Goal: Task Accomplishment & Management: Complete application form

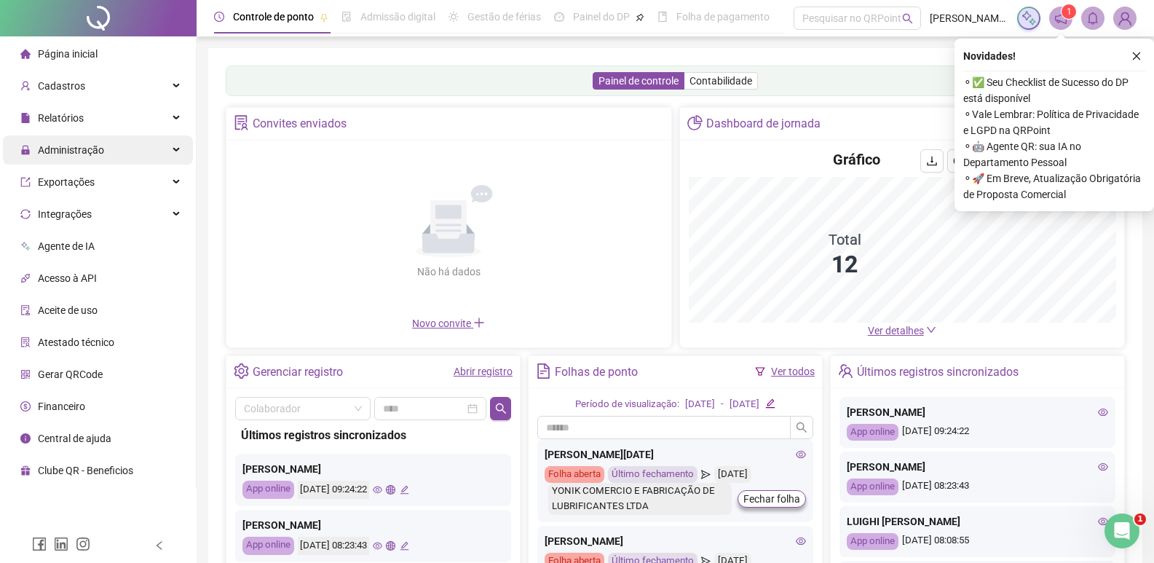
click at [100, 152] on span "Administração" at bounding box center [71, 150] width 66 height 12
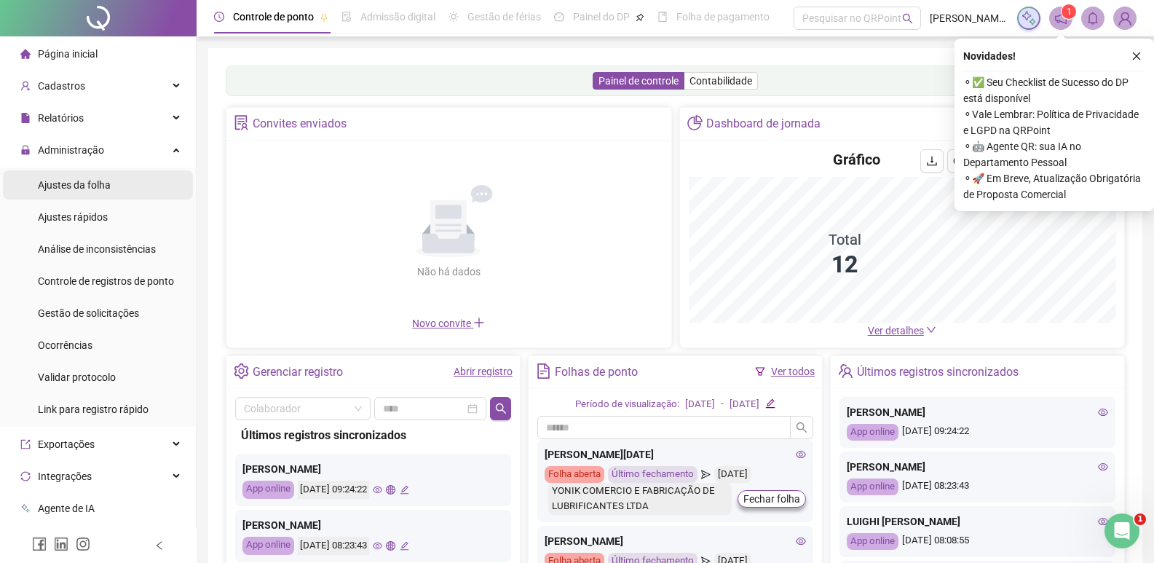
click at [90, 185] on span "Ajustes da folha" at bounding box center [74, 185] width 73 height 12
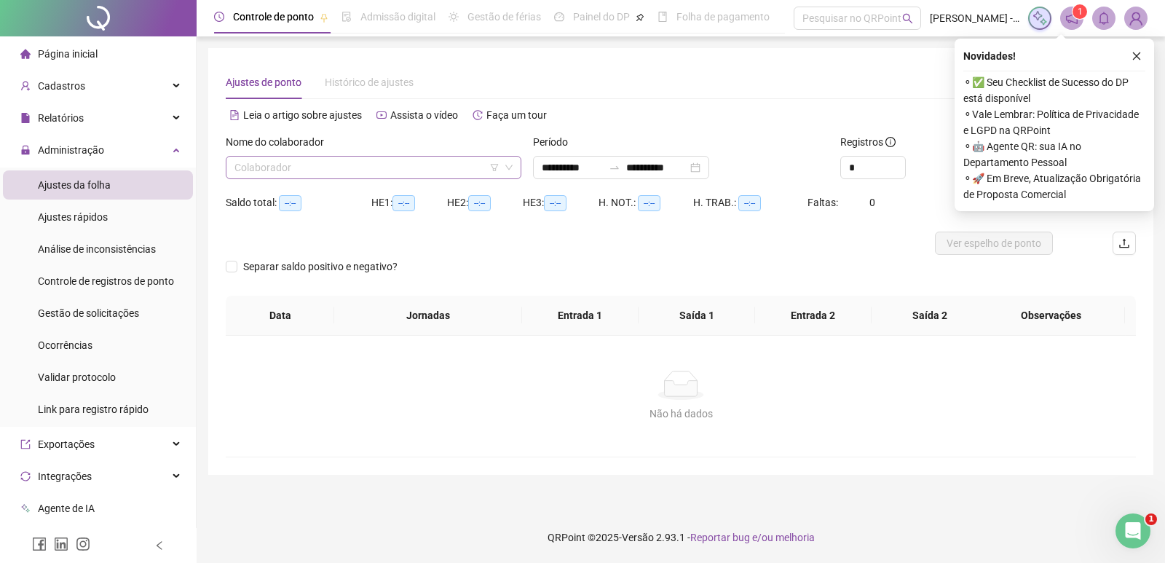
click at [288, 167] on input "search" at bounding box center [366, 168] width 265 height 22
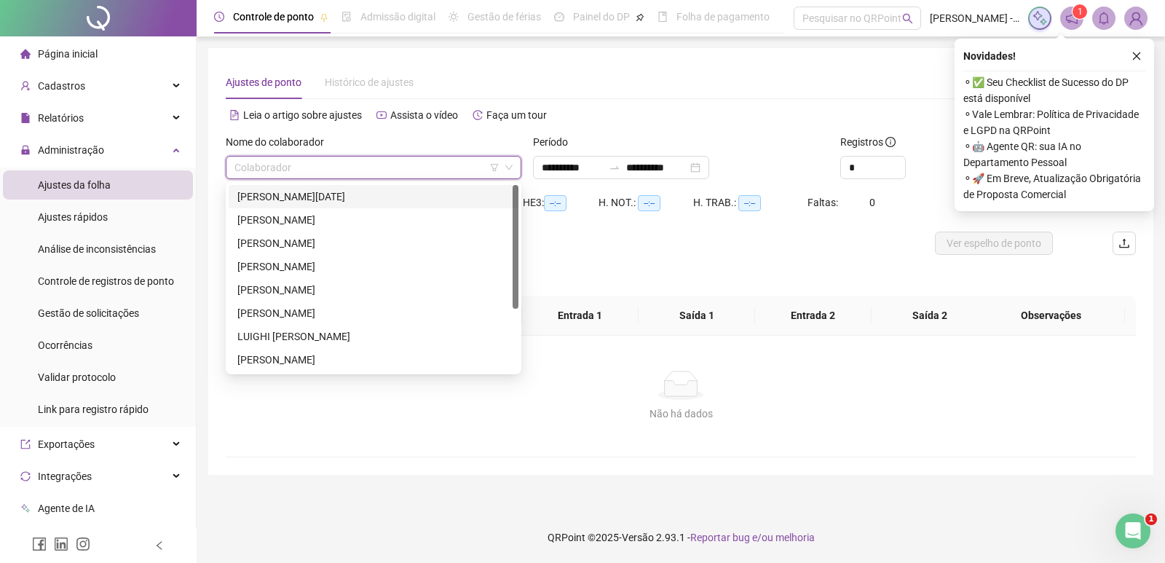
drag, startPoint x: 292, startPoint y: 197, endPoint x: 307, endPoint y: 199, distance: 15.4
click at [291, 199] on div "[PERSON_NAME][DATE]" at bounding box center [373, 197] width 272 height 16
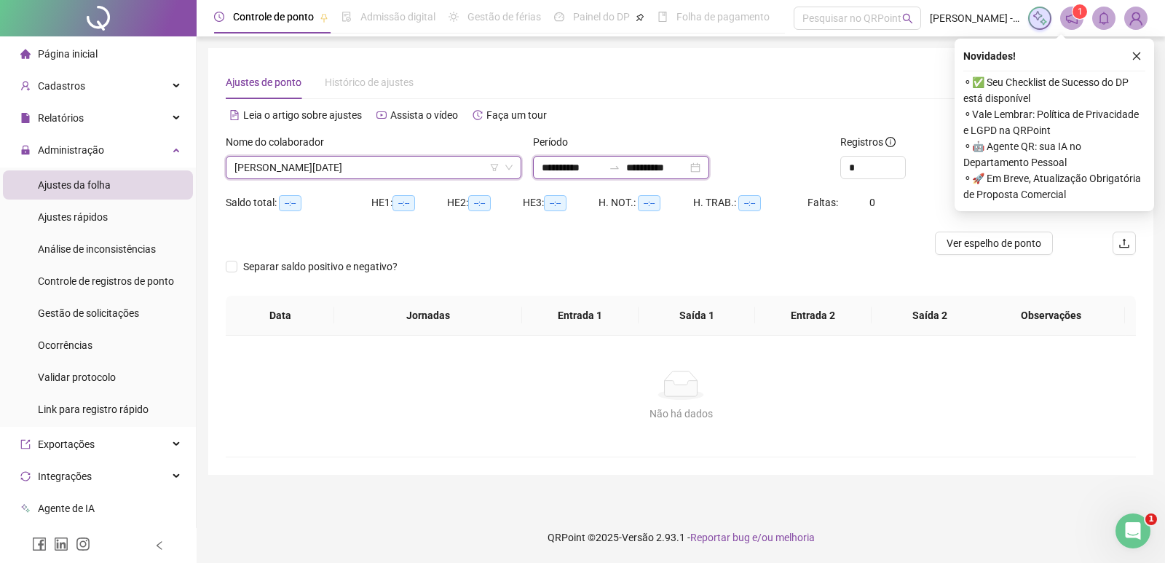
click at [584, 165] on input "**********" at bounding box center [572, 167] width 61 height 16
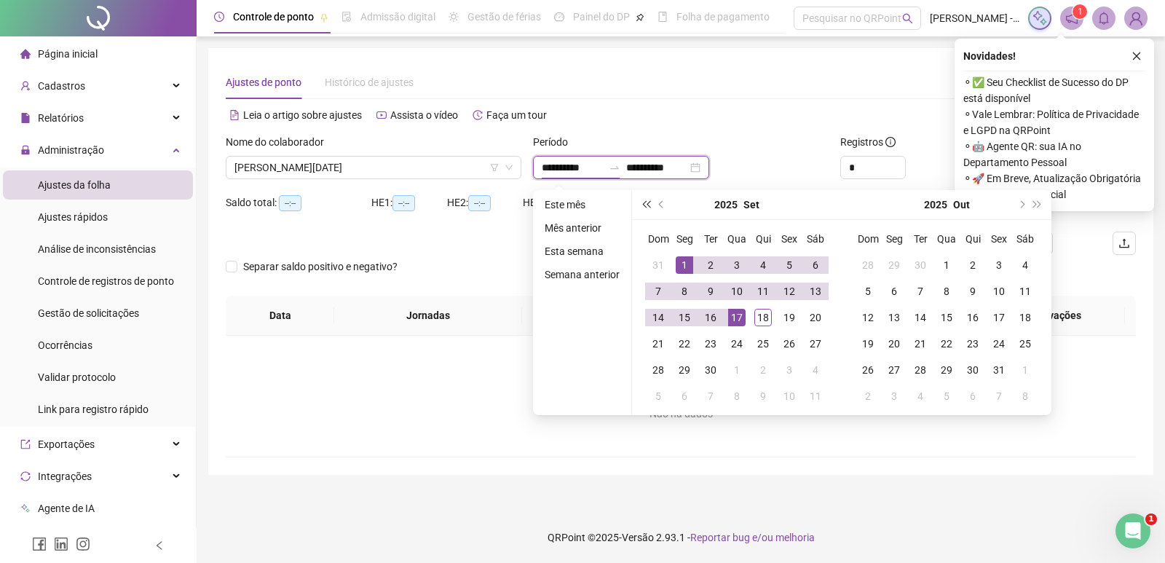
type input "**********"
click at [659, 204] on span "prev-year" at bounding box center [662, 204] width 7 height 7
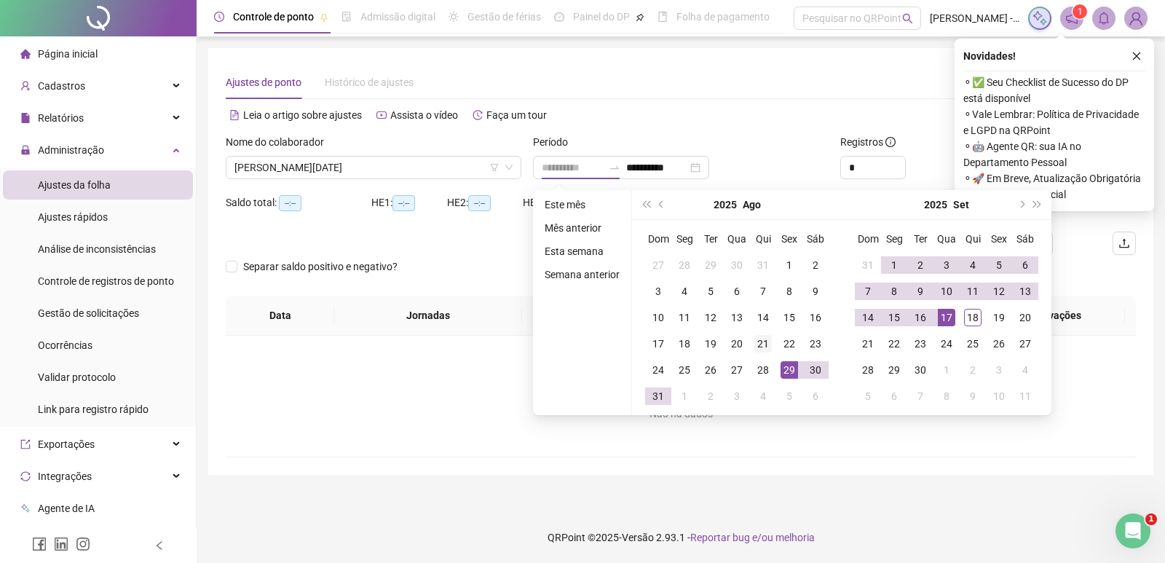
type input "**********"
click at [762, 343] on div "21" at bounding box center [762, 343] width 17 height 17
click at [944, 317] on div "17" at bounding box center [946, 317] width 17 height 17
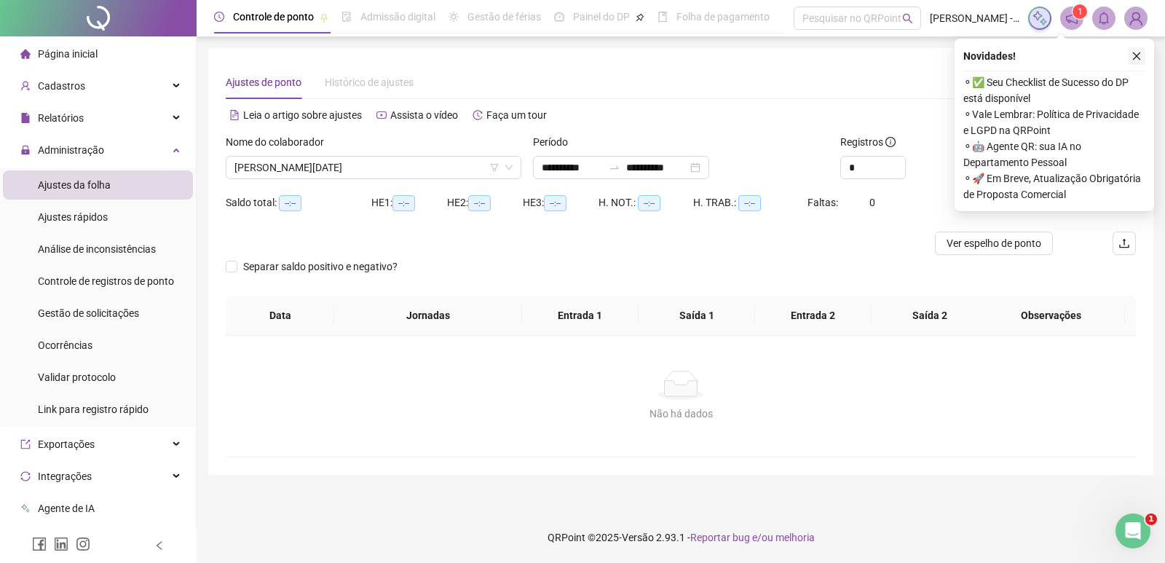
click at [1139, 53] on icon "close" at bounding box center [1136, 56] width 10 height 10
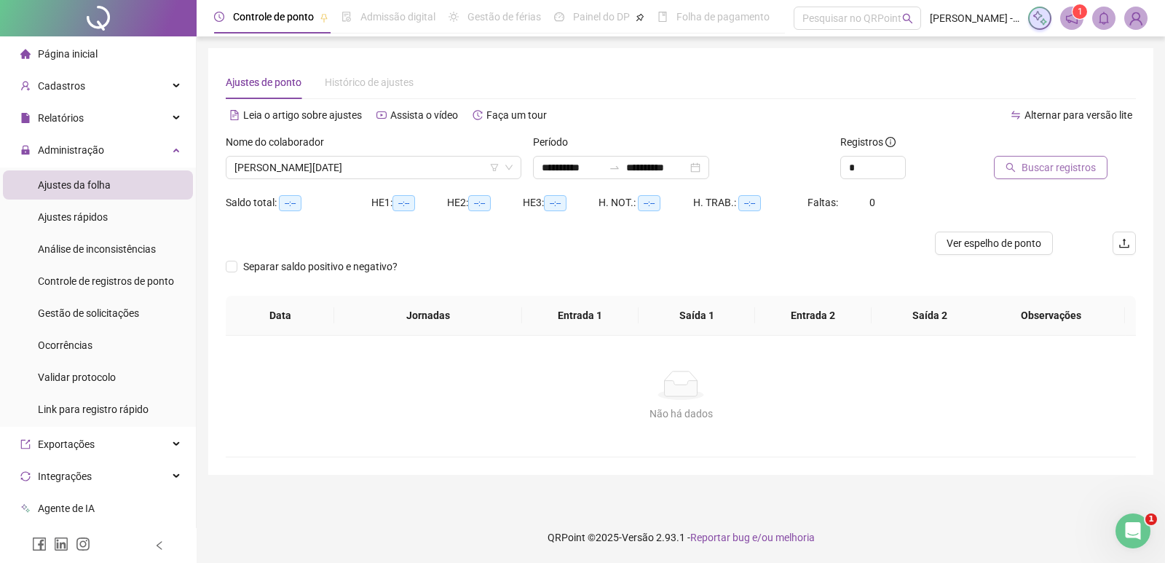
click at [1075, 170] on span "Buscar registros" at bounding box center [1058, 167] width 74 height 16
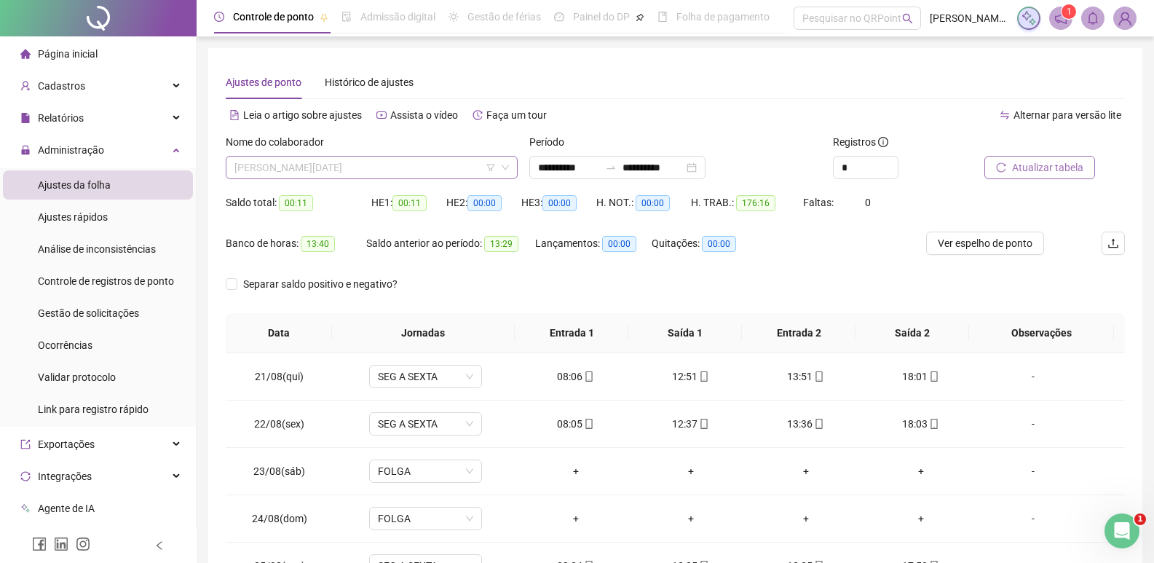
click at [417, 178] on span "[PERSON_NAME][DATE]" at bounding box center [371, 168] width 274 height 22
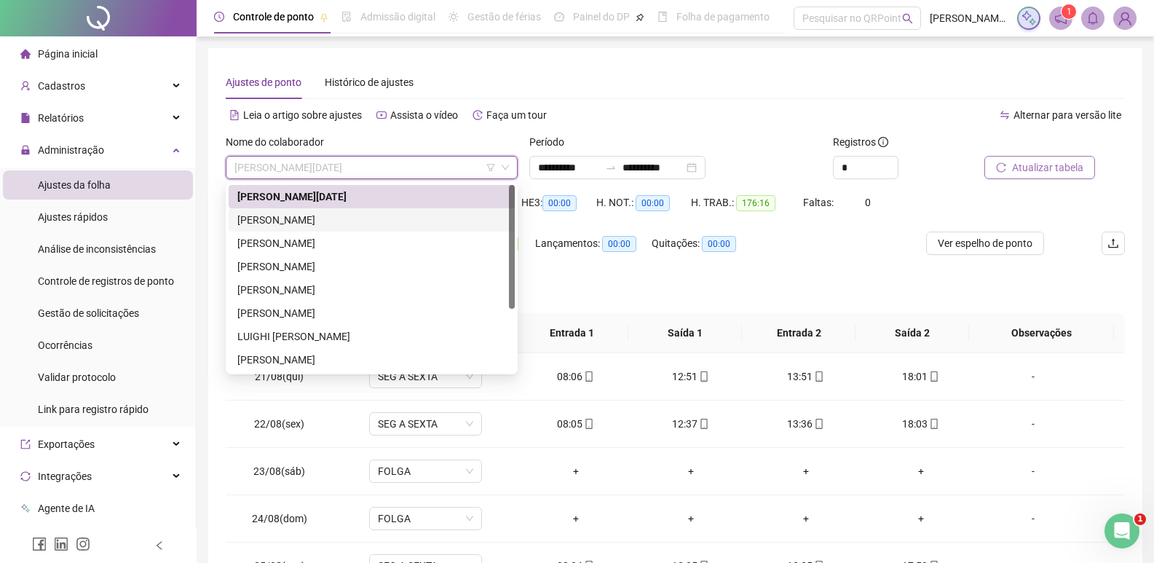
click at [400, 226] on div "[PERSON_NAME]" at bounding box center [371, 220] width 269 height 16
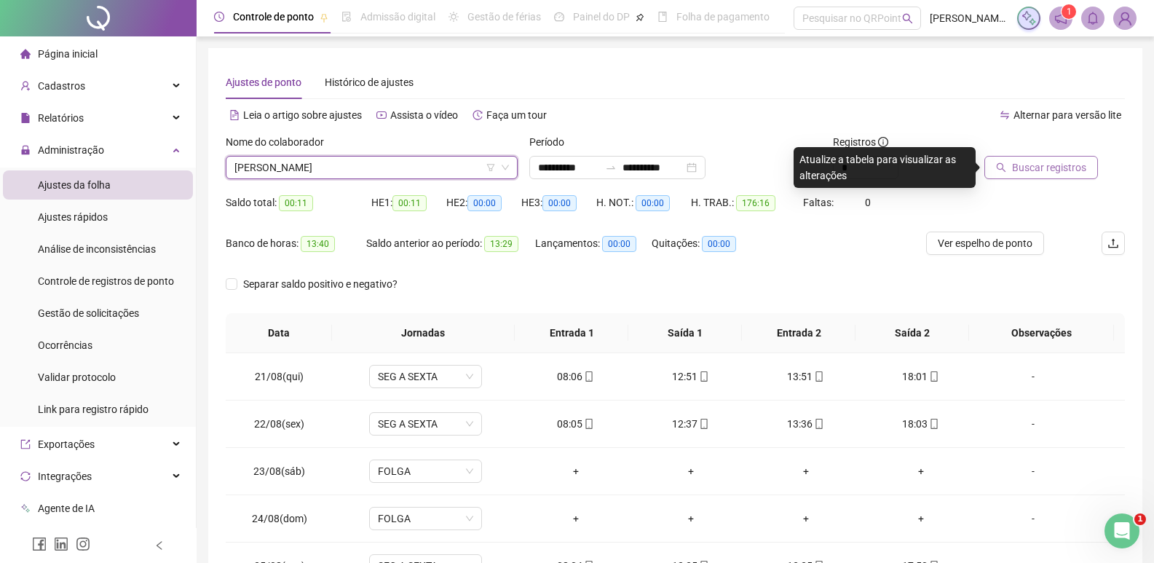
click at [1051, 166] on span "Buscar registros" at bounding box center [1049, 167] width 74 height 16
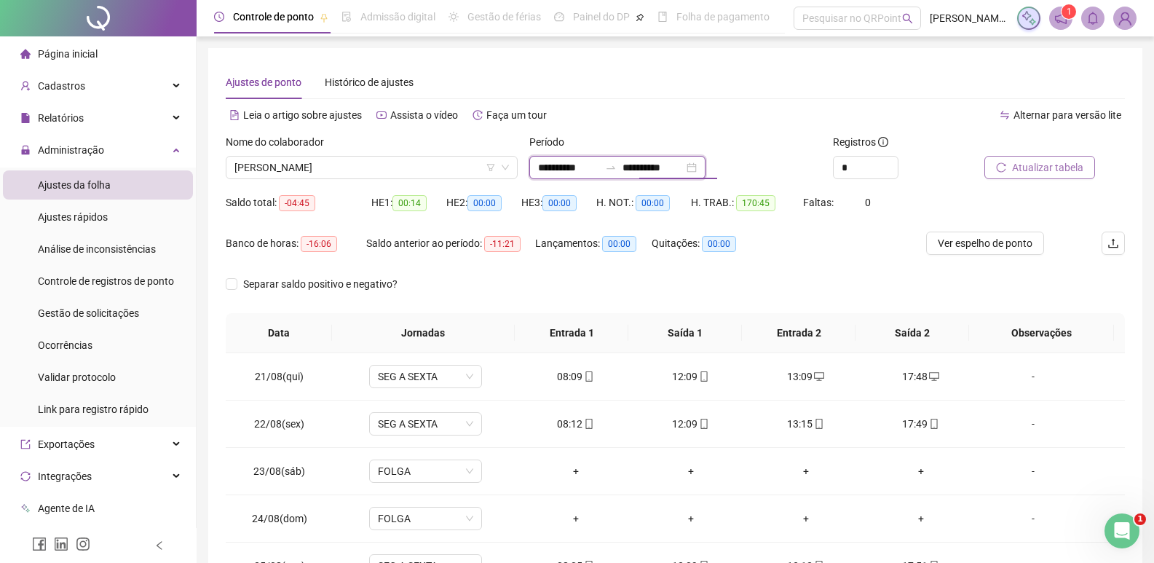
click at [648, 167] on input "**********" at bounding box center [652, 167] width 61 height 16
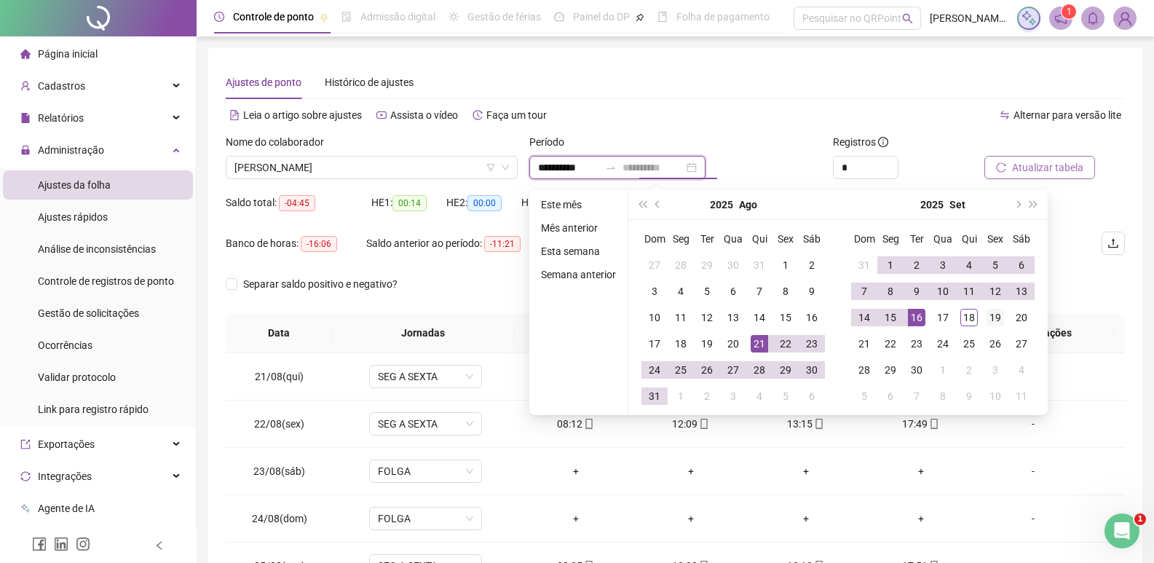
type input "**********"
click at [992, 319] on div "19" at bounding box center [994, 317] width 17 height 17
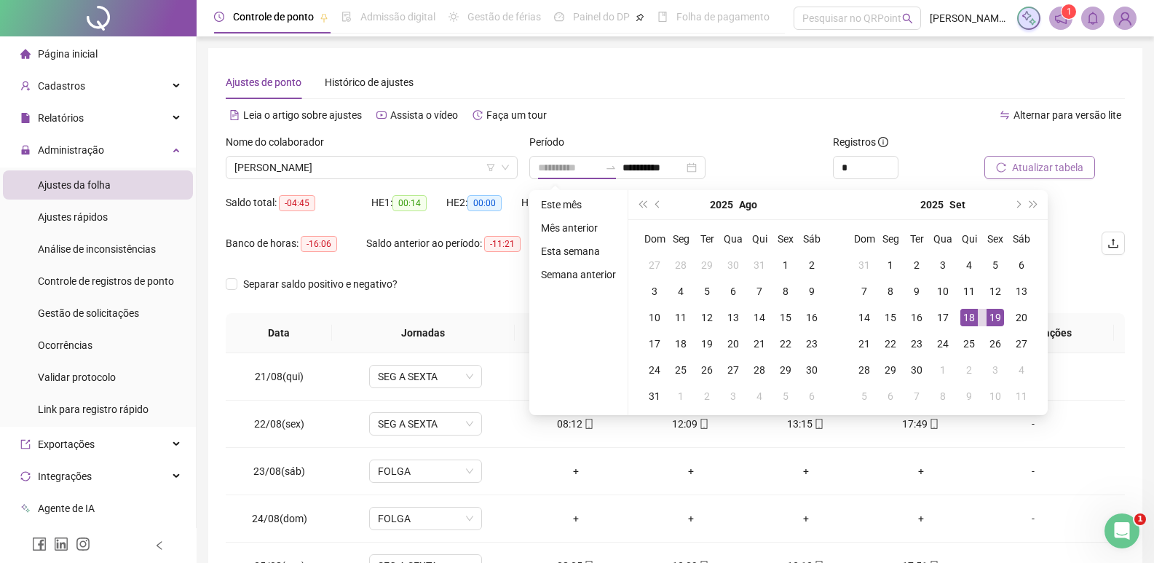
click at [971, 317] on div "18" at bounding box center [968, 317] width 17 height 17
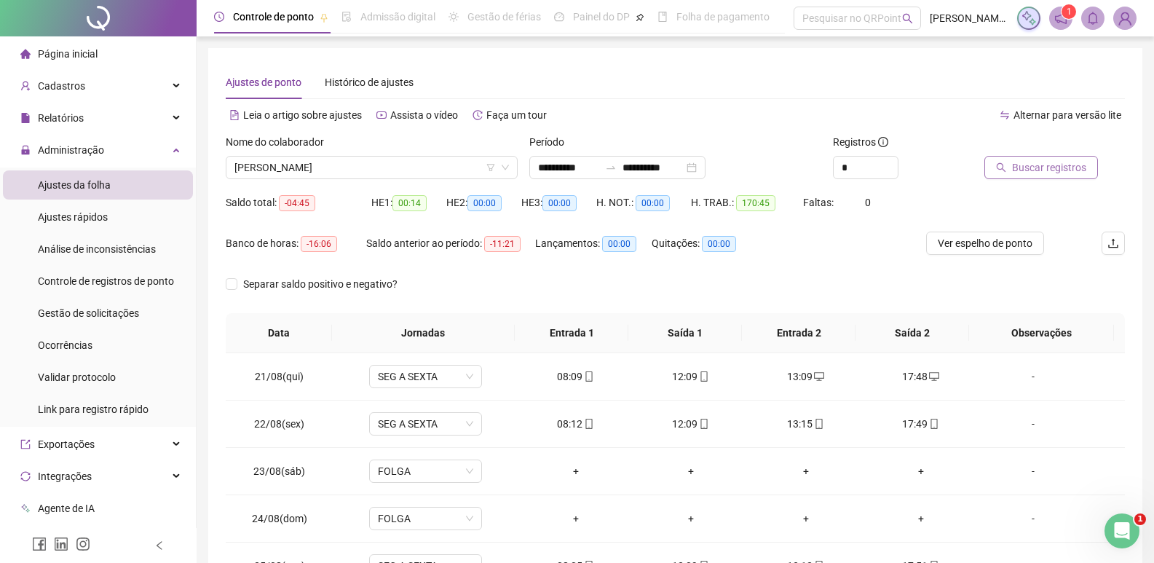
click at [1041, 164] on span "Buscar registros" at bounding box center [1049, 167] width 74 height 16
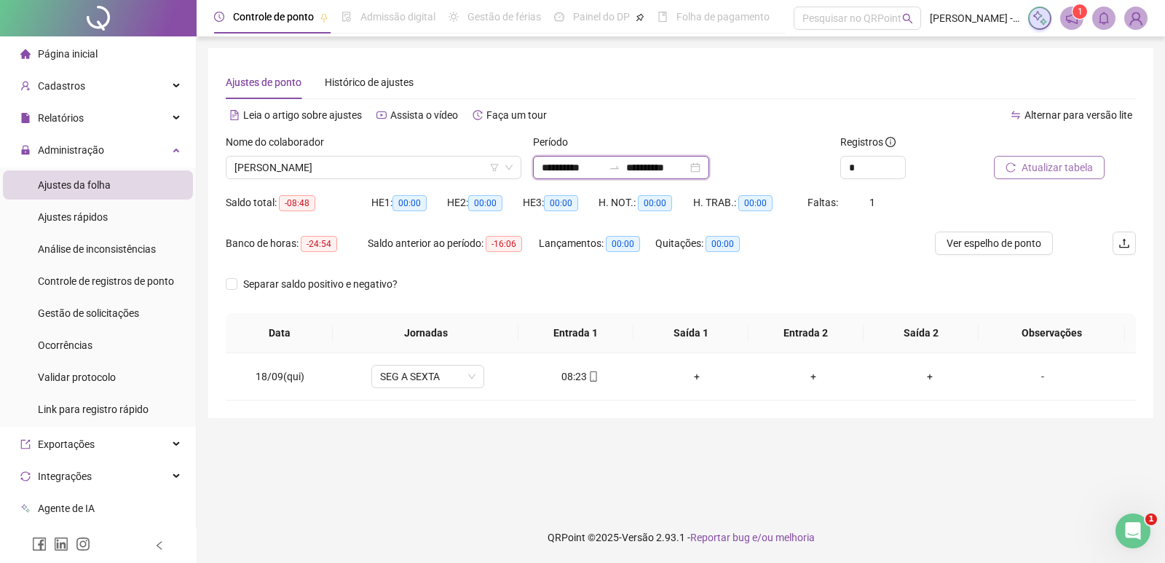
click at [598, 170] on input "**********" at bounding box center [572, 167] width 61 height 16
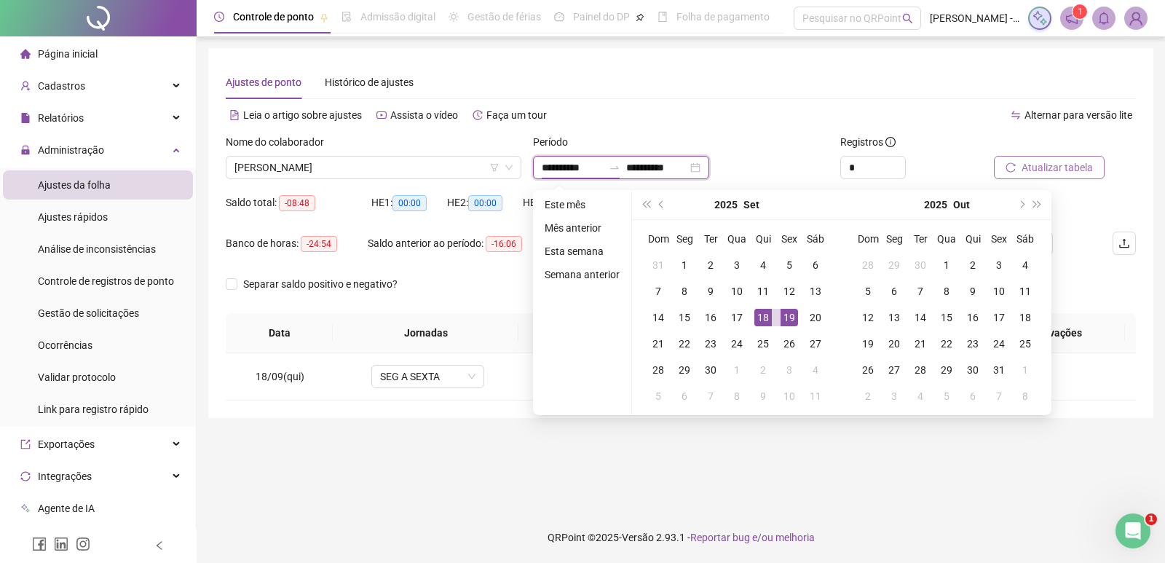
type input "**********"
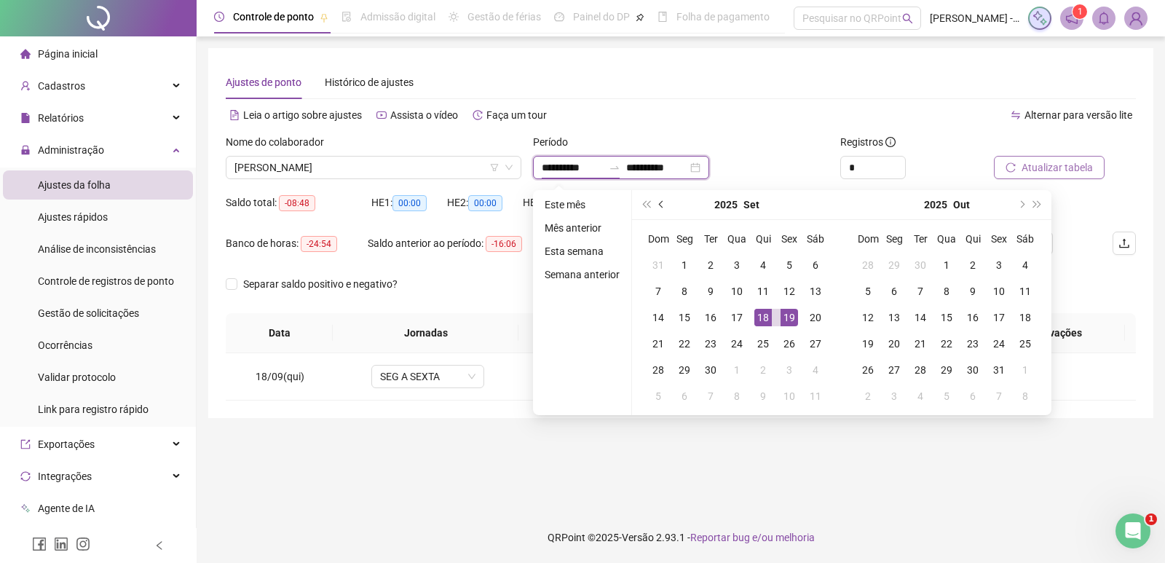
type input "**********"
click at [659, 203] on span "prev-year" at bounding box center [662, 204] width 7 height 7
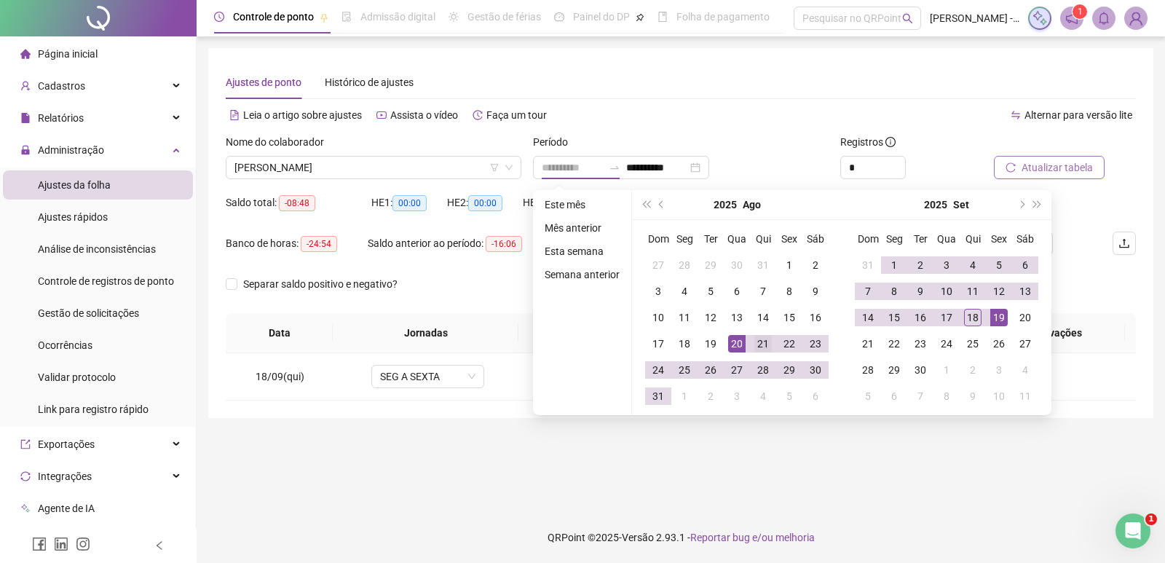
type input "**********"
click at [760, 344] on div "21" at bounding box center [762, 343] width 17 height 17
type input "**********"
click at [1000, 320] on div "19" at bounding box center [998, 317] width 17 height 17
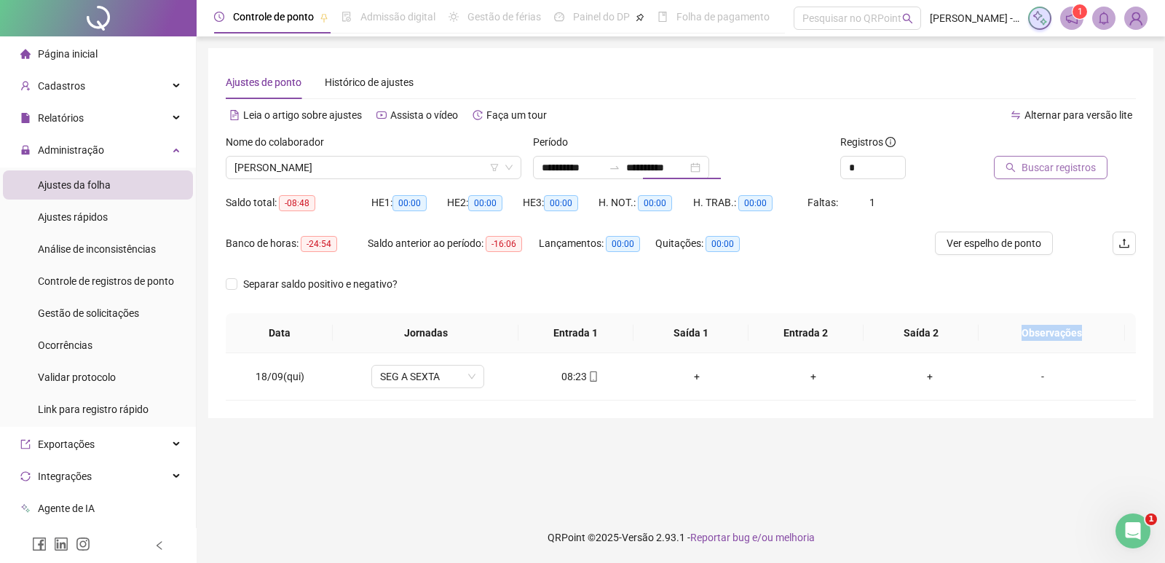
click at [1000, 318] on th "Observações" at bounding box center [1051, 333] width 146 height 40
click at [1059, 164] on span "Buscar registros" at bounding box center [1058, 167] width 74 height 16
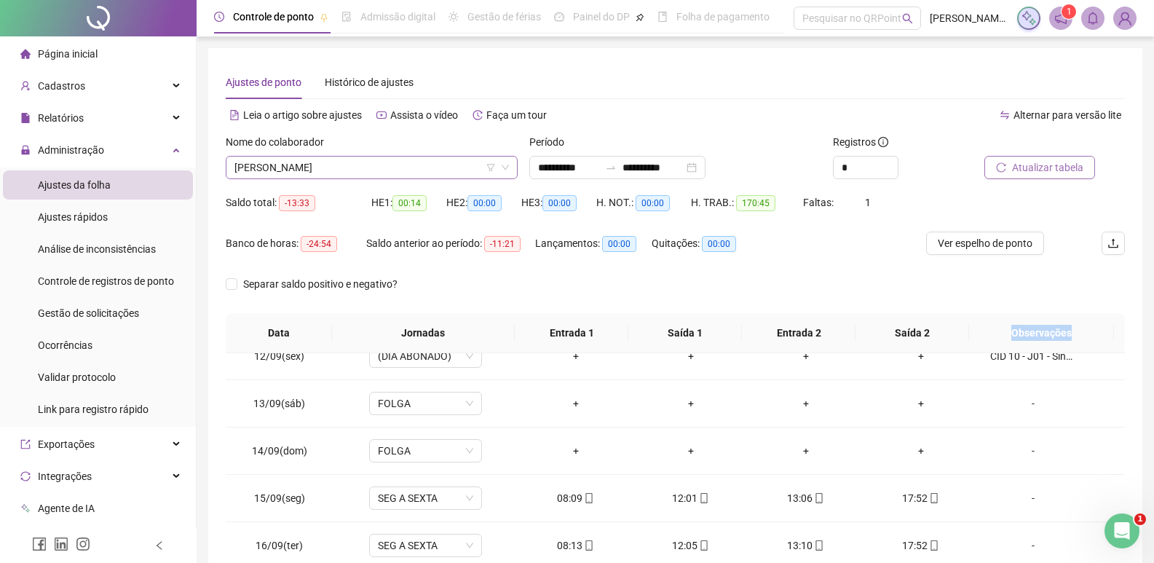
click at [368, 159] on span "[PERSON_NAME]" at bounding box center [371, 168] width 274 height 22
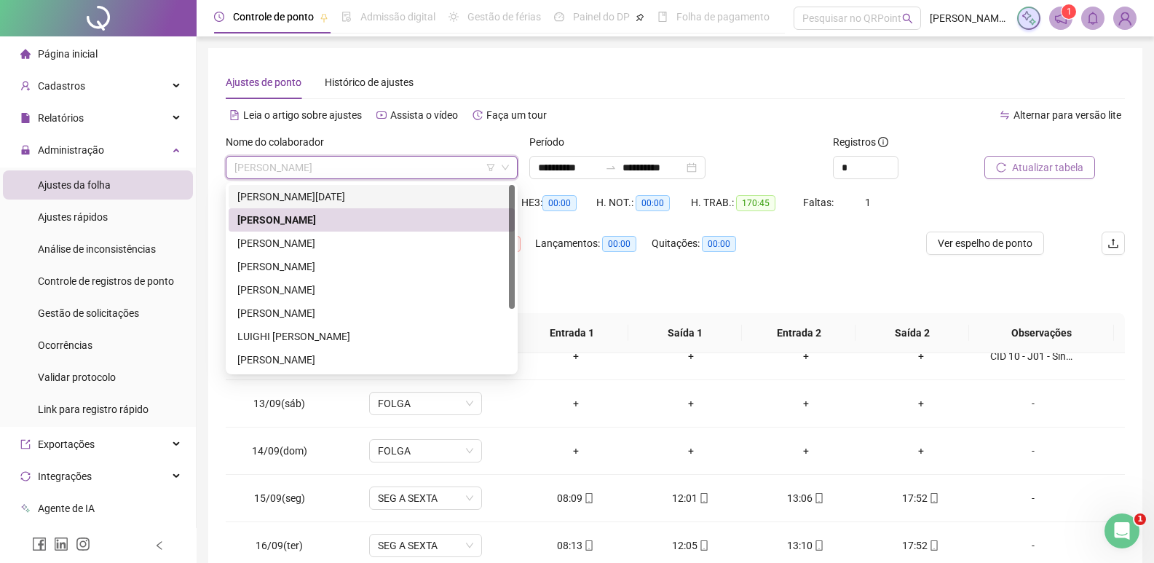
click at [351, 198] on div "[PERSON_NAME][DATE]" at bounding box center [371, 197] width 269 height 16
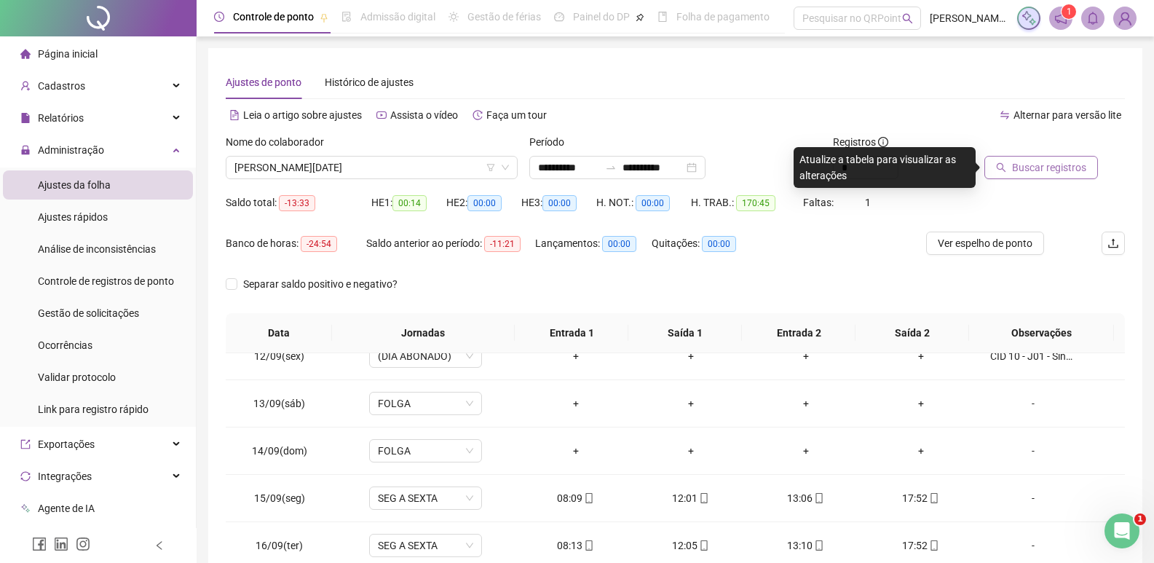
click at [1035, 163] on span "Buscar registros" at bounding box center [1049, 167] width 74 height 16
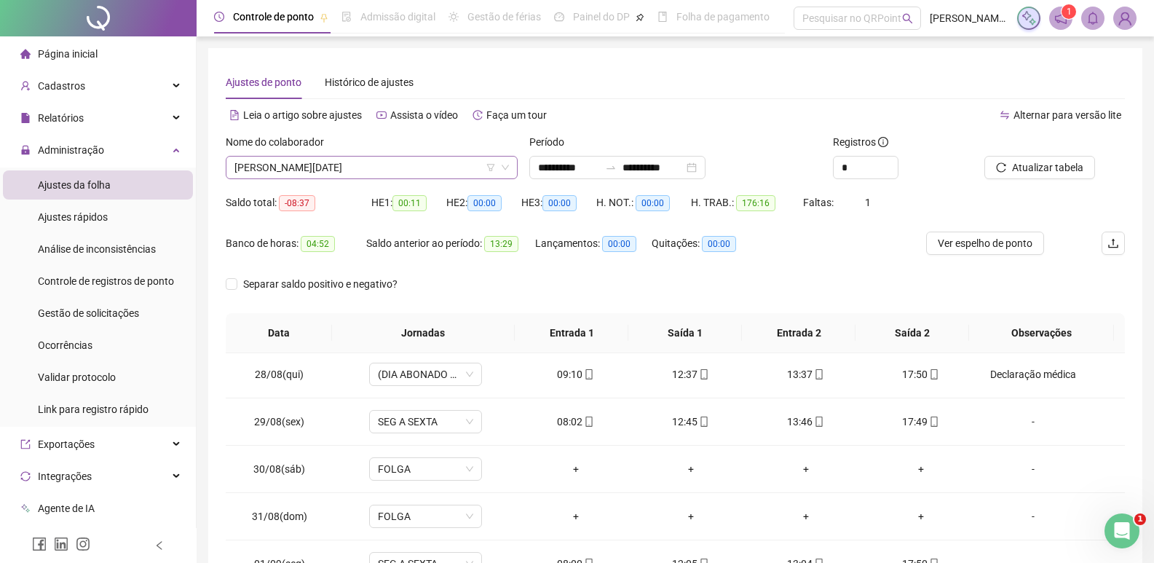
click at [385, 167] on span "[PERSON_NAME][DATE]" at bounding box center [371, 168] width 274 height 22
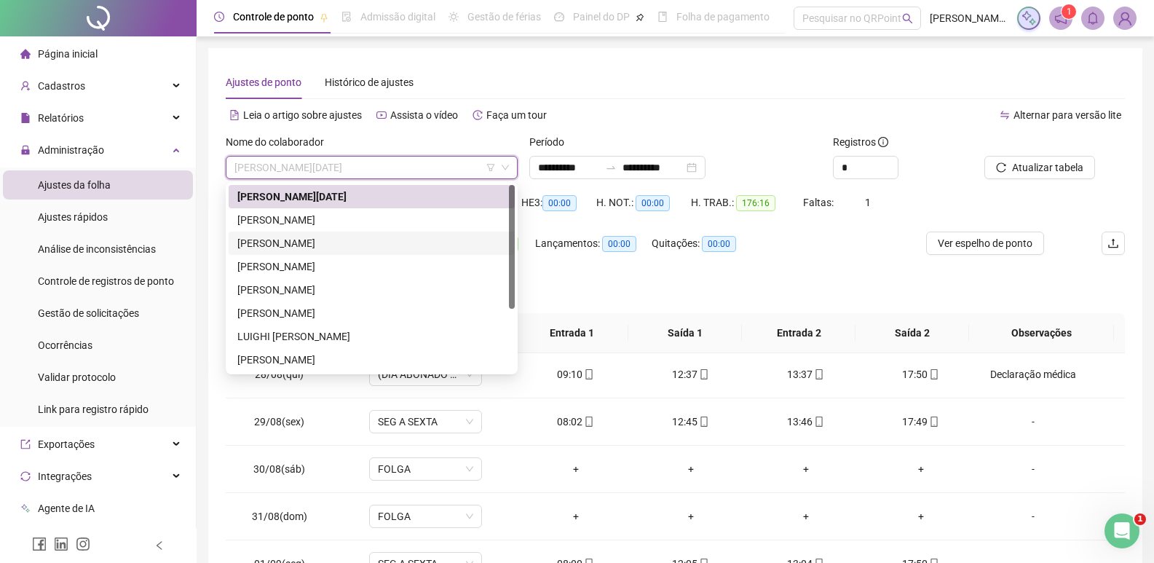
click at [365, 242] on div "[PERSON_NAME]" at bounding box center [371, 243] width 269 height 16
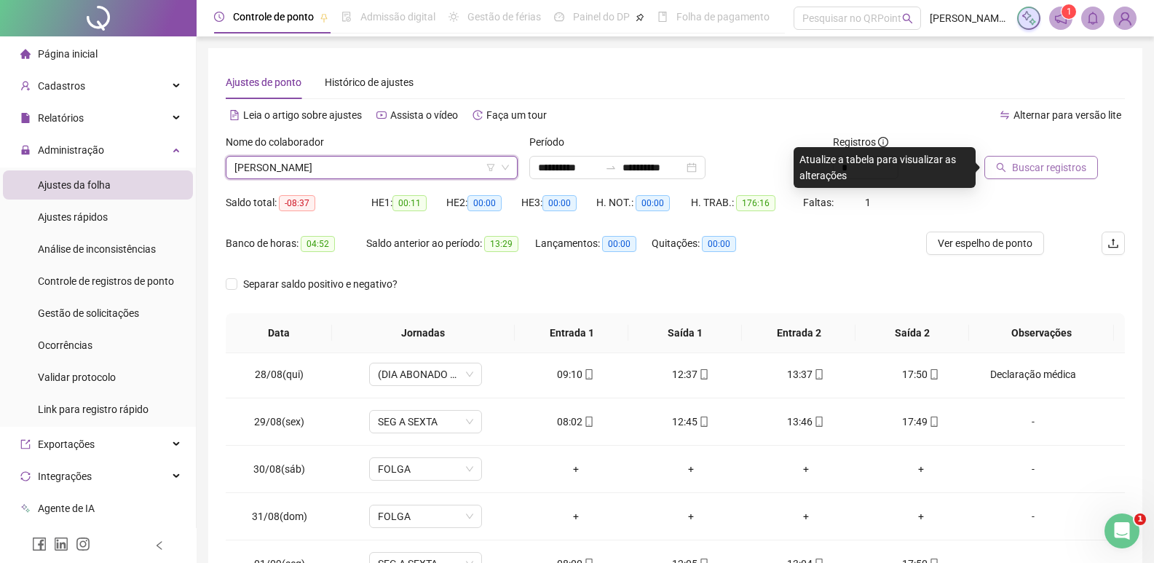
click at [1012, 169] on span "Buscar registros" at bounding box center [1049, 167] width 74 height 16
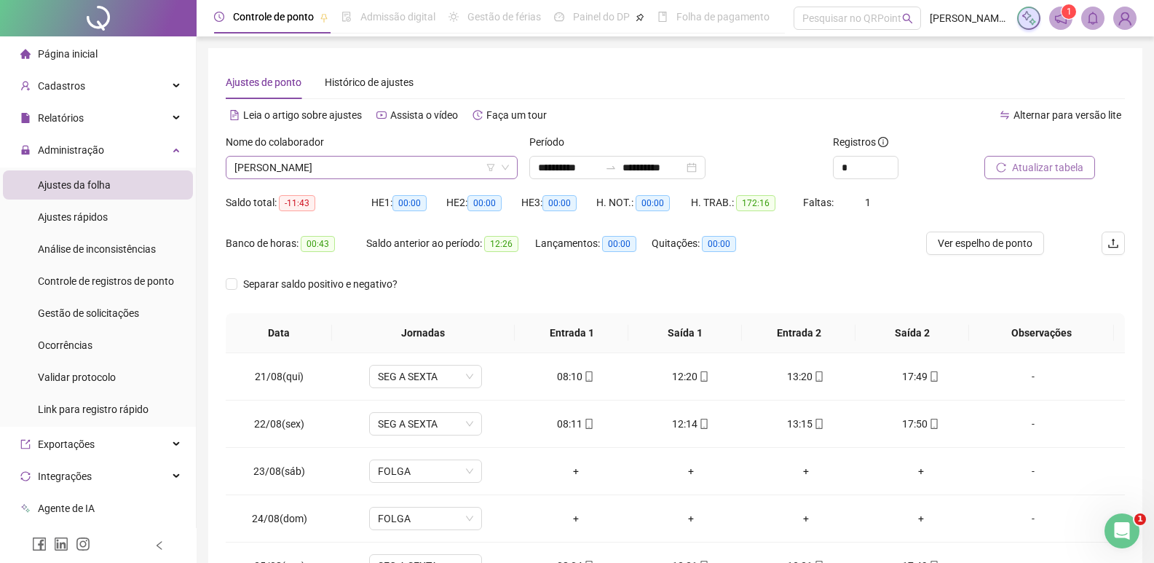
click at [375, 172] on span "[PERSON_NAME]" at bounding box center [371, 168] width 274 height 22
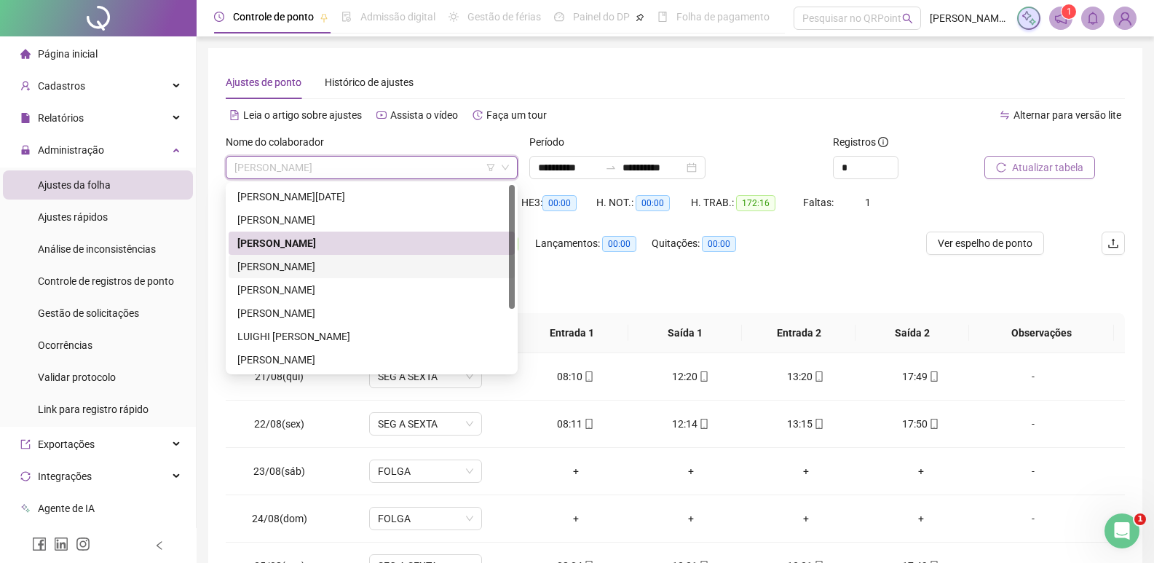
click at [337, 269] on div "[PERSON_NAME]" at bounding box center [371, 266] width 269 height 16
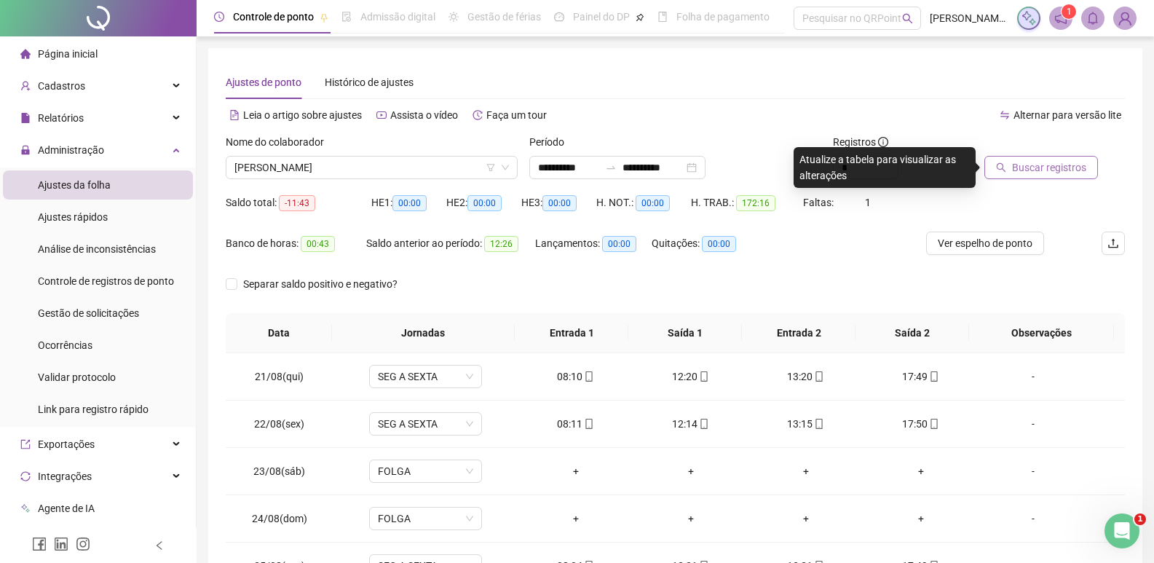
click at [1053, 169] on span "Buscar registros" at bounding box center [1049, 167] width 74 height 16
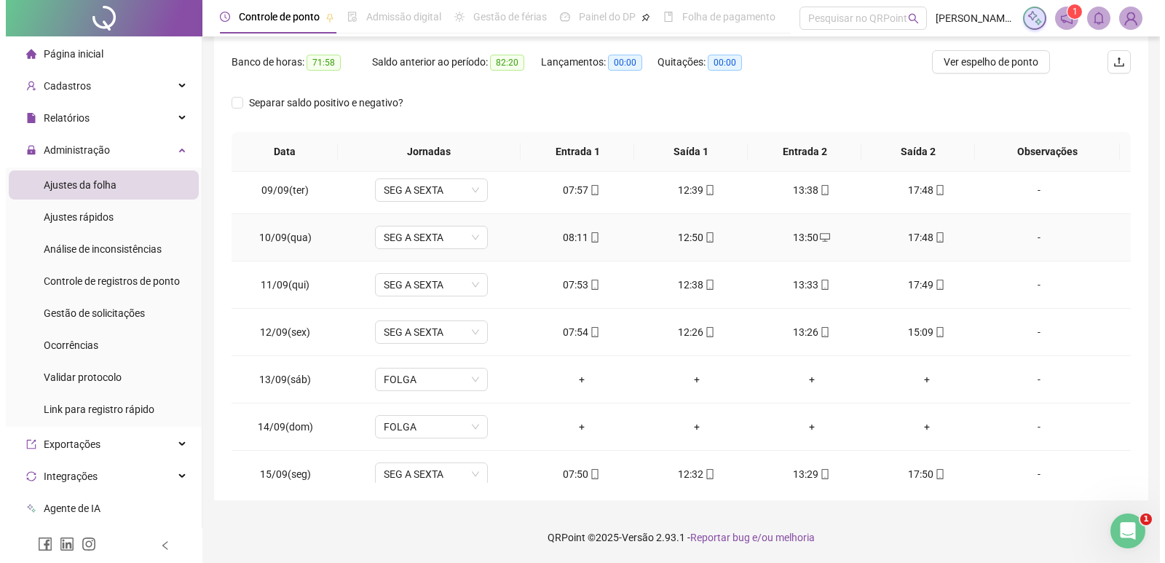
scroll to position [1061, 0]
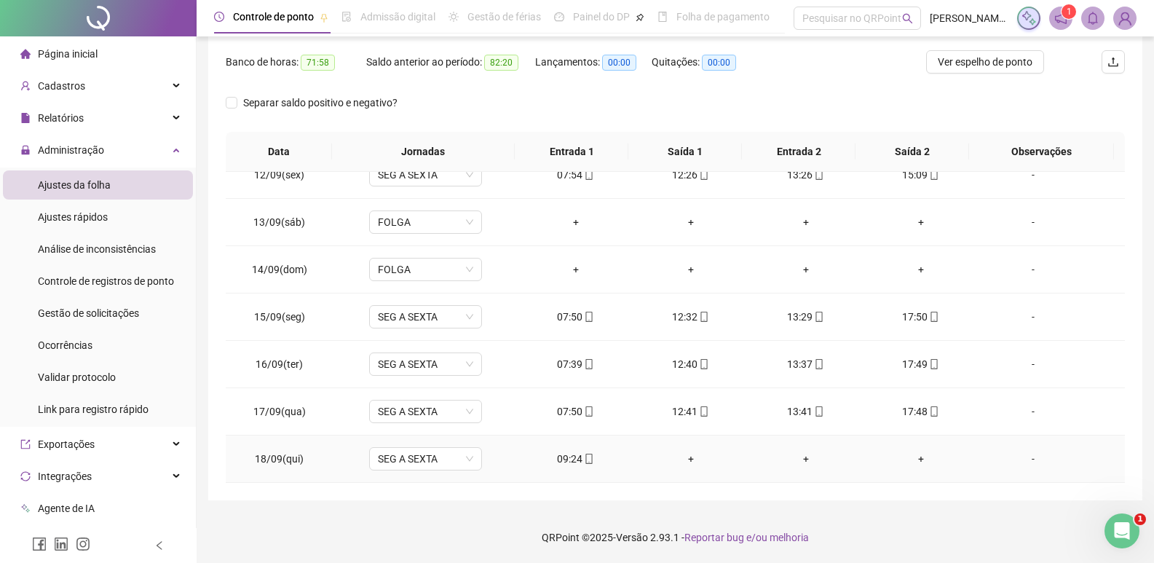
click at [1026, 459] on div "-" at bounding box center [1033, 459] width 86 height 16
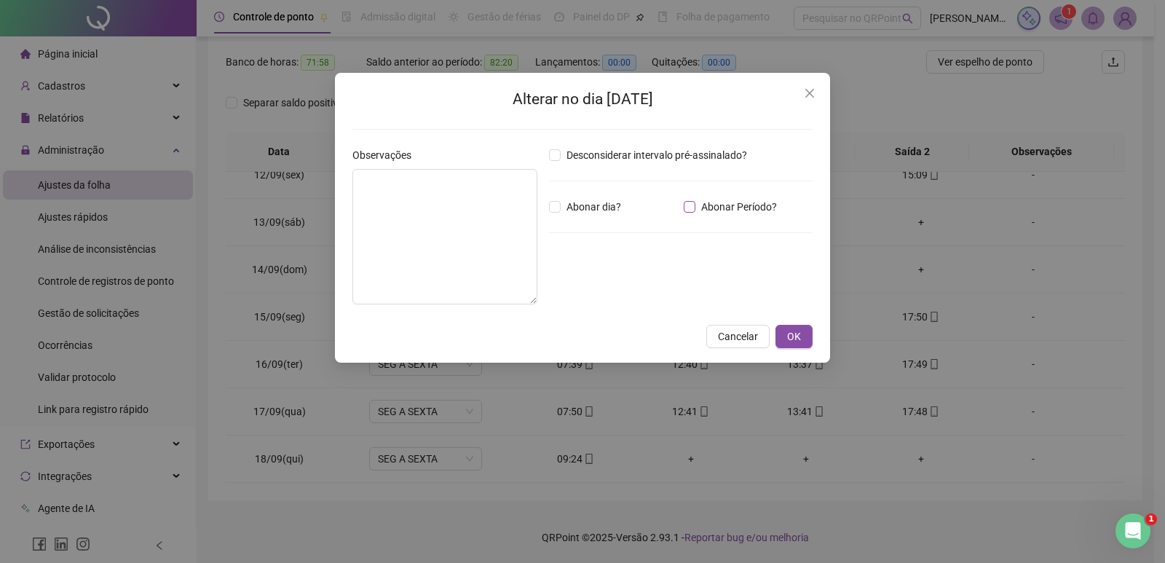
click at [705, 207] on span "Abonar Período?" at bounding box center [738, 207] width 87 height 16
click at [604, 295] on input "*****" at bounding box center [587, 286] width 58 height 17
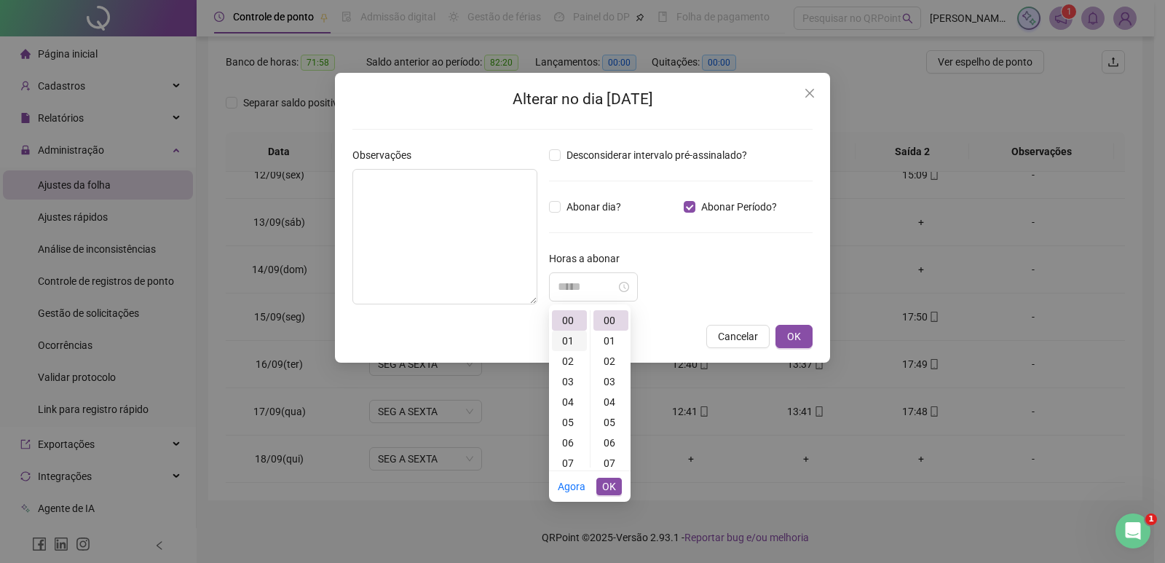
click at [563, 342] on div "01" at bounding box center [569, 341] width 35 height 20
click at [610, 372] on div "24" at bounding box center [610, 373] width 35 height 20
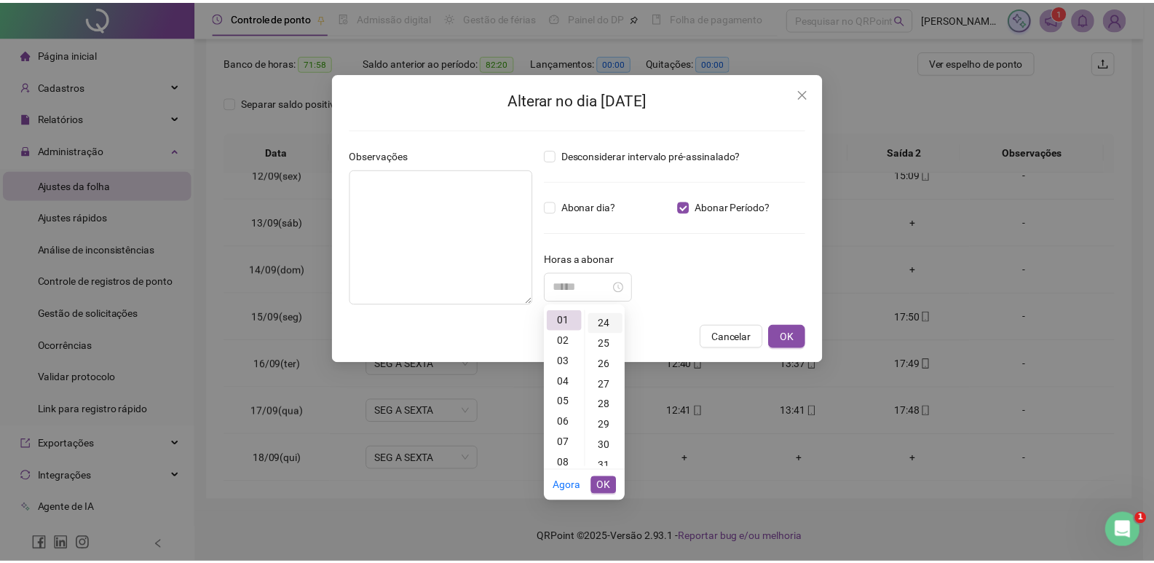
scroll to position [489, 0]
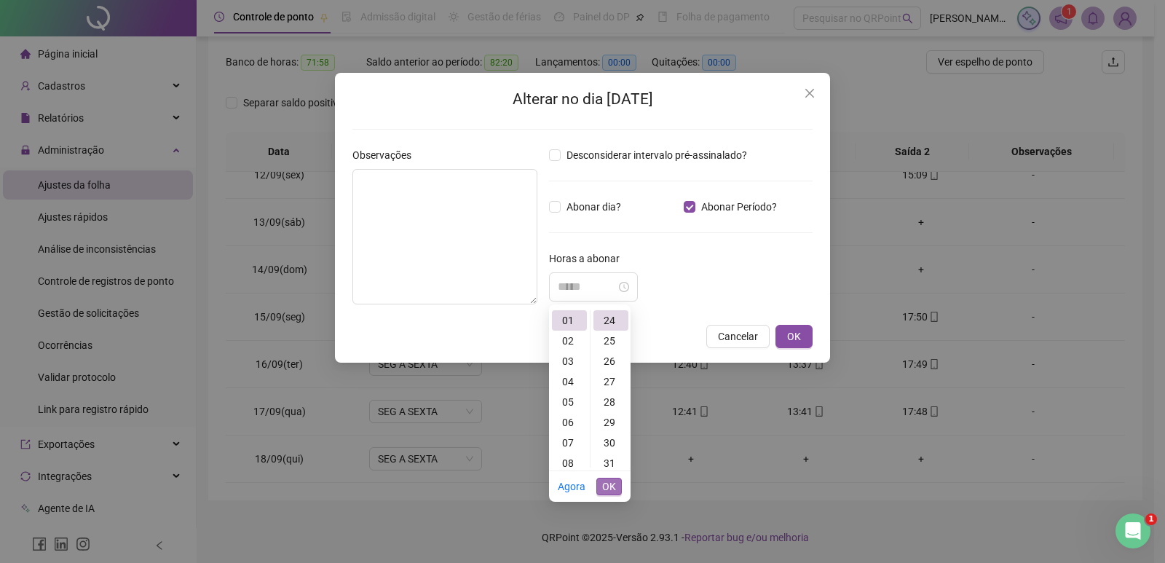
type input "*****"
click at [611, 489] on span "OK" at bounding box center [609, 486] width 14 height 16
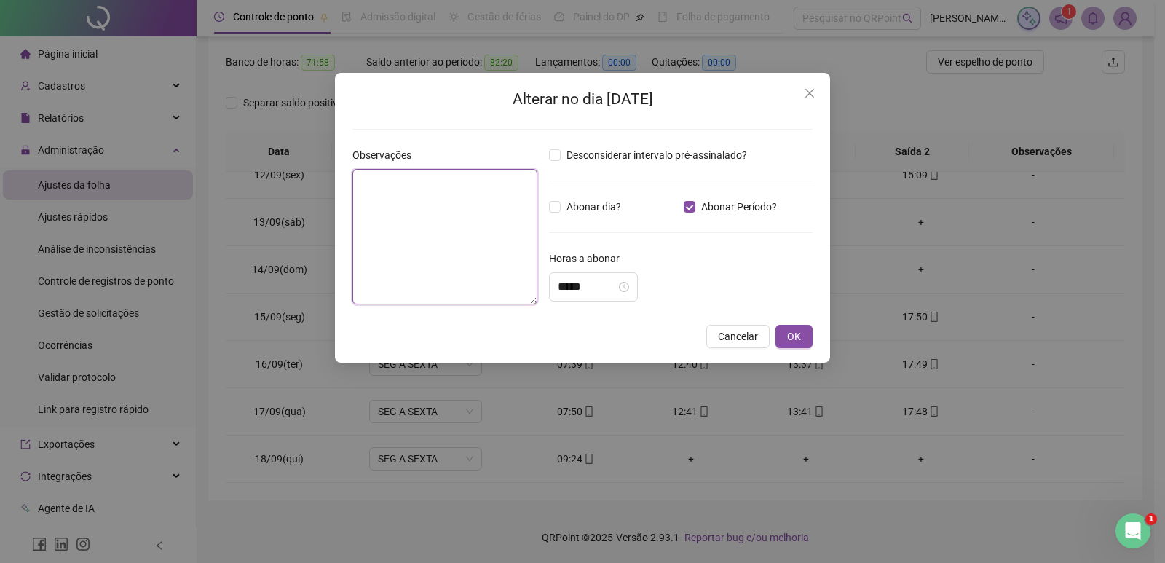
click at [425, 192] on textarea at bounding box center [444, 236] width 185 height 135
click at [405, 184] on textarea "**********" at bounding box center [444, 236] width 185 height 135
click at [429, 183] on textarea "**********" at bounding box center [444, 236] width 185 height 135
type textarea "**********"
click at [797, 328] on button "OK" at bounding box center [793, 336] width 37 height 23
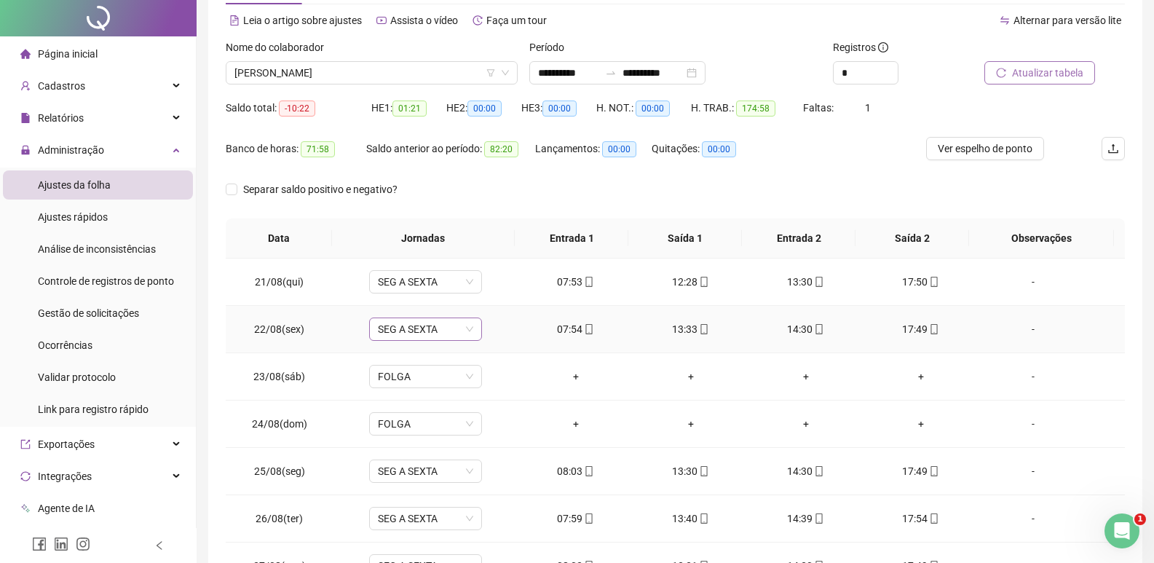
scroll to position [0, 0]
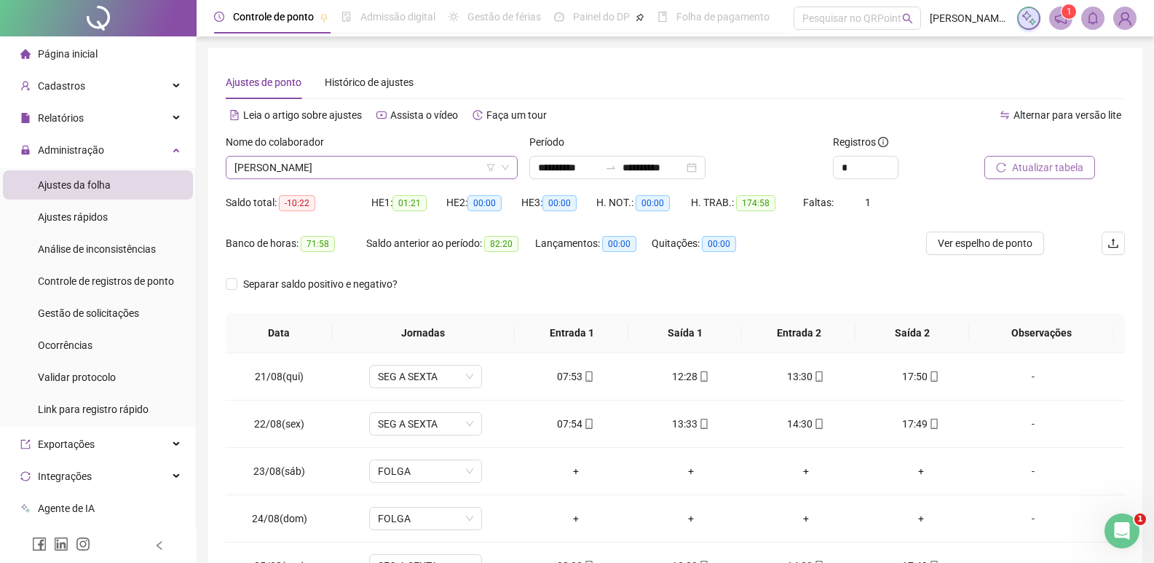
click at [397, 168] on span "[PERSON_NAME]" at bounding box center [371, 168] width 274 height 22
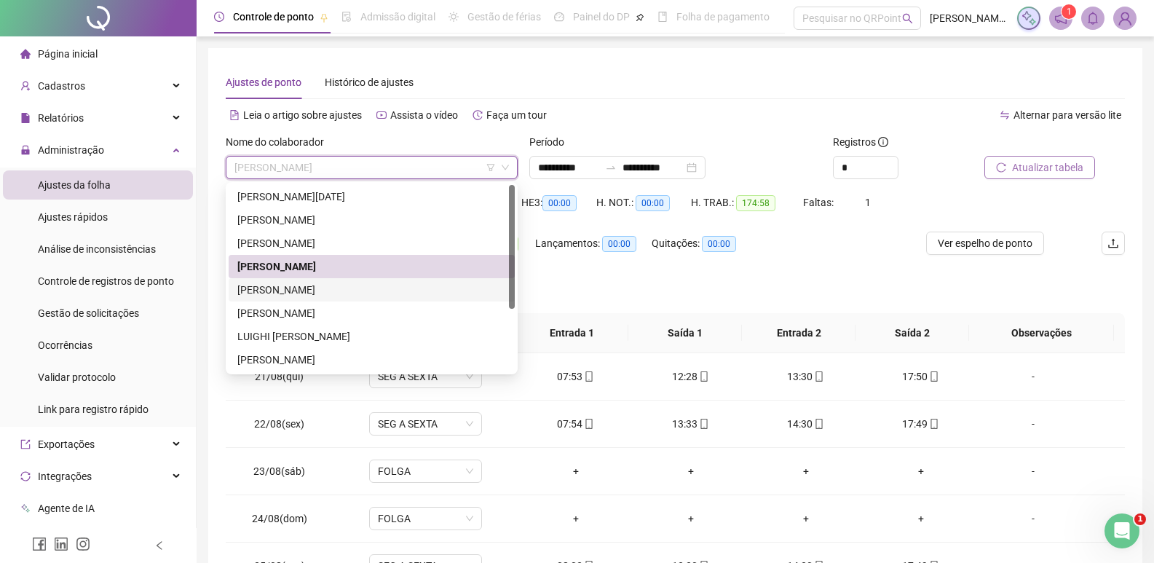
click at [361, 292] on div "[PERSON_NAME]" at bounding box center [371, 290] width 269 height 16
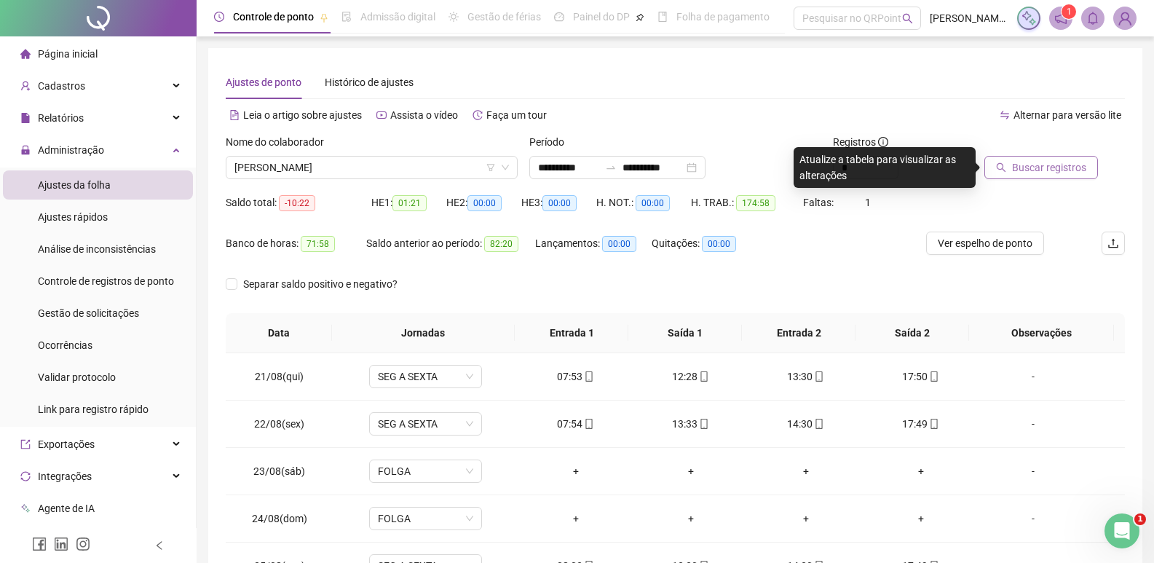
click at [1070, 169] on span "Buscar registros" at bounding box center [1049, 167] width 74 height 16
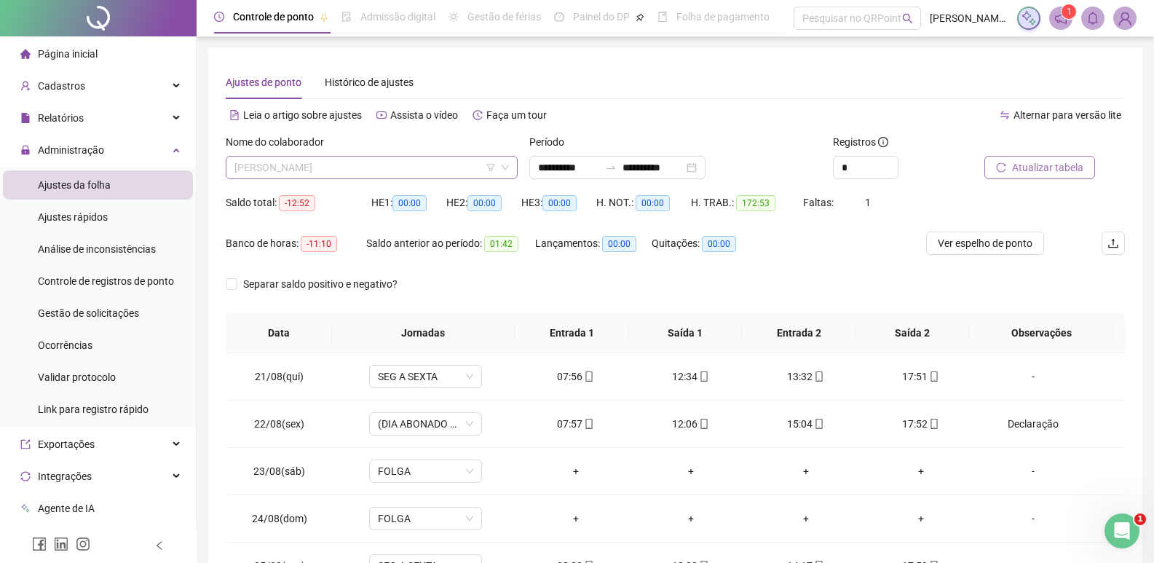
click at [392, 161] on span "[PERSON_NAME]" at bounding box center [371, 168] width 274 height 22
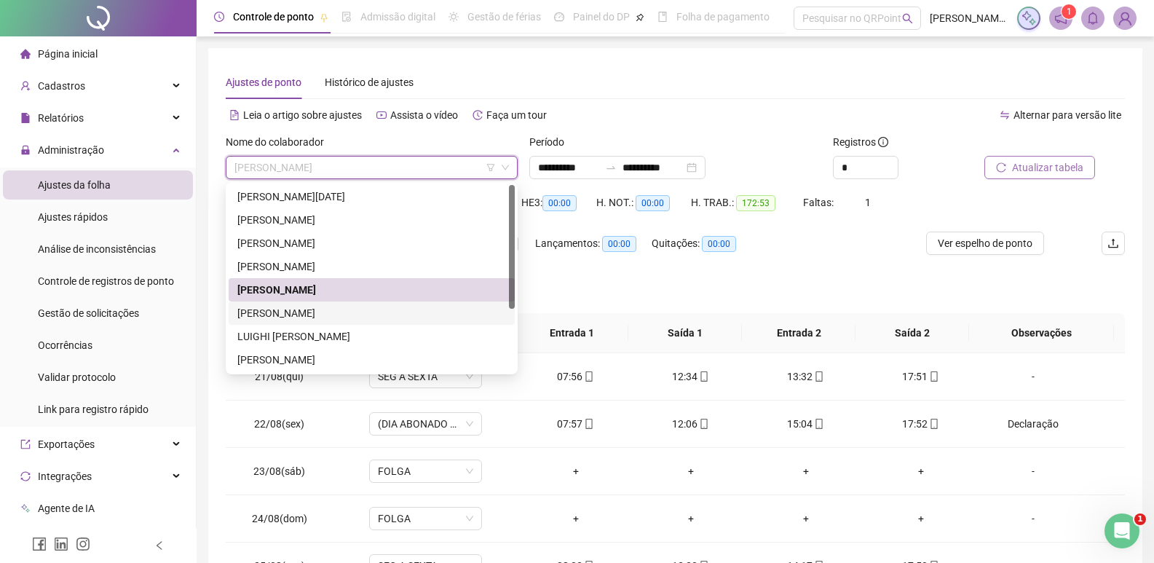
click at [340, 312] on div "[PERSON_NAME]" at bounding box center [371, 313] width 269 height 16
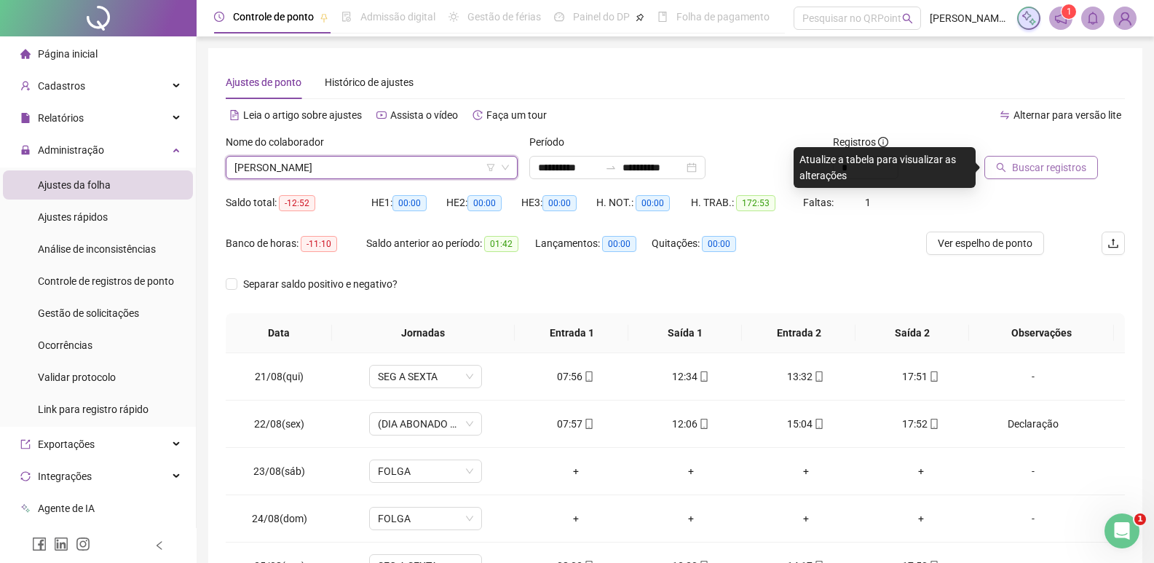
click at [1027, 163] on span "Buscar registros" at bounding box center [1049, 167] width 74 height 16
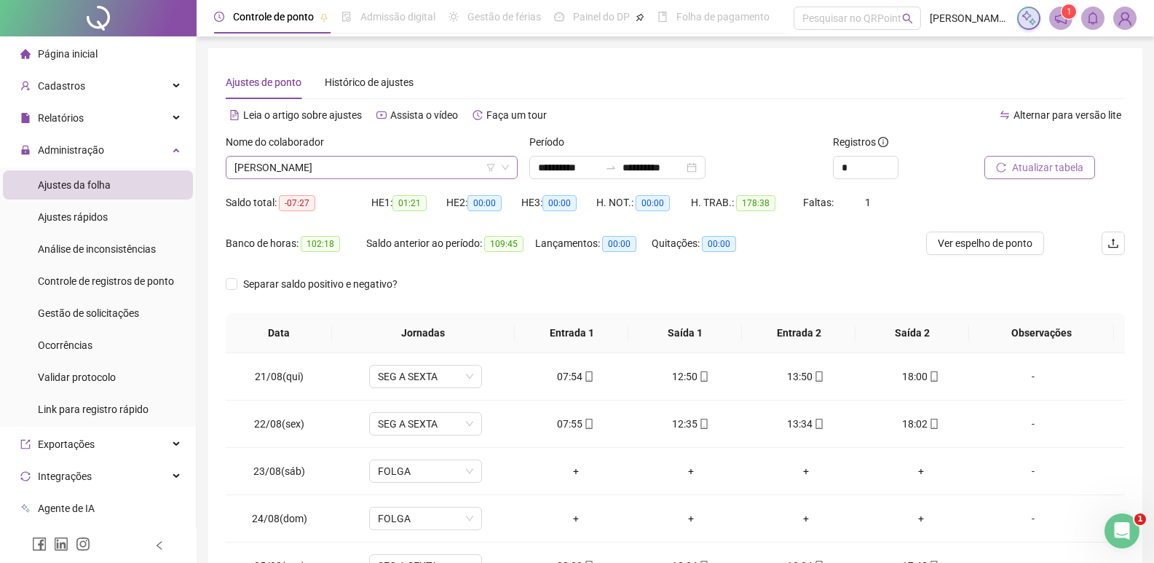
click at [372, 157] on span "[PERSON_NAME]" at bounding box center [371, 168] width 274 height 22
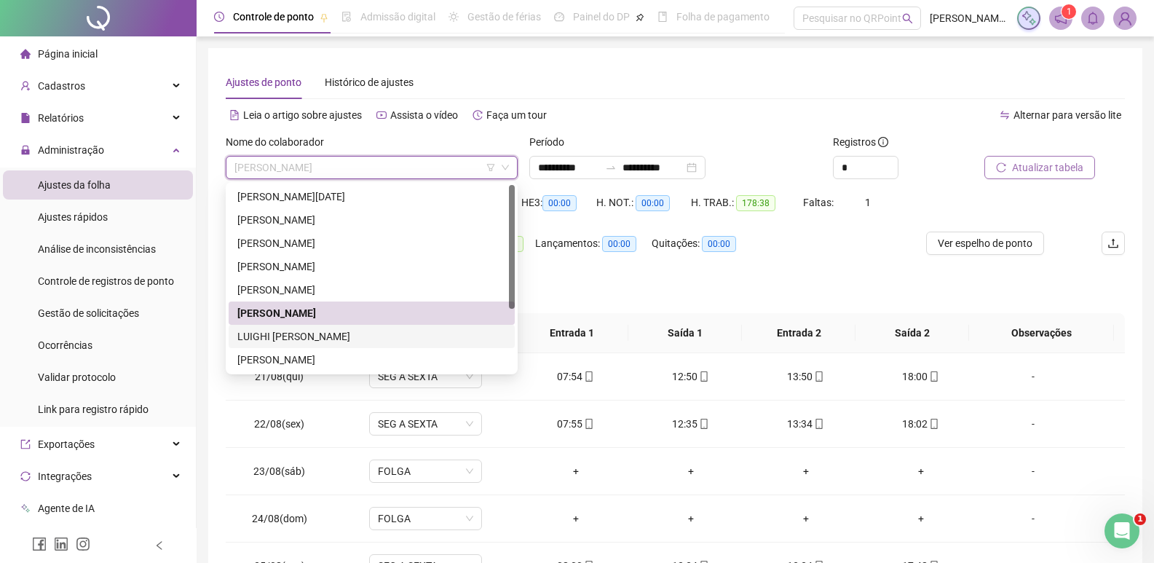
click at [347, 332] on div "LUIGHI [PERSON_NAME]" at bounding box center [371, 336] width 269 height 16
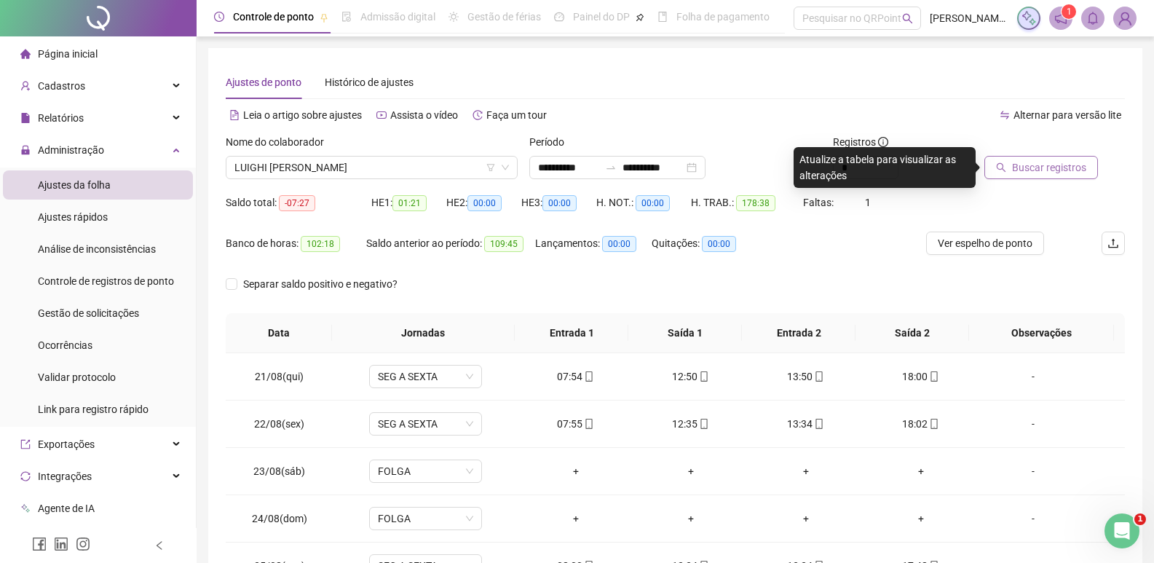
click at [1037, 166] on span "Buscar registros" at bounding box center [1049, 167] width 74 height 16
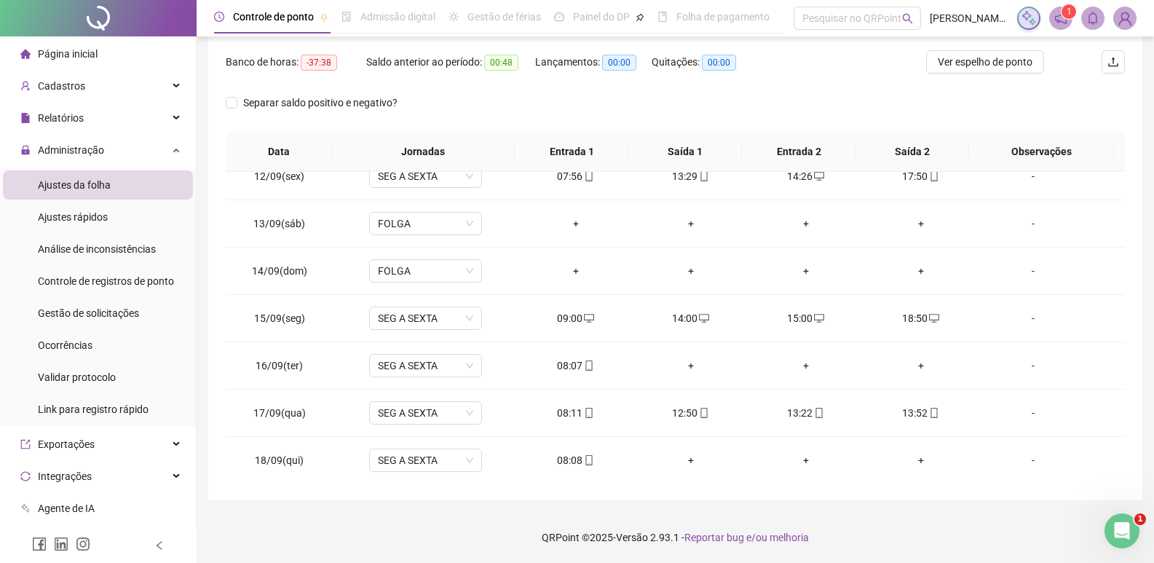
scroll to position [1061, 0]
drag, startPoint x: 249, startPoint y: 364, endPoint x: 959, endPoint y: 371, distance: 709.9
click at [959, 371] on tr "16/09(ter) SEG A SEXTA 08:07 + + + -" at bounding box center [675, 364] width 899 height 47
copy tr "16/09(ter) SEG A SEXTA 08:07 + + +"
click at [98, 312] on span "Gestão de solicitações" at bounding box center [88, 313] width 101 height 12
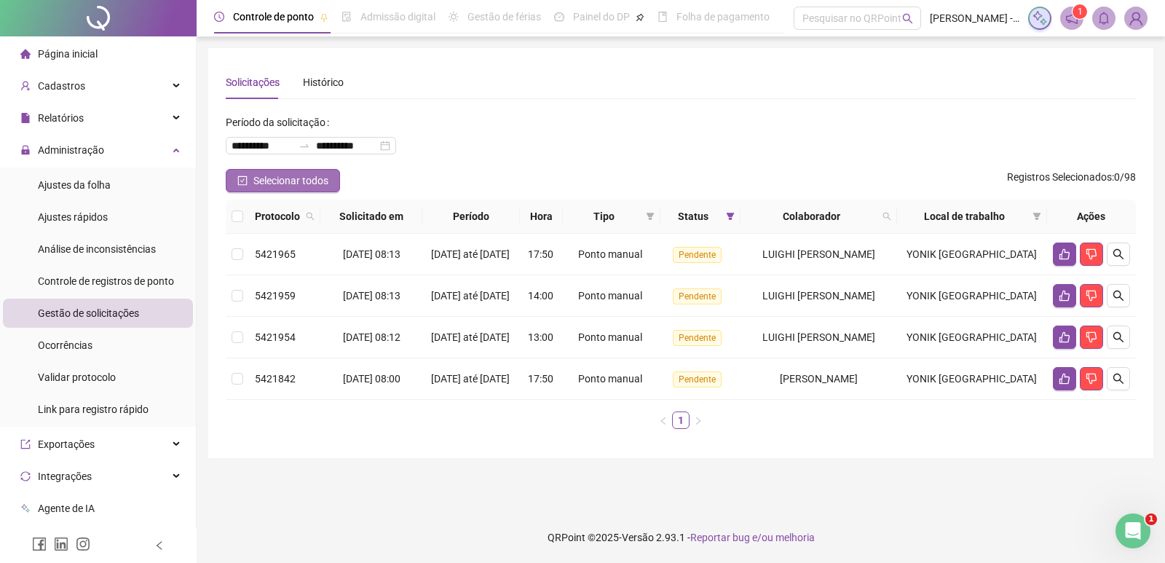
click at [243, 181] on icon "check-square" at bounding box center [242, 181] width 4 height 4
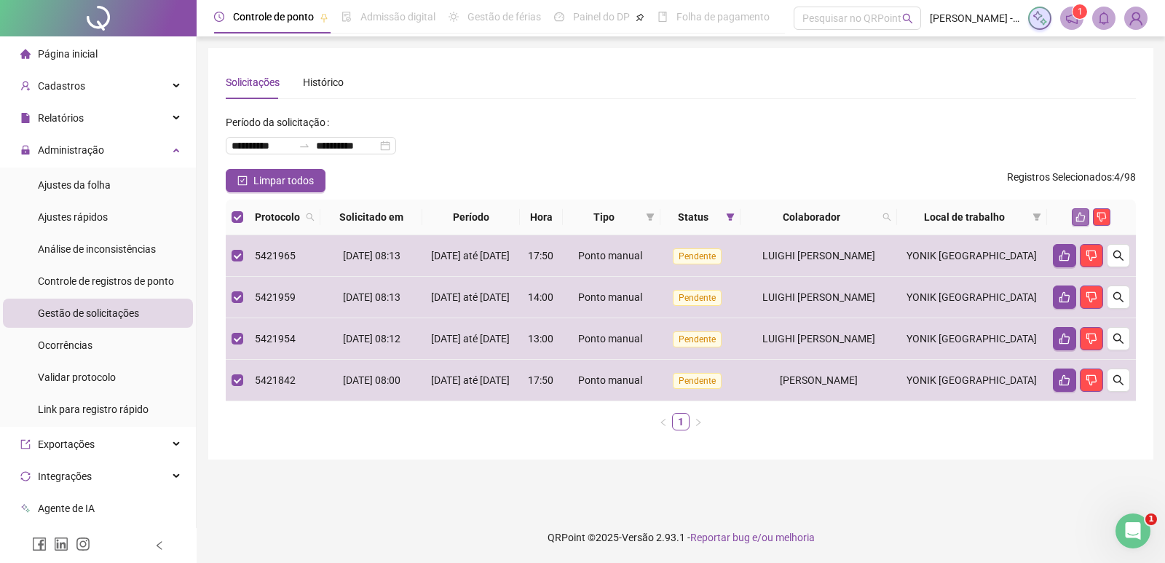
click at [1076, 217] on icon "like" at bounding box center [1080, 217] width 10 height 10
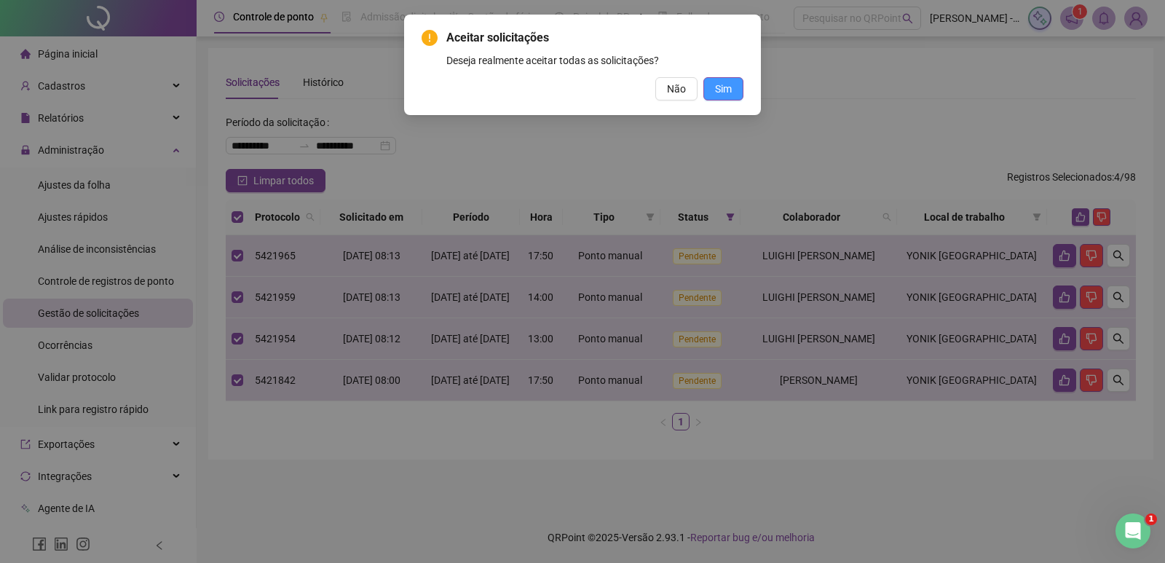
click at [736, 94] on button "Sim" at bounding box center [723, 88] width 40 height 23
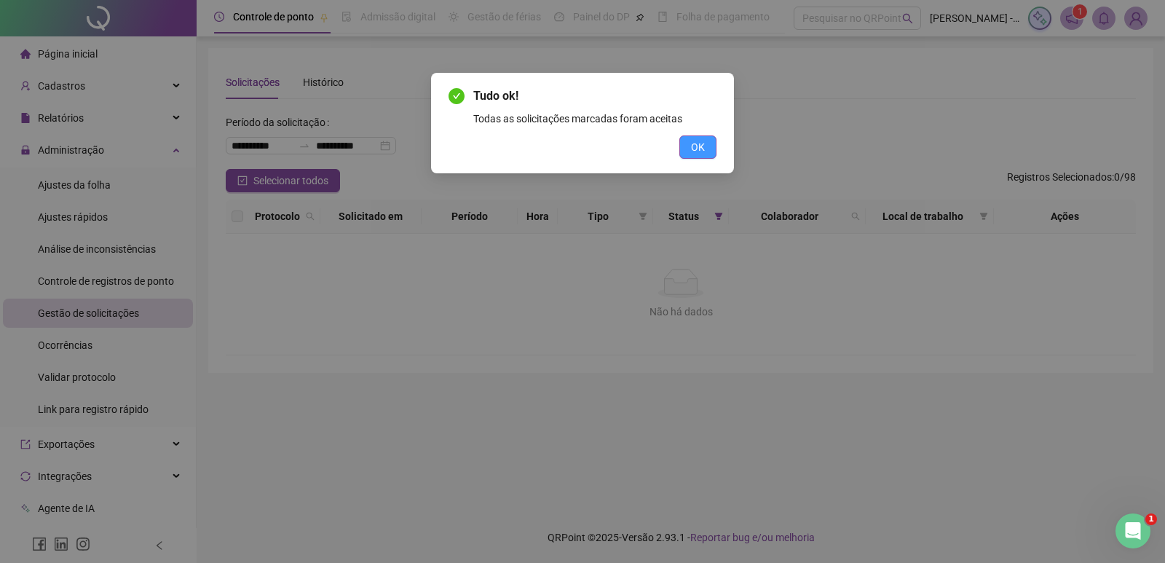
click at [684, 146] on button "OK" at bounding box center [697, 146] width 37 height 23
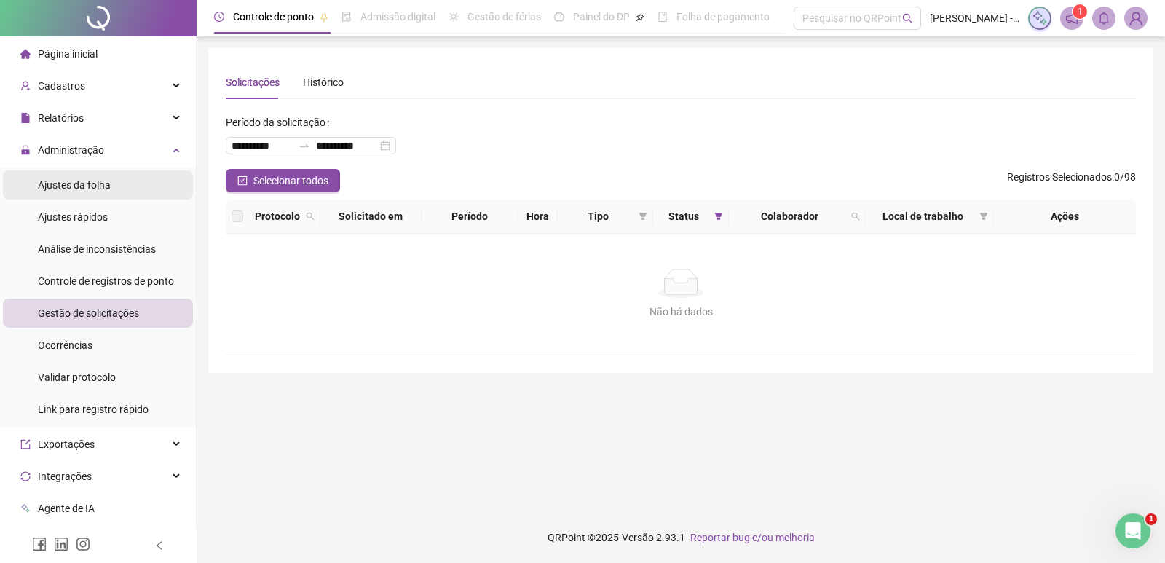
click at [98, 187] on span "Ajustes da folha" at bounding box center [74, 185] width 73 height 12
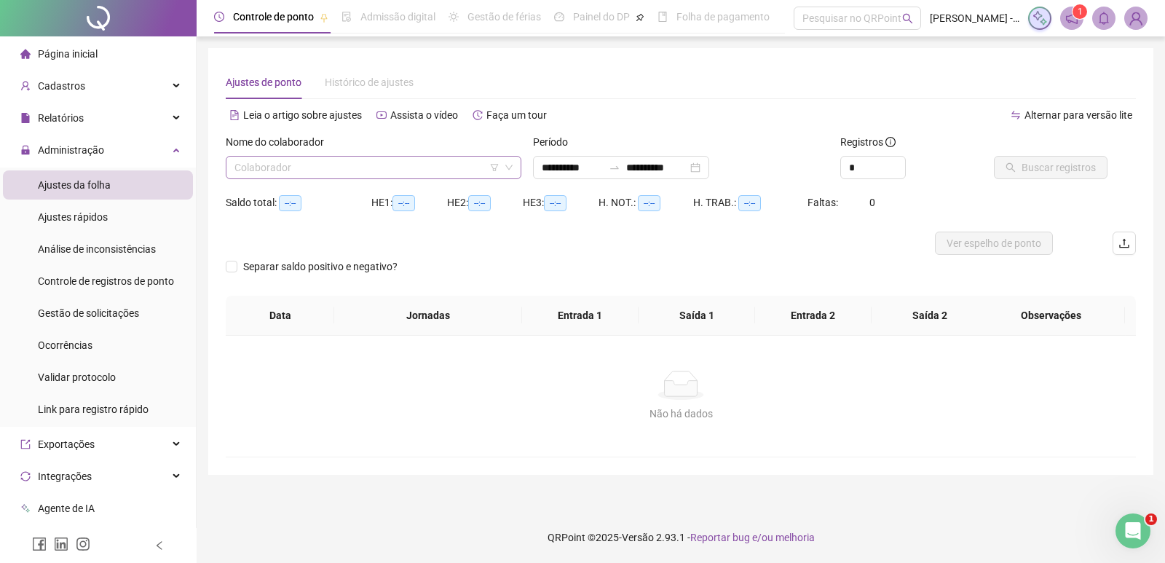
click at [298, 170] on input "search" at bounding box center [366, 168] width 265 height 22
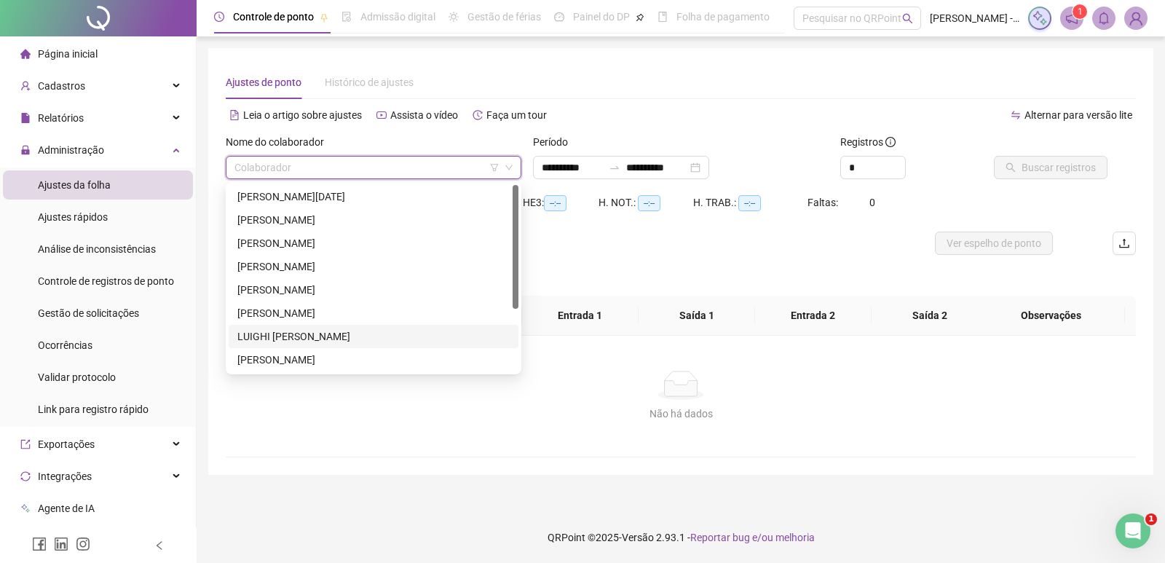
click at [304, 333] on div "LUIGHI [PERSON_NAME]" at bounding box center [373, 336] width 272 height 16
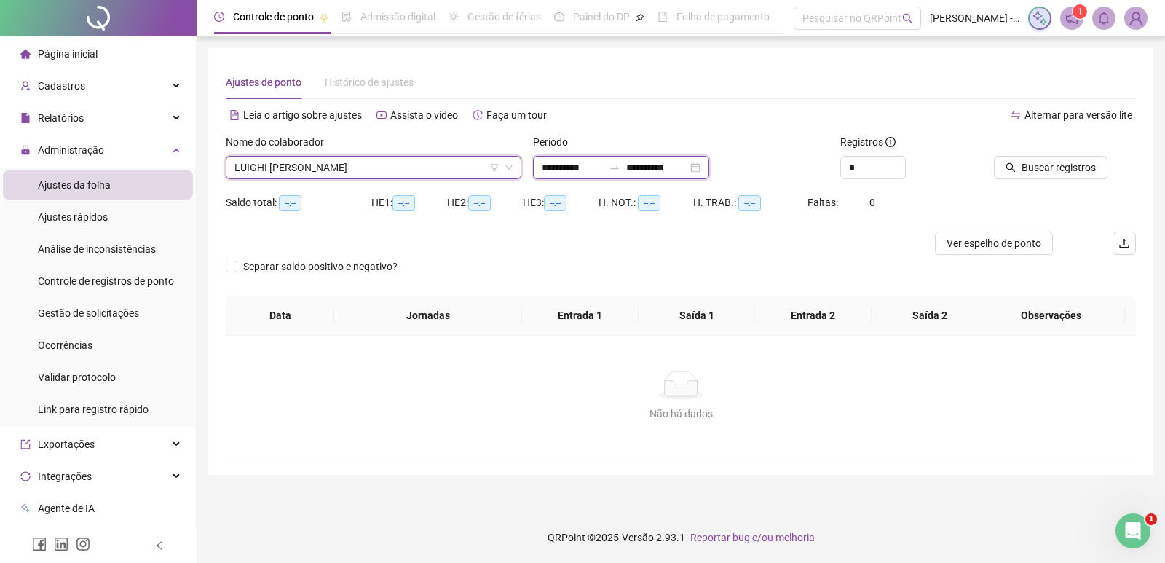
click at [603, 170] on input "**********" at bounding box center [572, 167] width 61 height 16
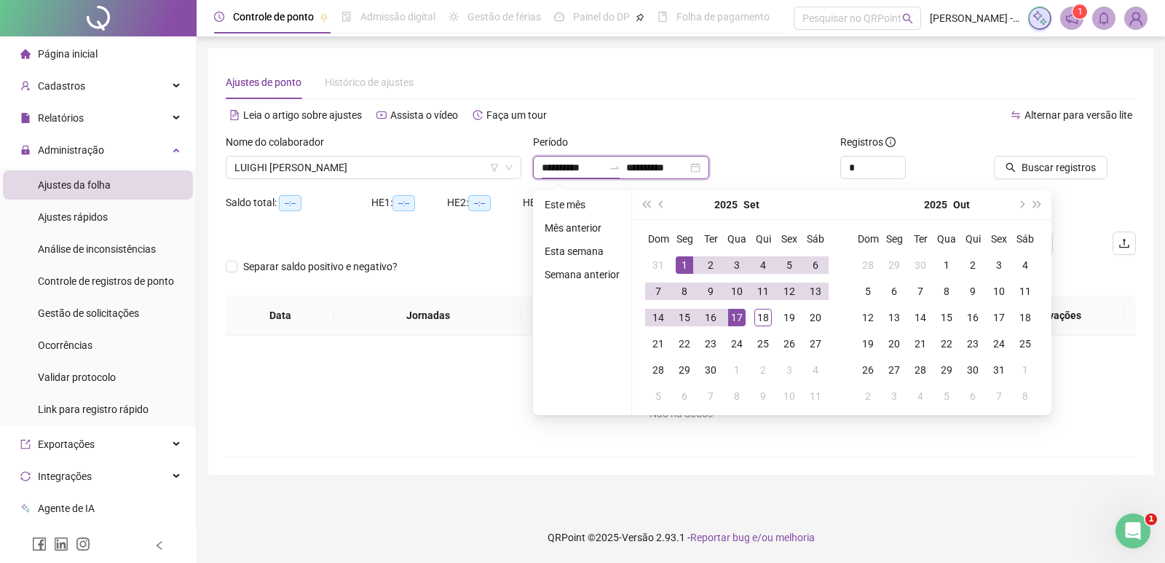
type input "**********"
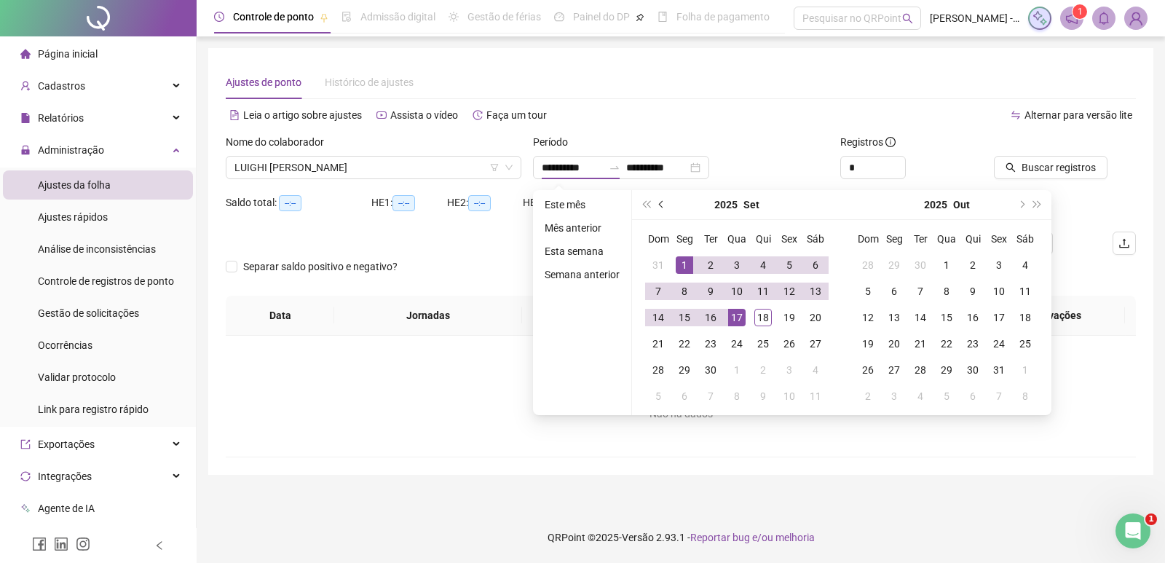
click at [662, 206] on span "prev-year" at bounding box center [662, 204] width 7 height 7
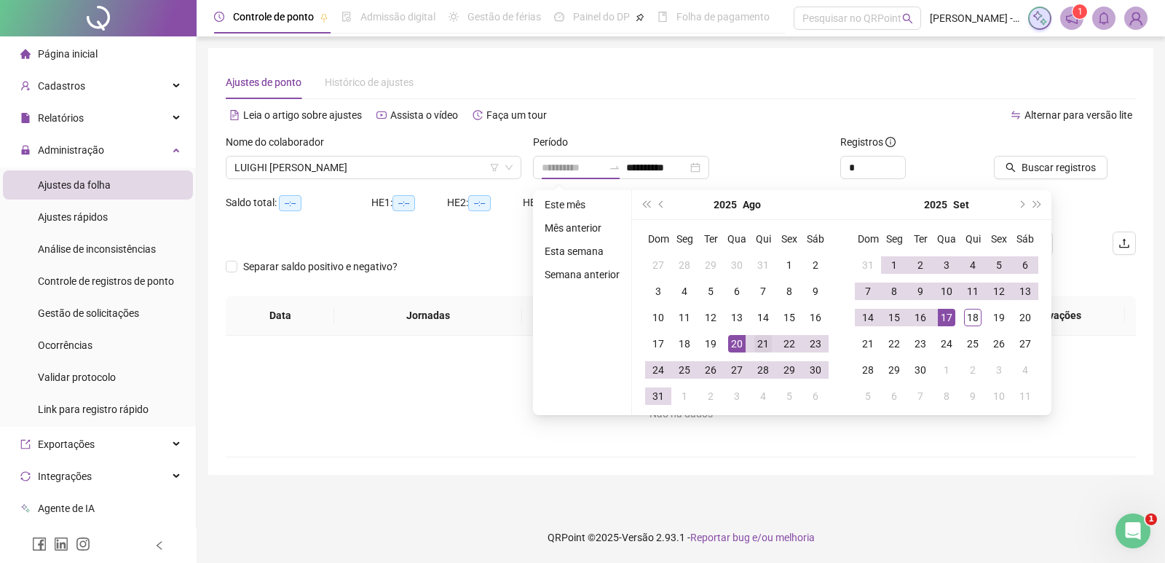
type input "**********"
click at [759, 349] on div "21" at bounding box center [762, 343] width 17 height 17
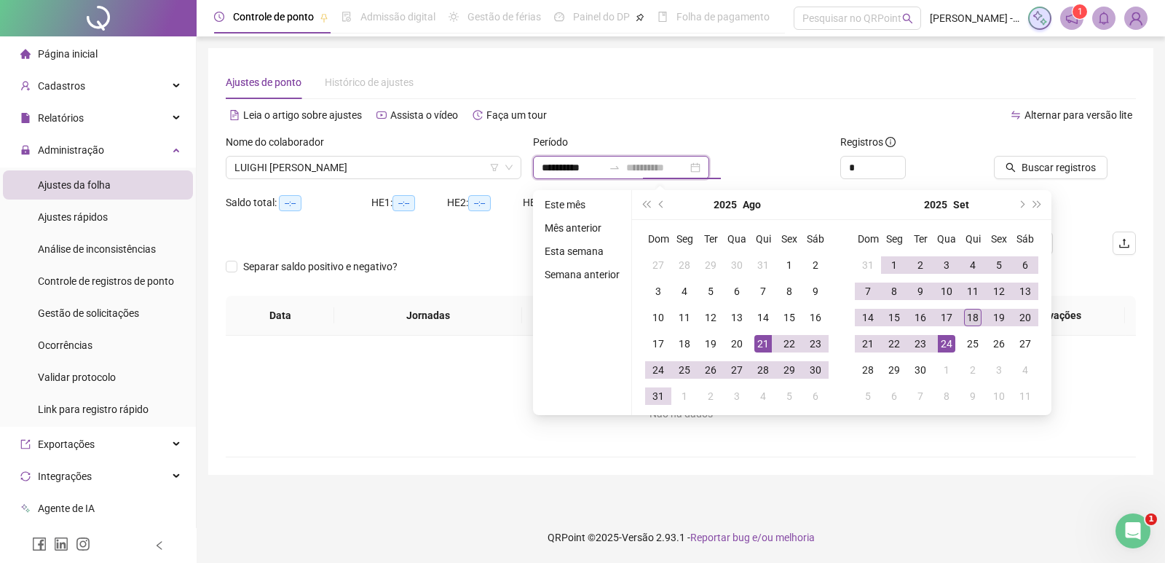
type input "**********"
click at [973, 315] on div "18" at bounding box center [972, 317] width 17 height 17
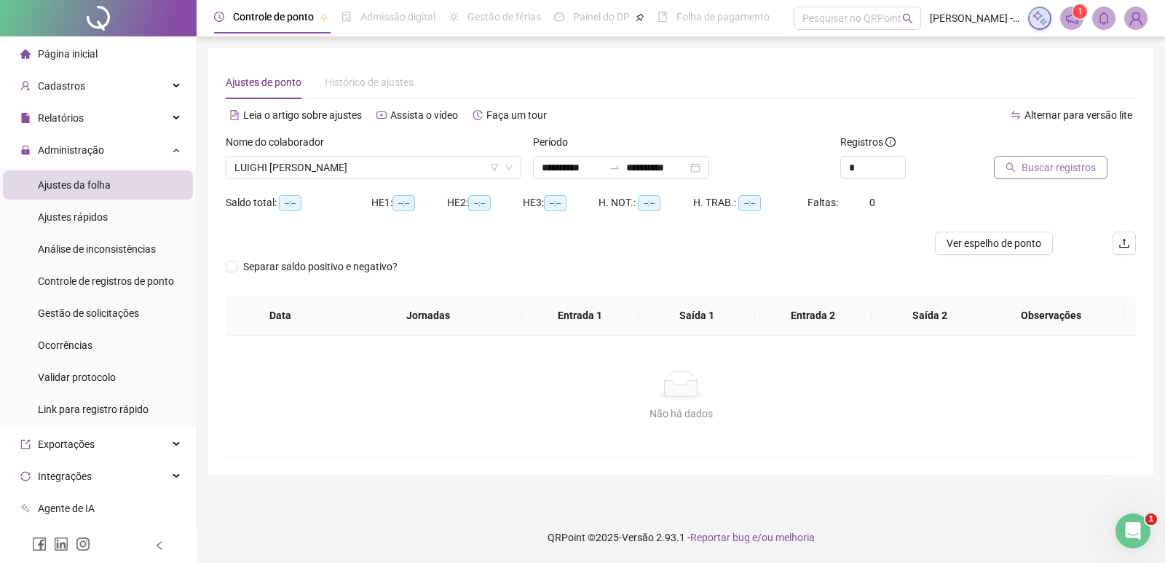
click at [1056, 167] on span "Buscar registros" at bounding box center [1058, 167] width 74 height 16
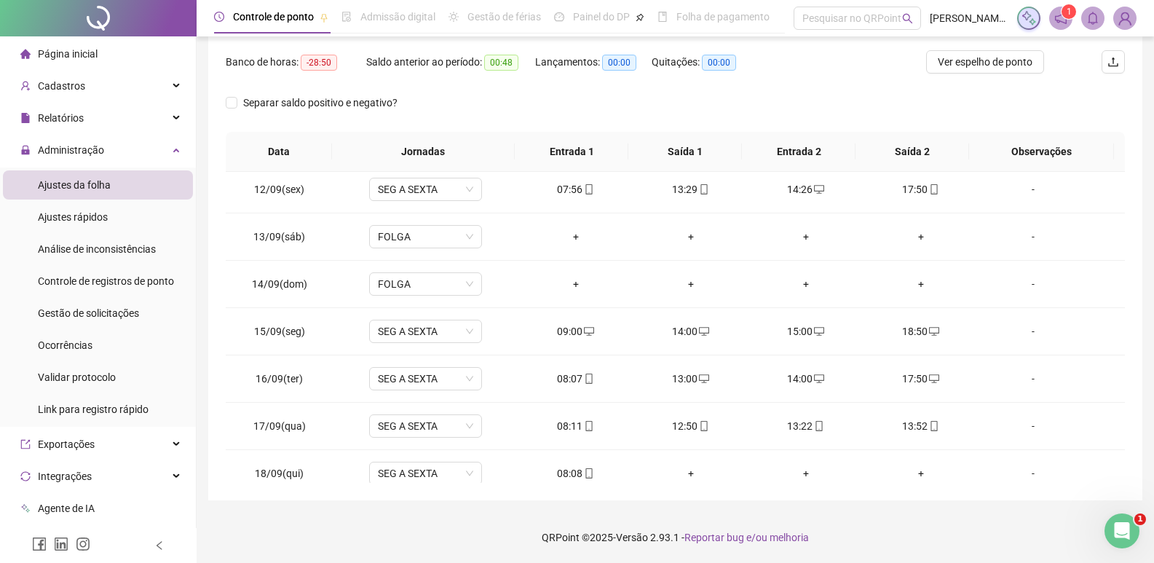
scroll to position [1061, 0]
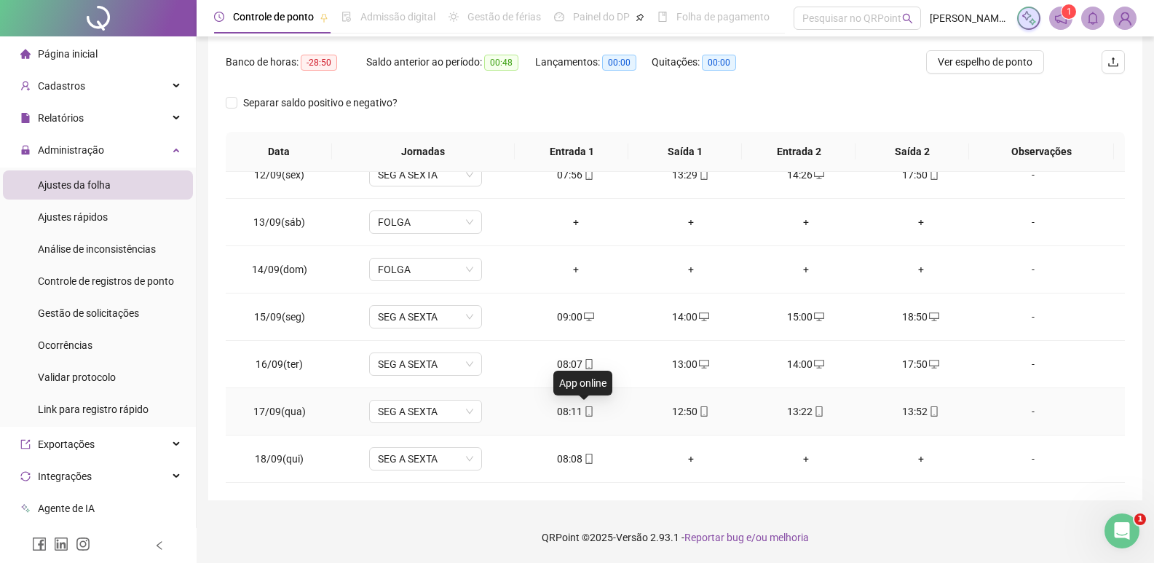
click at [585, 411] on icon "mobile" at bounding box center [589, 411] width 10 height 10
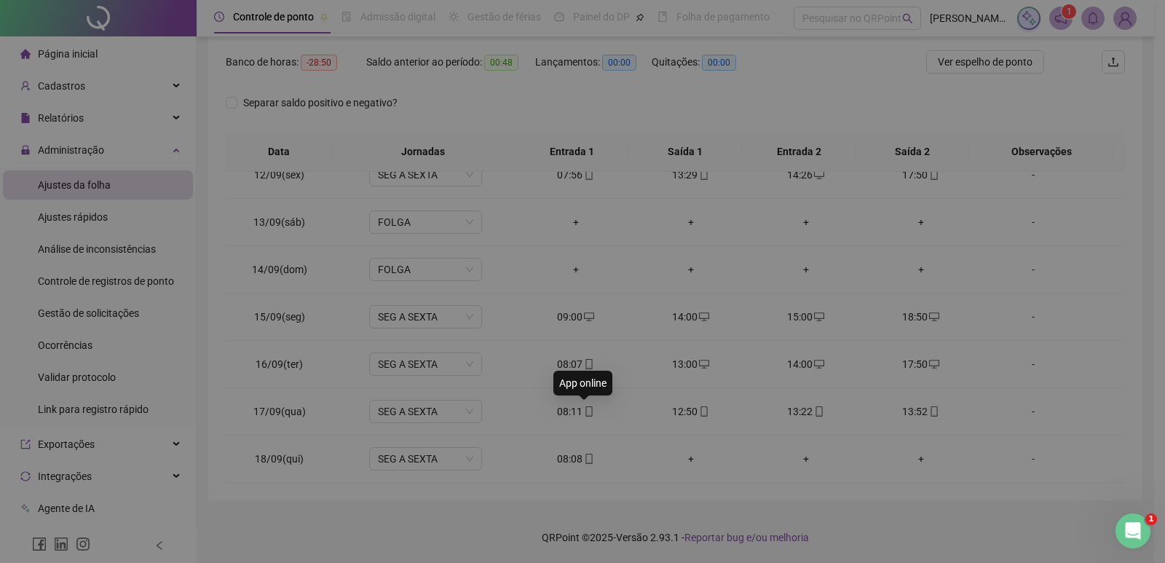
type input "**********"
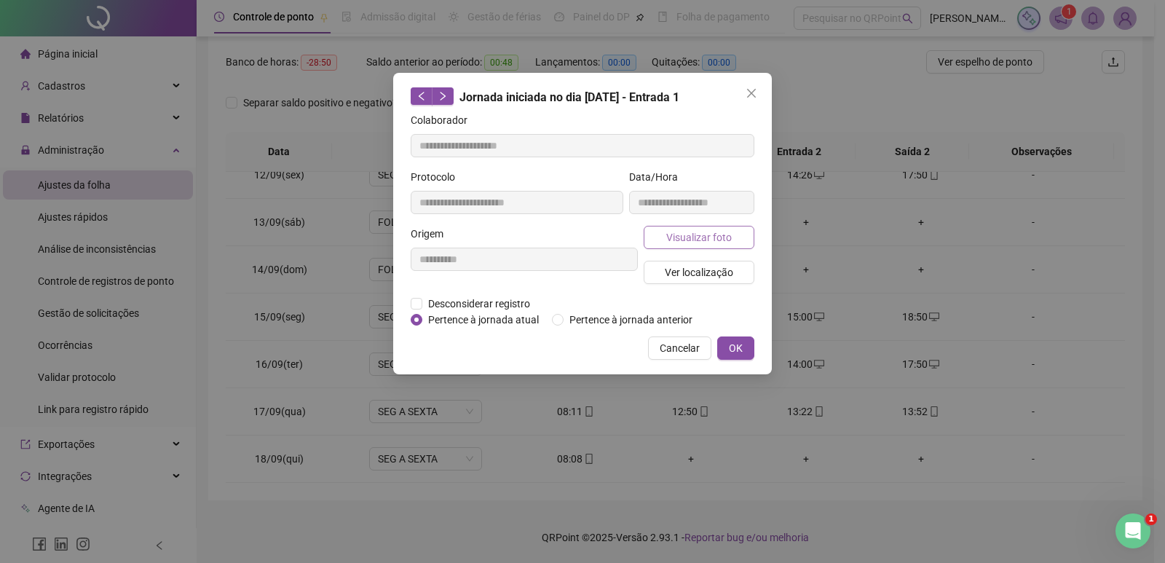
click at [707, 225] on form "**********" at bounding box center [583, 219] width 344 height 215
click at [708, 233] on span "Visualizar foto" at bounding box center [699, 237] width 66 height 16
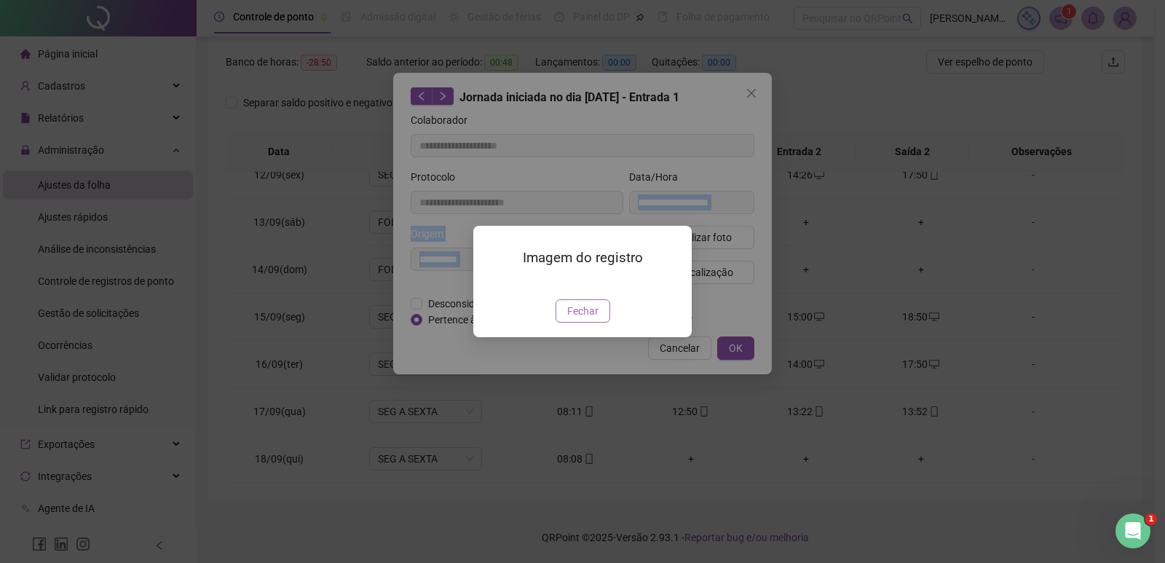
click at [568, 319] on span "Fechar" at bounding box center [582, 311] width 31 height 16
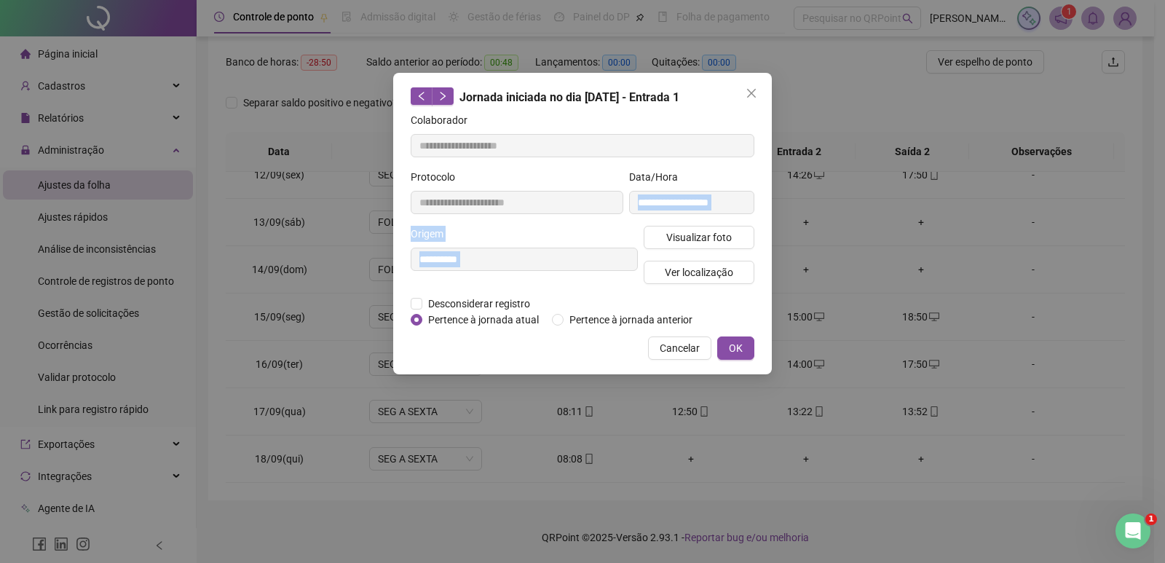
click at [734, 342] on span "OK" at bounding box center [736, 348] width 14 height 16
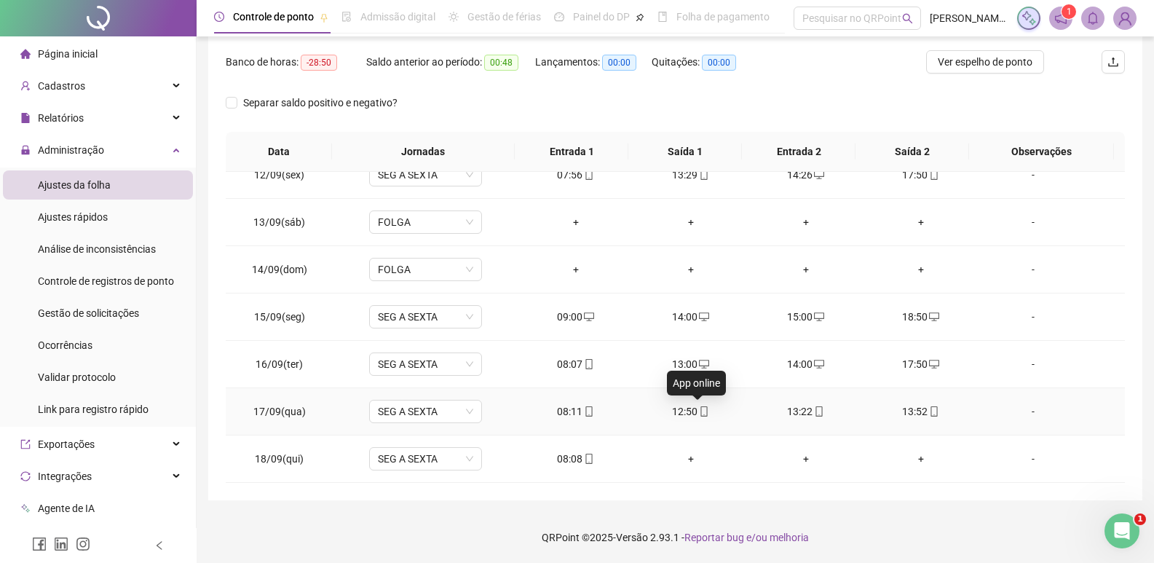
click at [699, 411] on icon "mobile" at bounding box center [704, 411] width 10 height 10
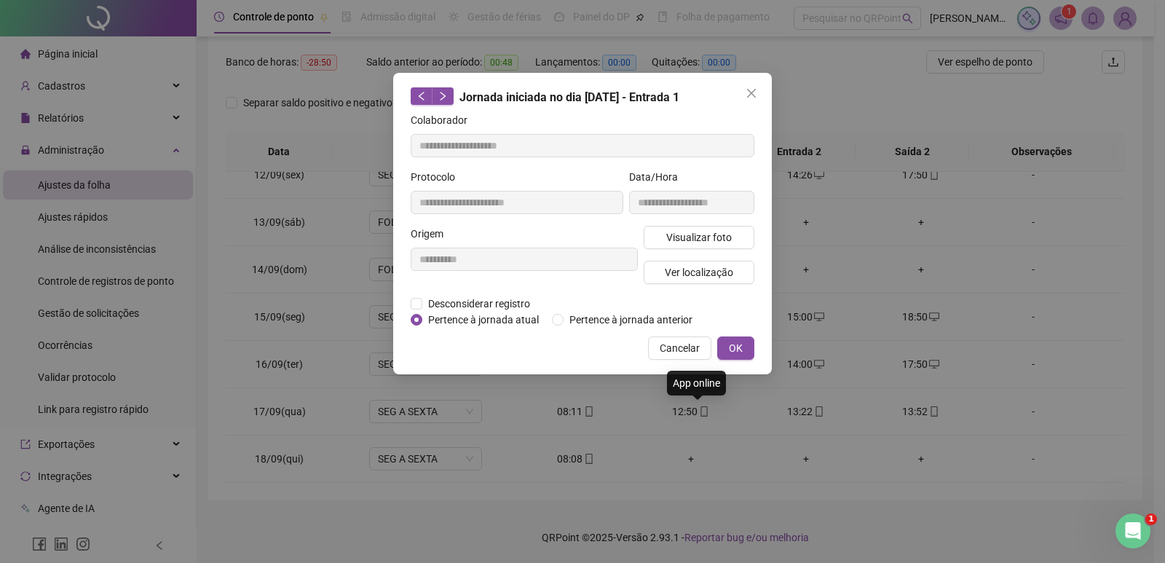
type input "**********"
click at [697, 229] on span "Visualizar foto" at bounding box center [699, 237] width 66 height 16
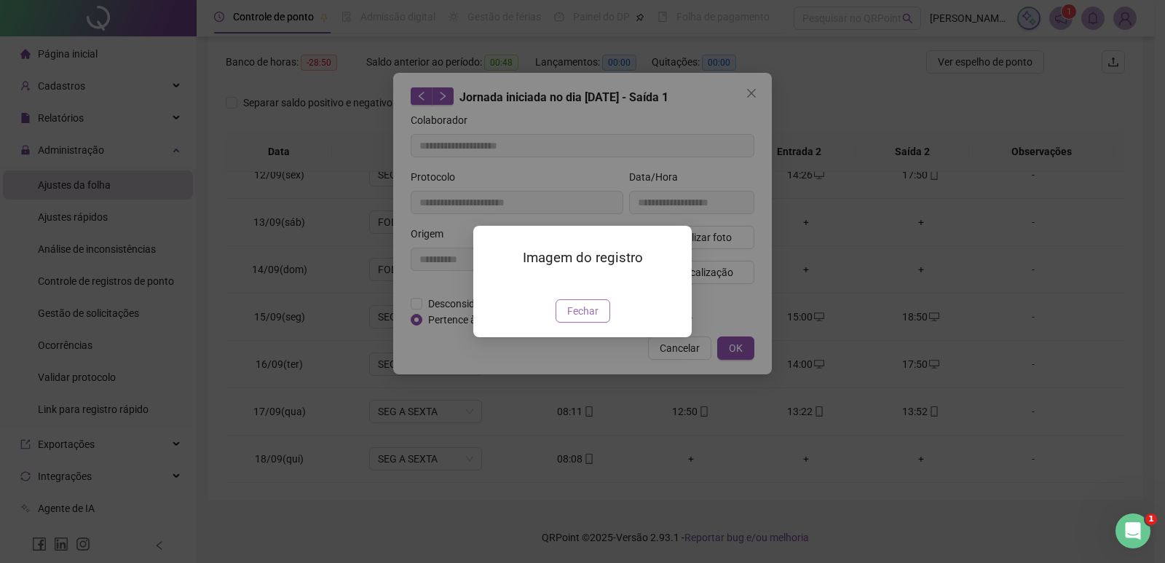
click at [585, 319] on span "Fechar" at bounding box center [582, 311] width 31 height 16
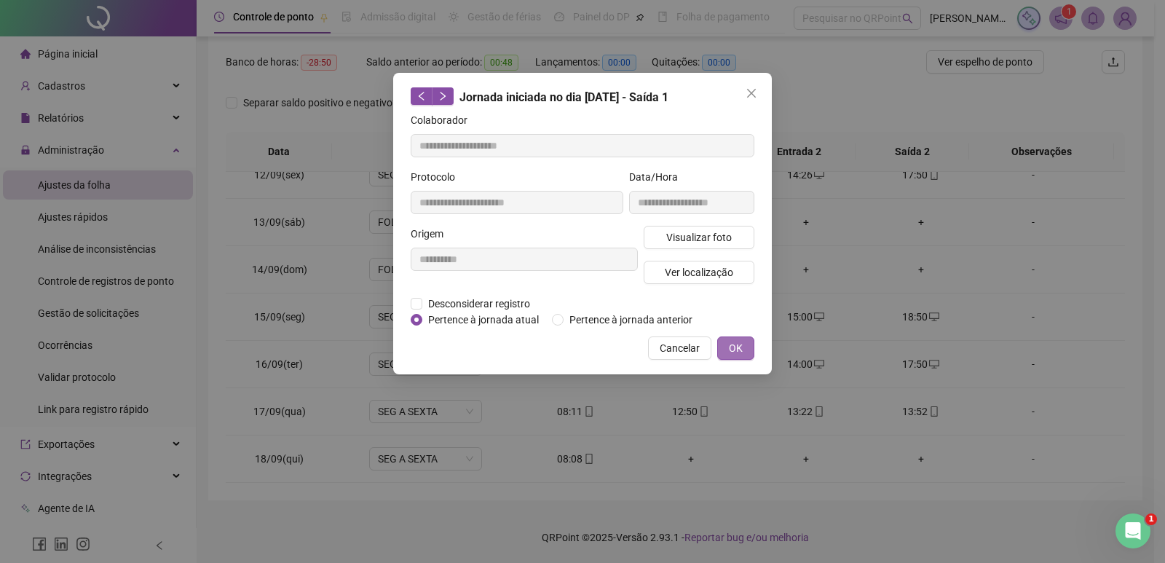
click at [735, 347] on span "OK" at bounding box center [736, 348] width 14 height 16
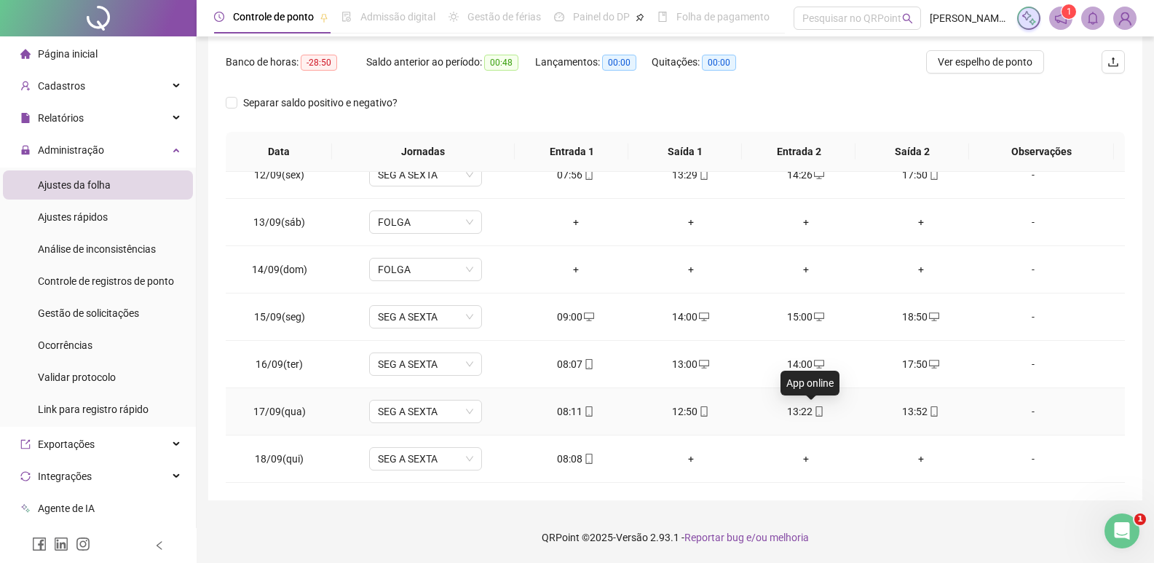
click at [814, 415] on icon "mobile" at bounding box center [819, 411] width 10 height 10
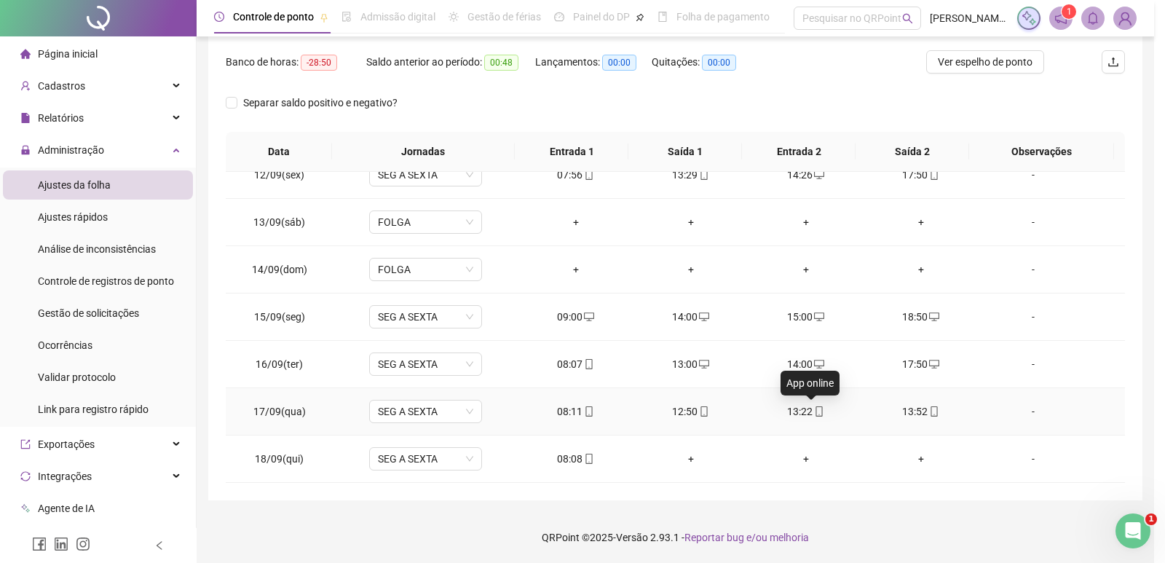
type input "**********"
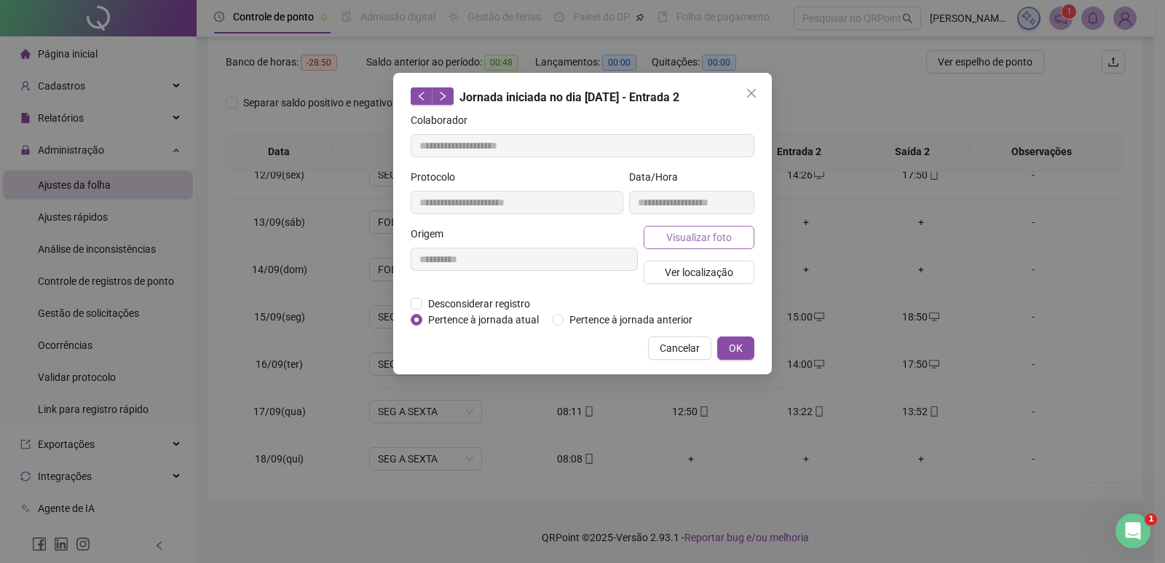
click at [679, 240] on span "Visualizar foto" at bounding box center [699, 237] width 66 height 16
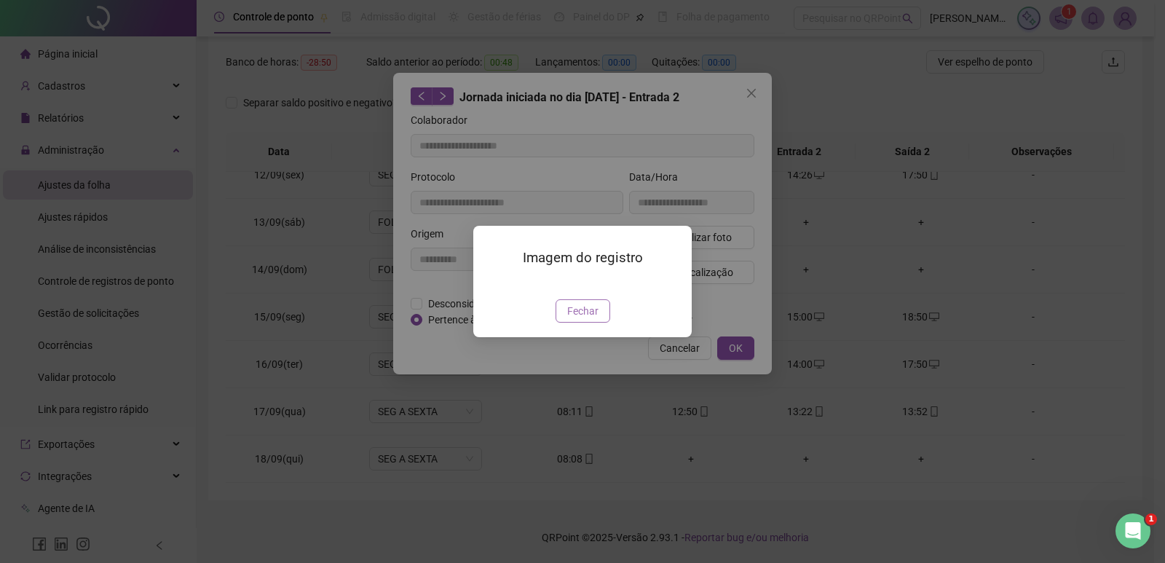
click at [601, 323] on button "Fechar" at bounding box center [582, 310] width 55 height 23
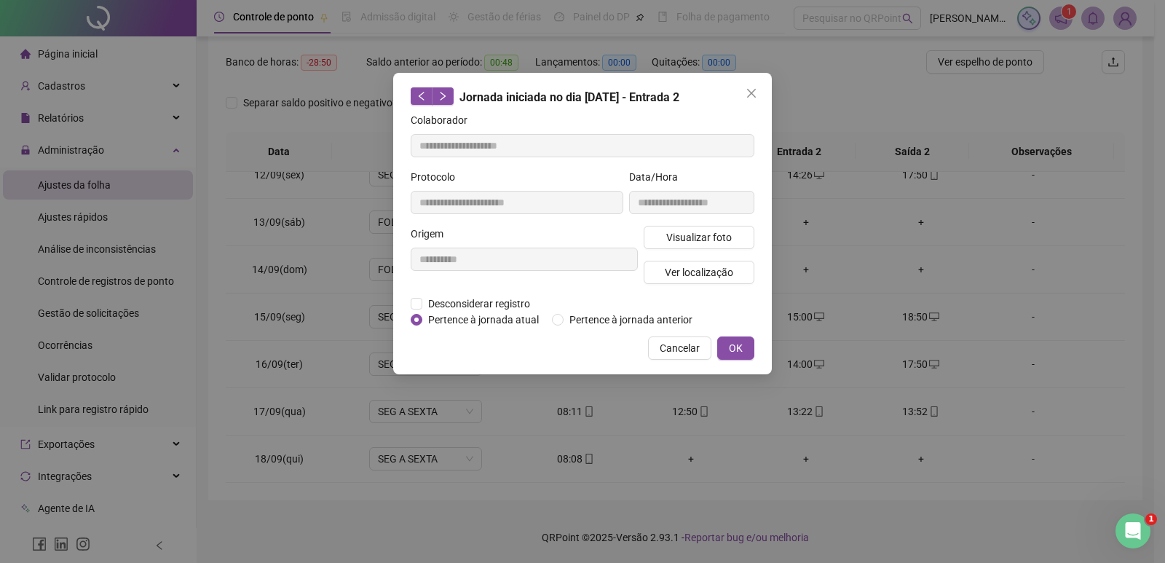
click at [1072, 232] on div "**********" at bounding box center [582, 281] width 1165 height 563
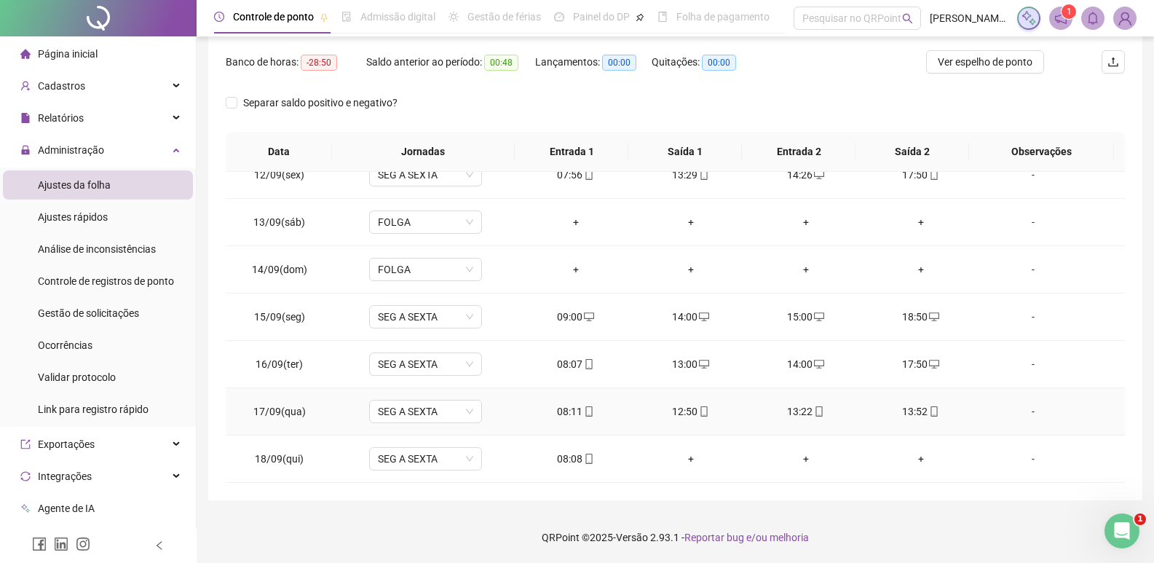
click at [931, 416] on div "13:52" at bounding box center [921, 411] width 92 height 16
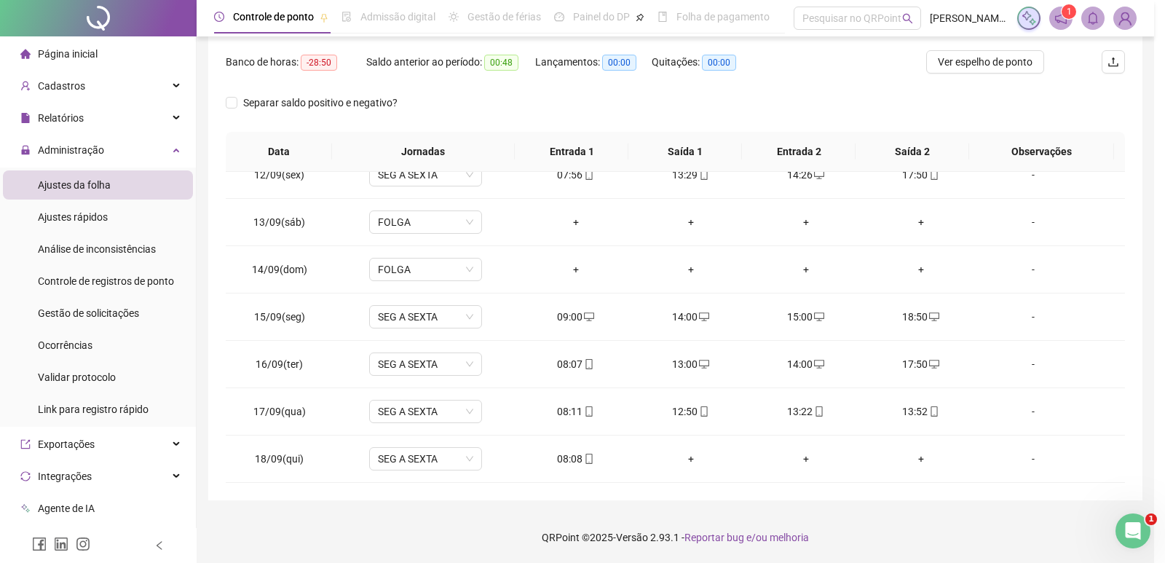
type input "**********"
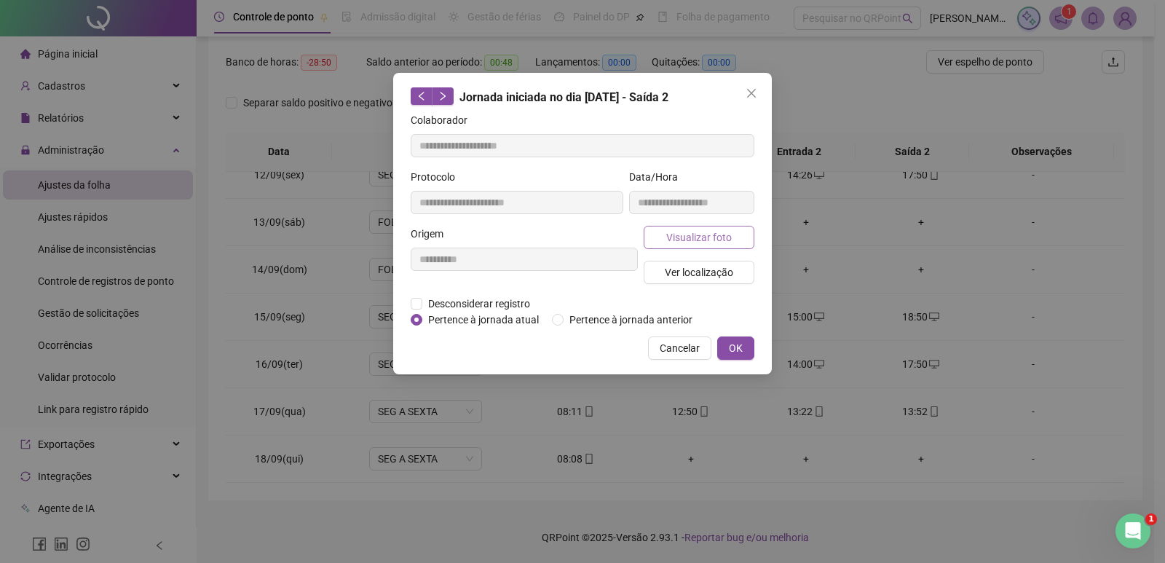
click at [698, 232] on span "Visualizar foto" at bounding box center [699, 237] width 66 height 16
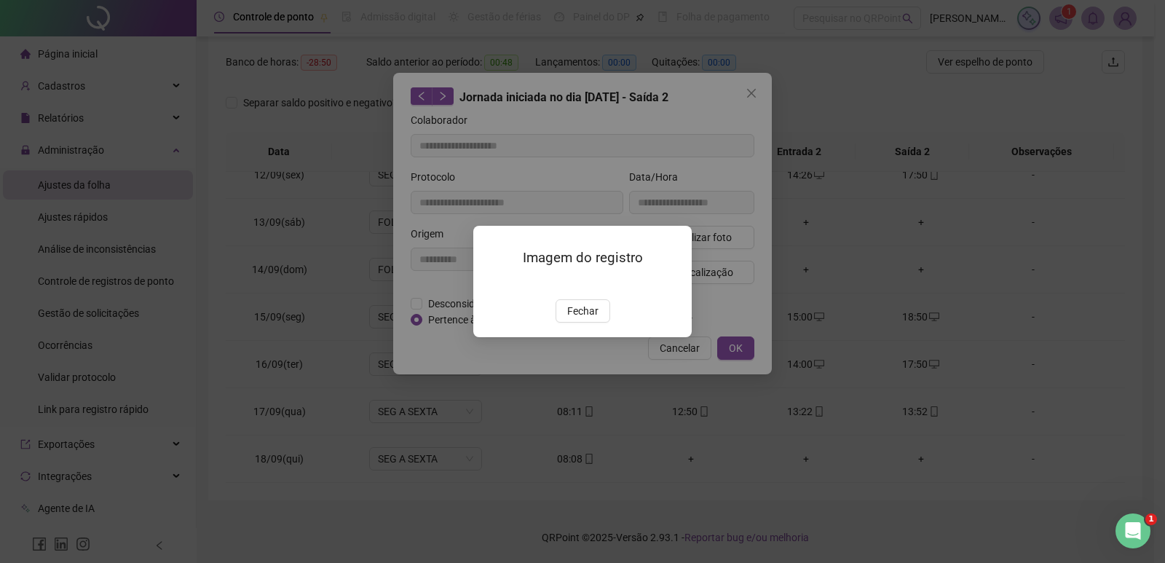
click at [963, 269] on div "Imagem do registro Fechar" at bounding box center [582, 281] width 1165 height 563
click at [586, 319] on span "Fechar" at bounding box center [582, 311] width 31 height 16
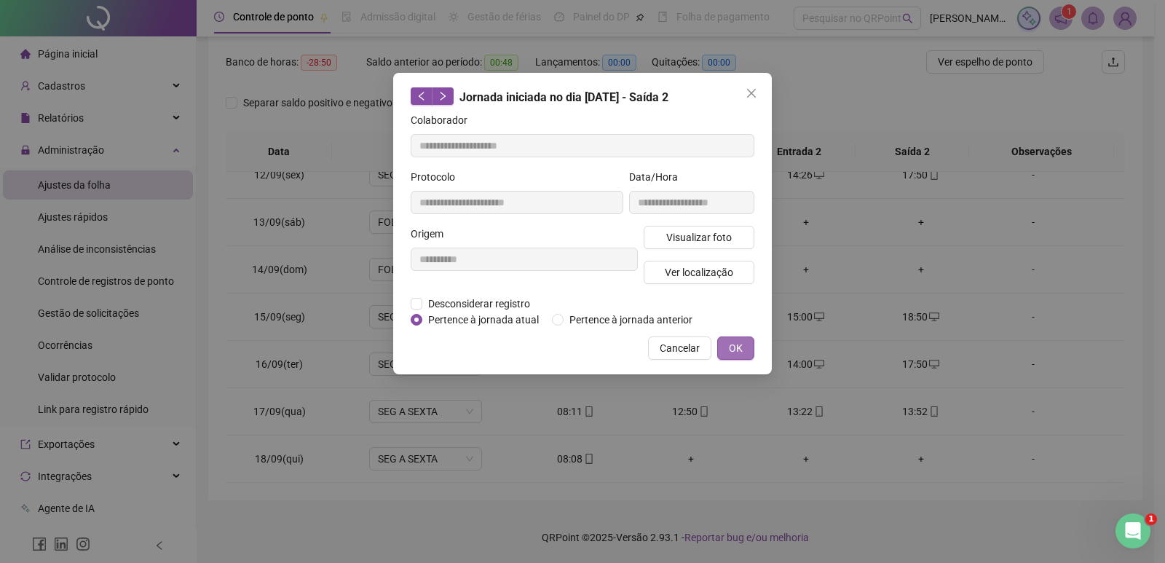
click at [735, 353] on span "OK" at bounding box center [736, 348] width 14 height 16
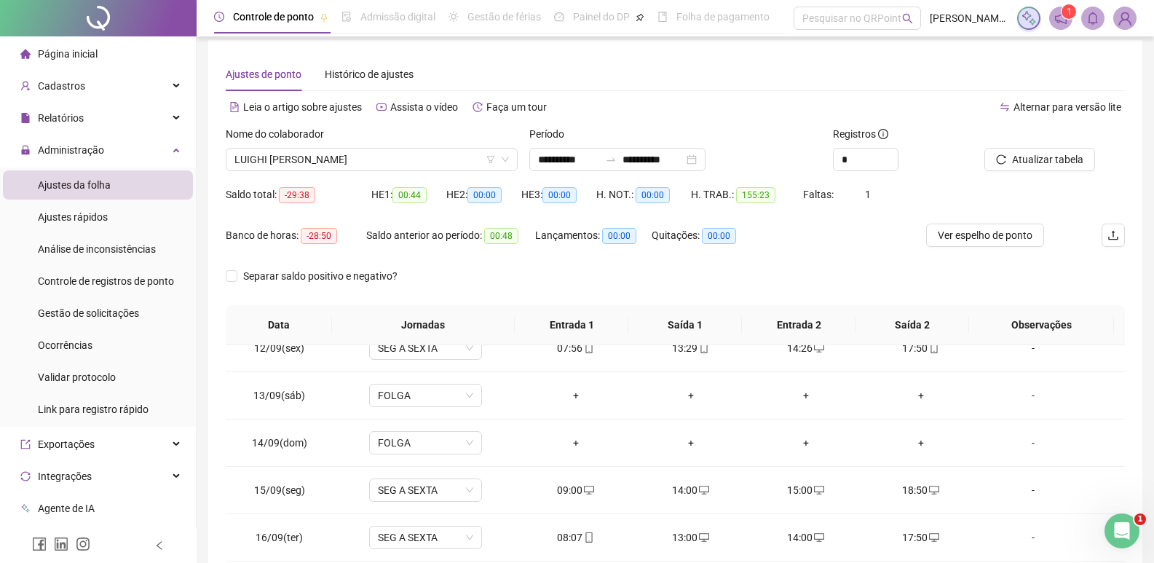
scroll to position [0, 0]
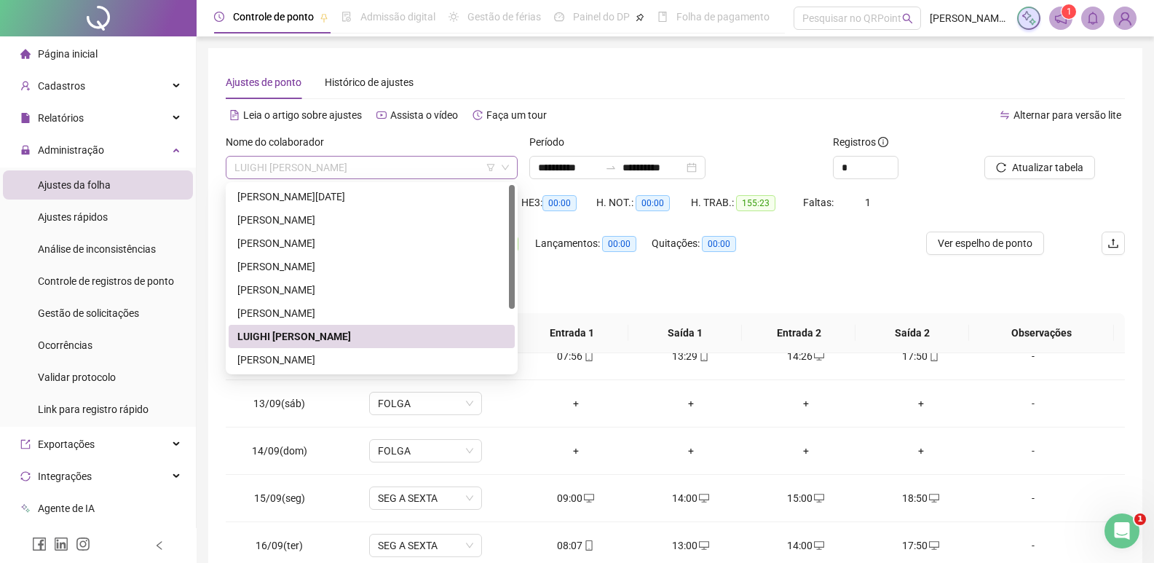
click at [397, 162] on span "LUIGHI [PERSON_NAME]" at bounding box center [371, 168] width 274 height 22
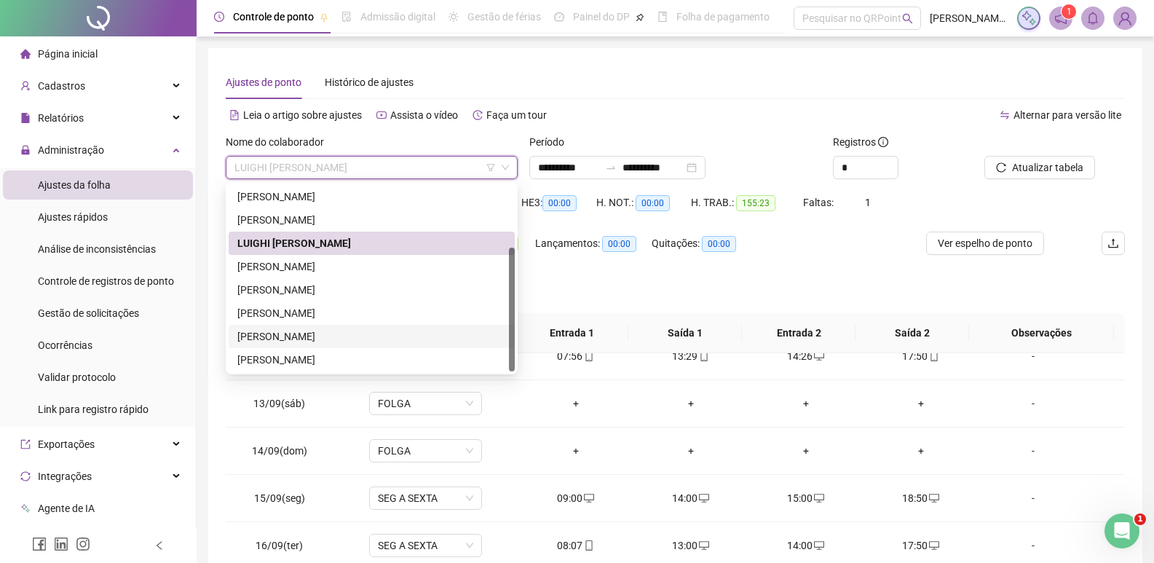
click at [355, 333] on div "[PERSON_NAME]" at bounding box center [371, 336] width 269 height 16
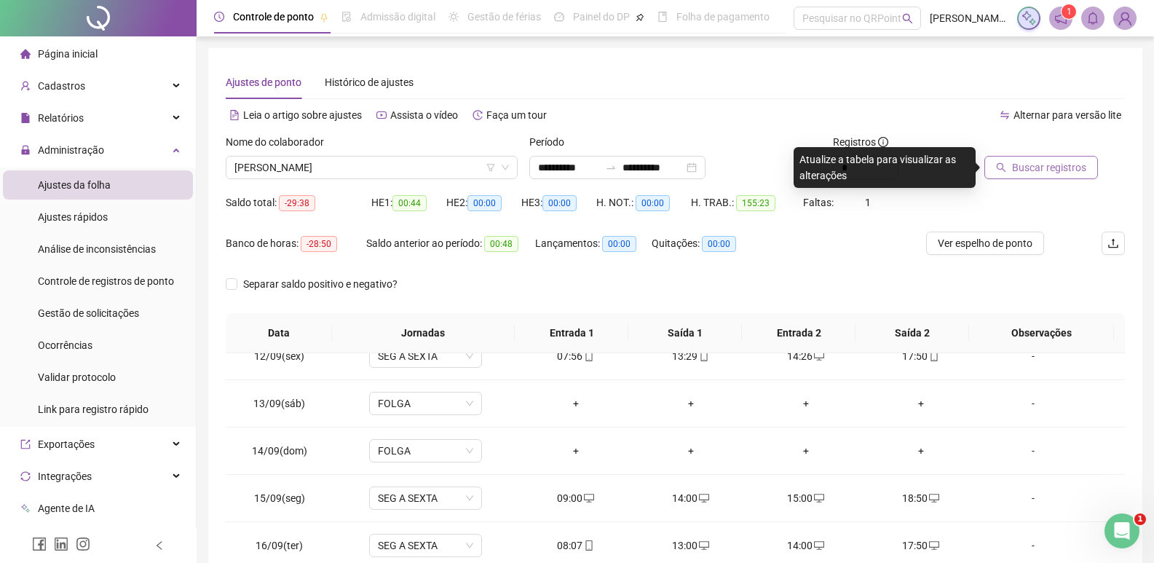
click at [1051, 170] on span "Buscar registros" at bounding box center [1049, 167] width 74 height 16
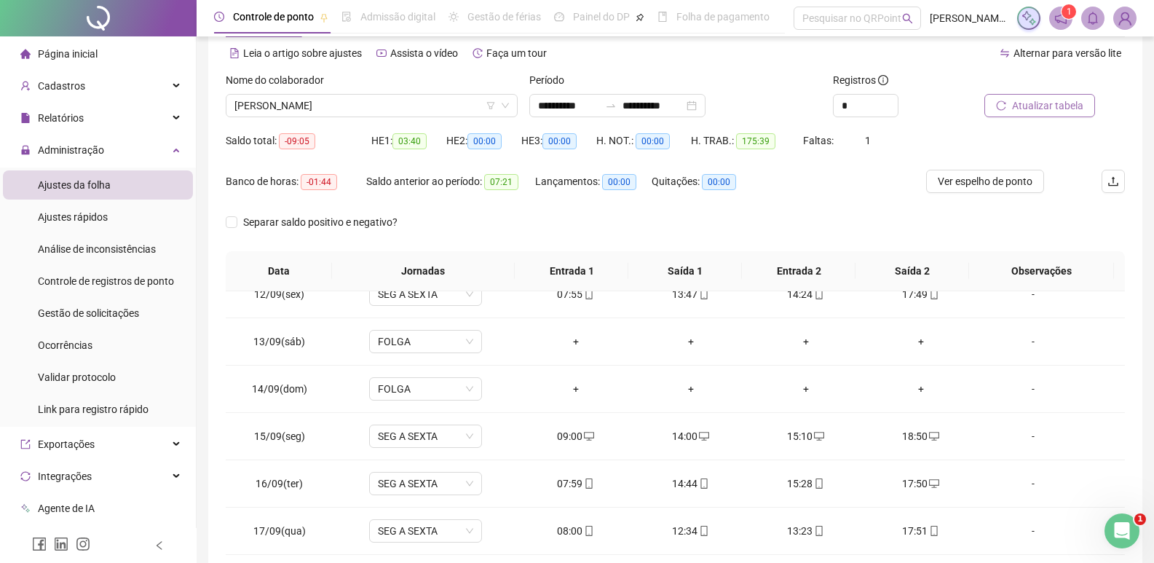
scroll to position [181, 0]
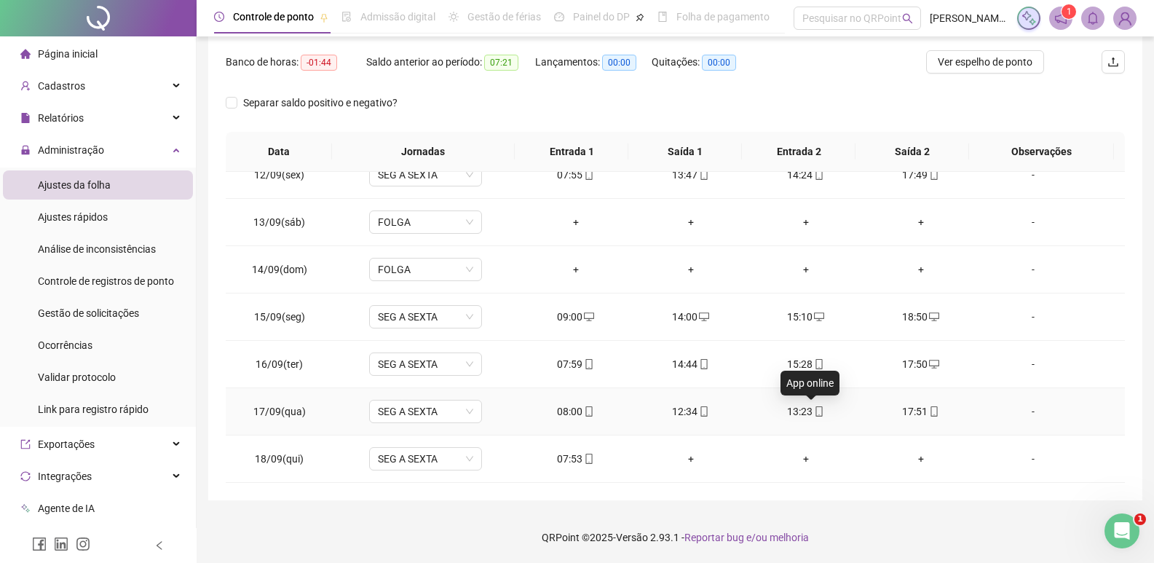
click at [814, 412] on icon "mobile" at bounding box center [819, 411] width 10 height 10
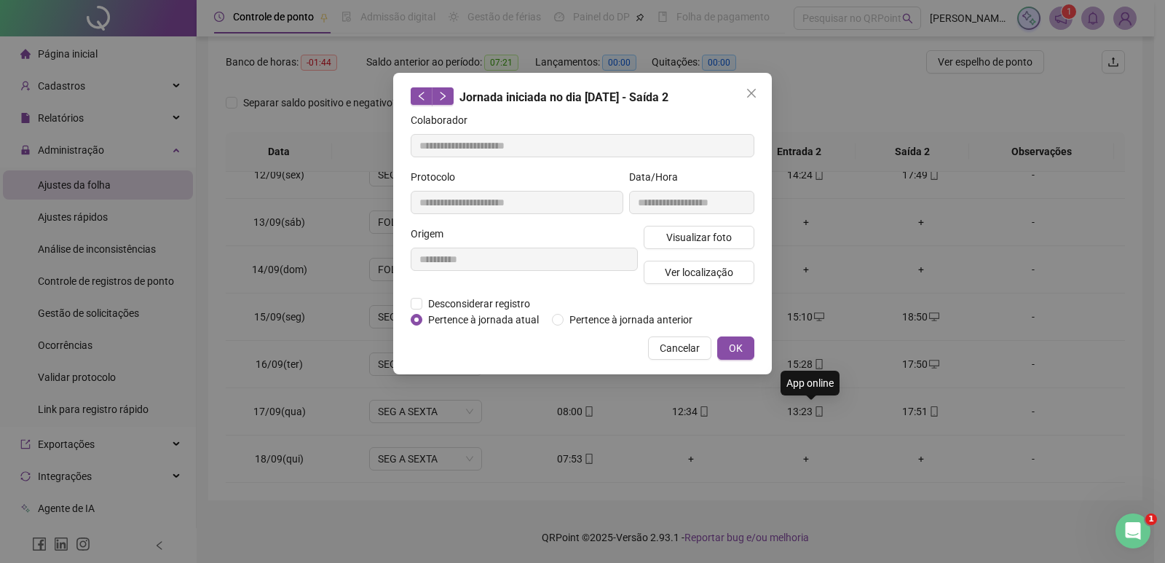
type input "**********"
click at [709, 231] on span "Visualizar foto" at bounding box center [699, 237] width 66 height 16
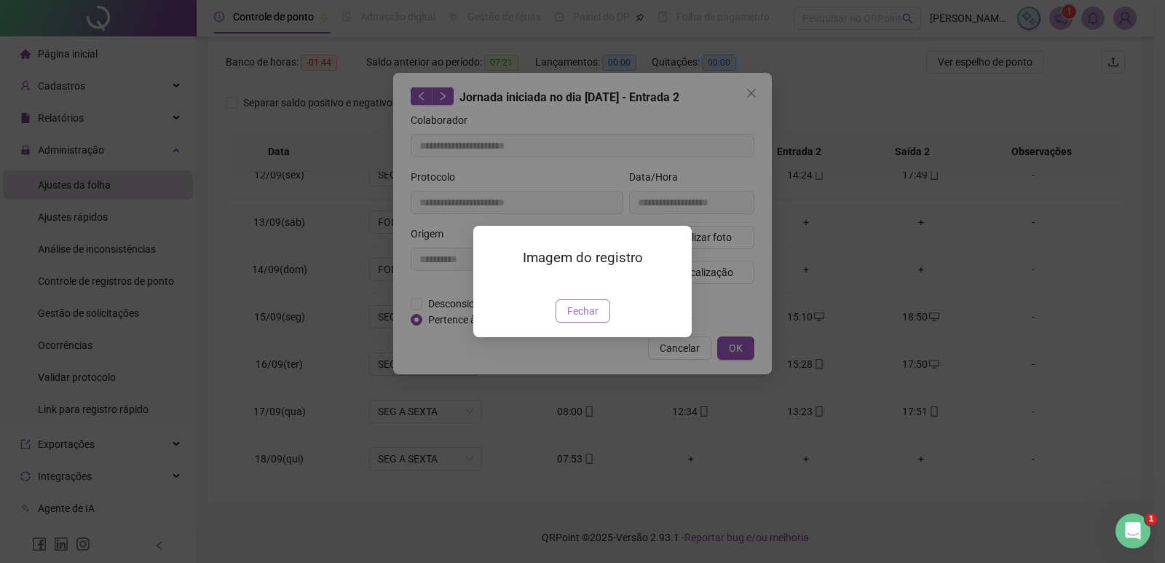
click at [584, 319] on span "Fechar" at bounding box center [582, 311] width 31 height 16
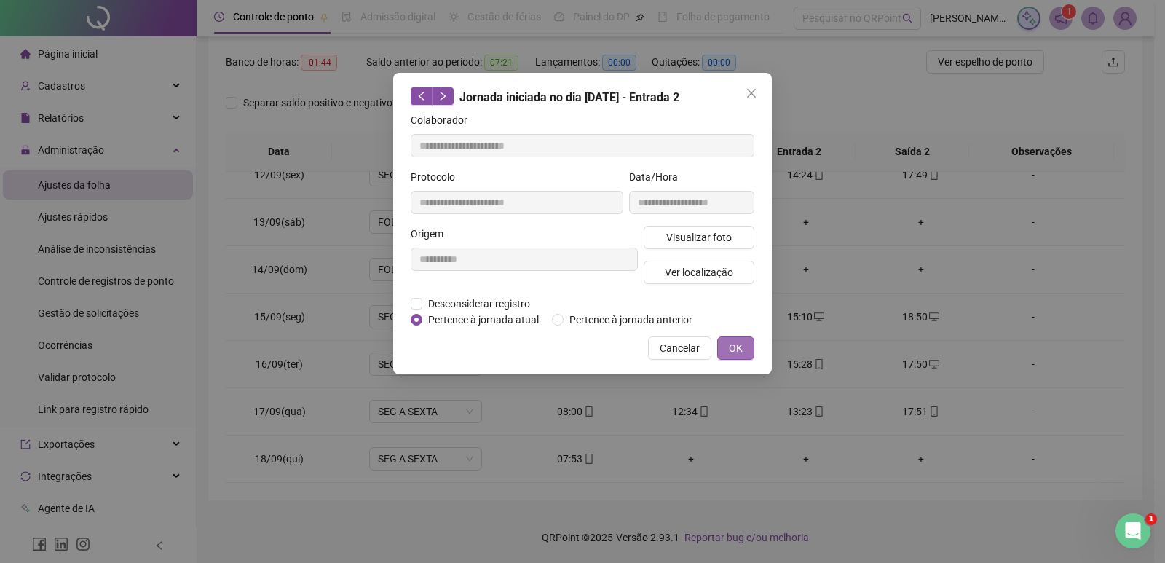
click at [742, 347] on span "OK" at bounding box center [736, 348] width 14 height 16
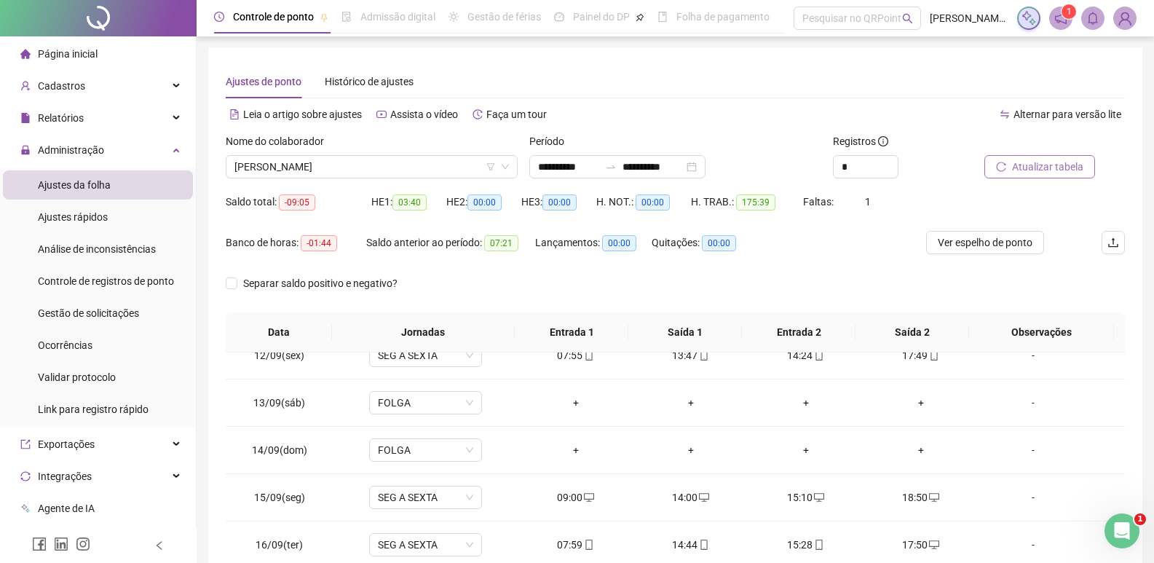
scroll to position [0, 0]
click at [392, 162] on span "[PERSON_NAME]" at bounding box center [371, 168] width 274 height 22
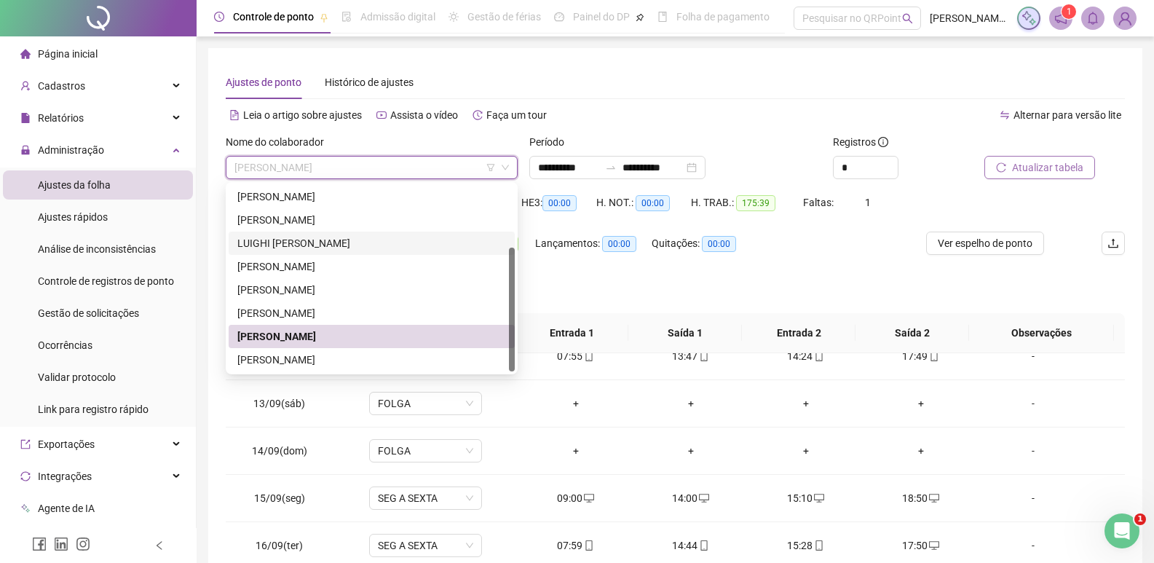
click at [345, 240] on div "LUIGHI [PERSON_NAME]" at bounding box center [371, 243] width 269 height 16
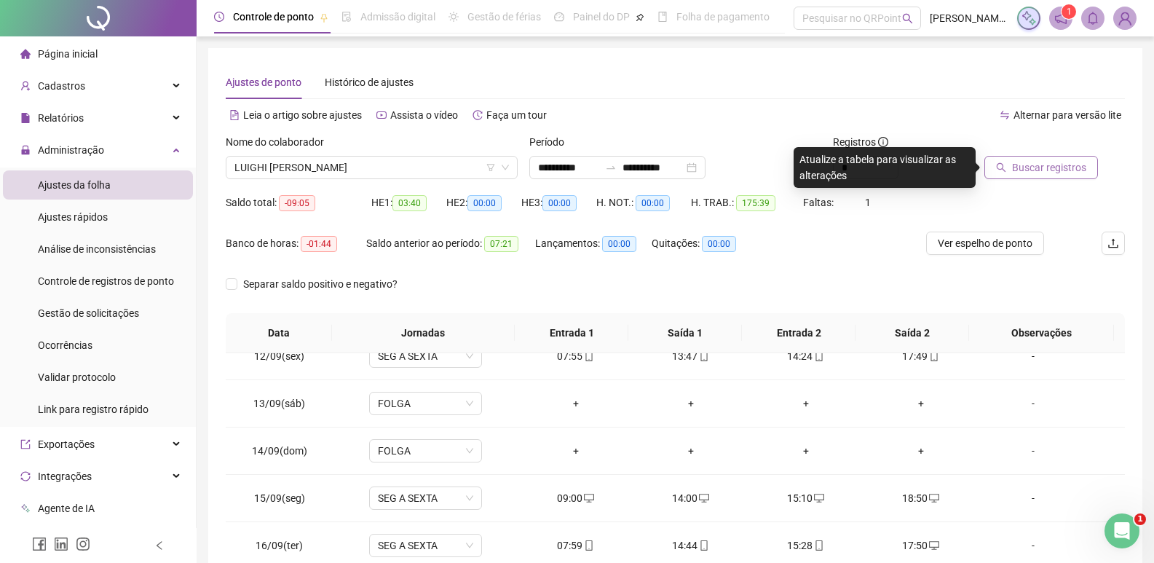
click at [1088, 165] on button "Buscar registros" at bounding box center [1041, 167] width 114 height 23
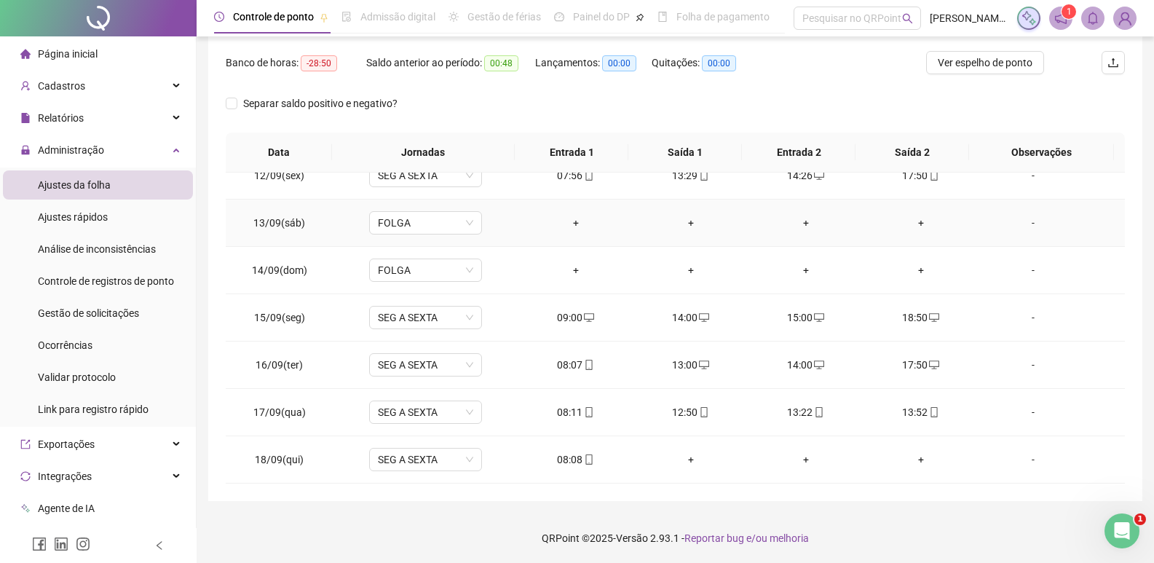
scroll to position [181, 0]
click at [816, 410] on icon "mobile" at bounding box center [819, 411] width 7 height 10
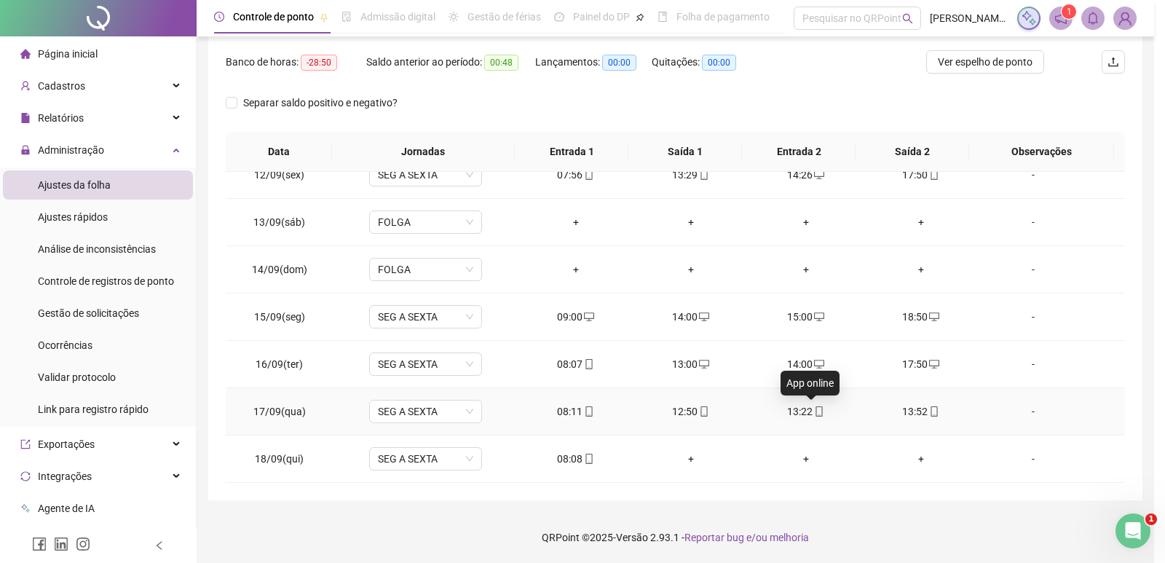
type input "**********"
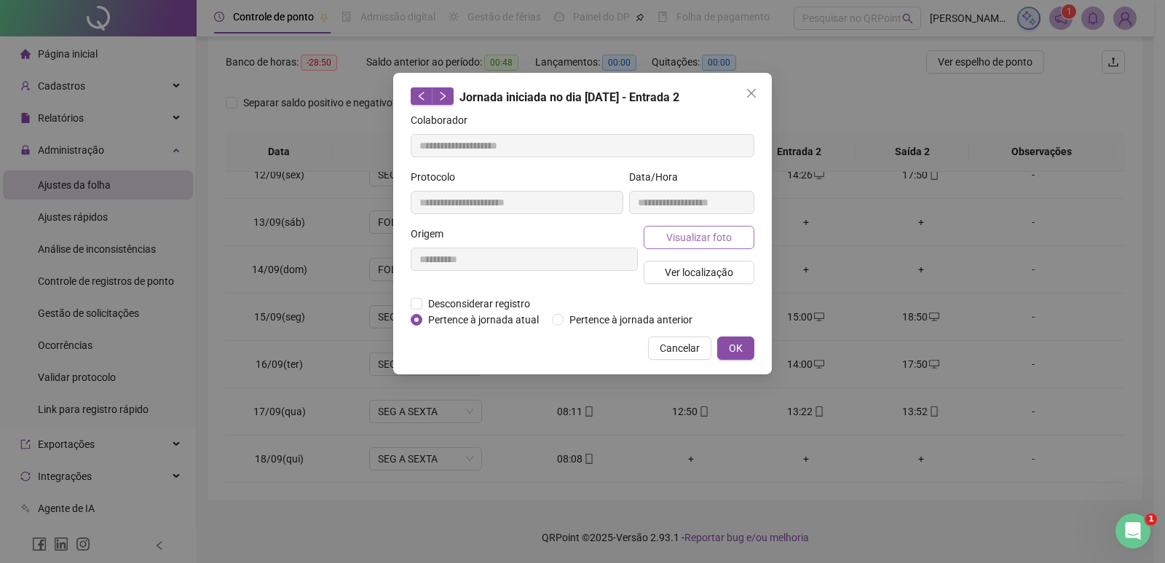
click at [719, 233] on span "Visualizar foto" at bounding box center [699, 237] width 66 height 16
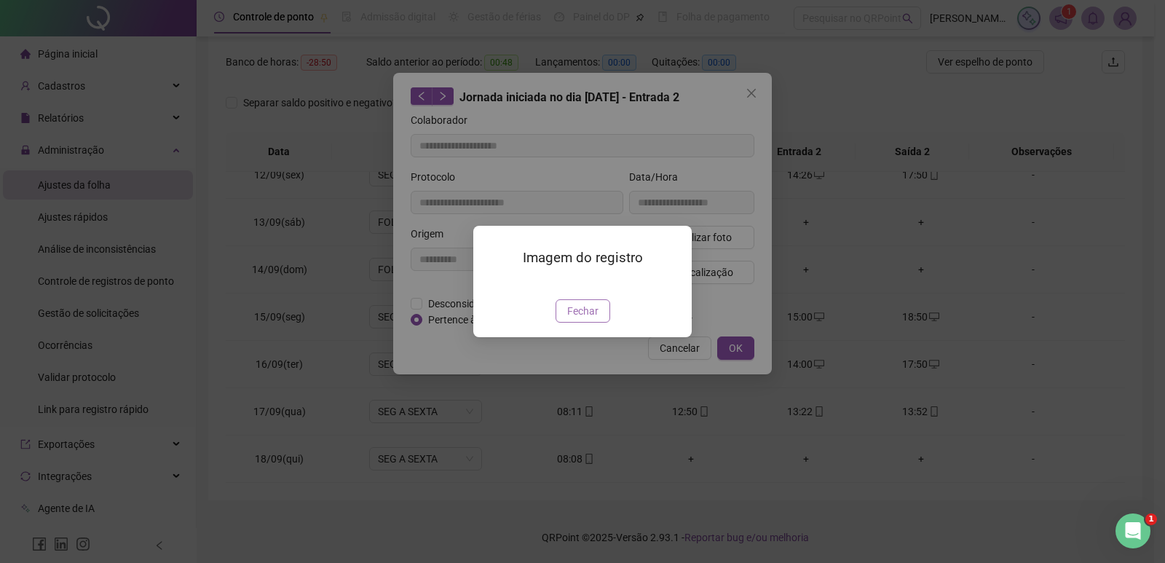
click at [582, 319] on span "Fechar" at bounding box center [582, 311] width 31 height 16
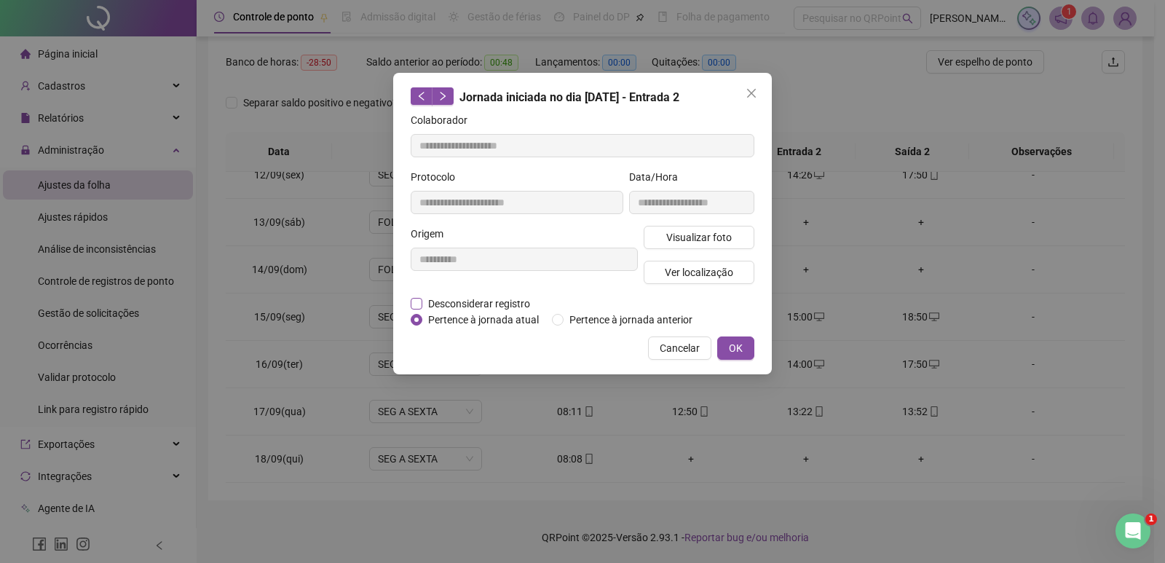
click at [515, 303] on span "Desconsiderar registro" at bounding box center [479, 304] width 114 height 16
click at [410, 300] on div "**********" at bounding box center [582, 223] width 379 height 301
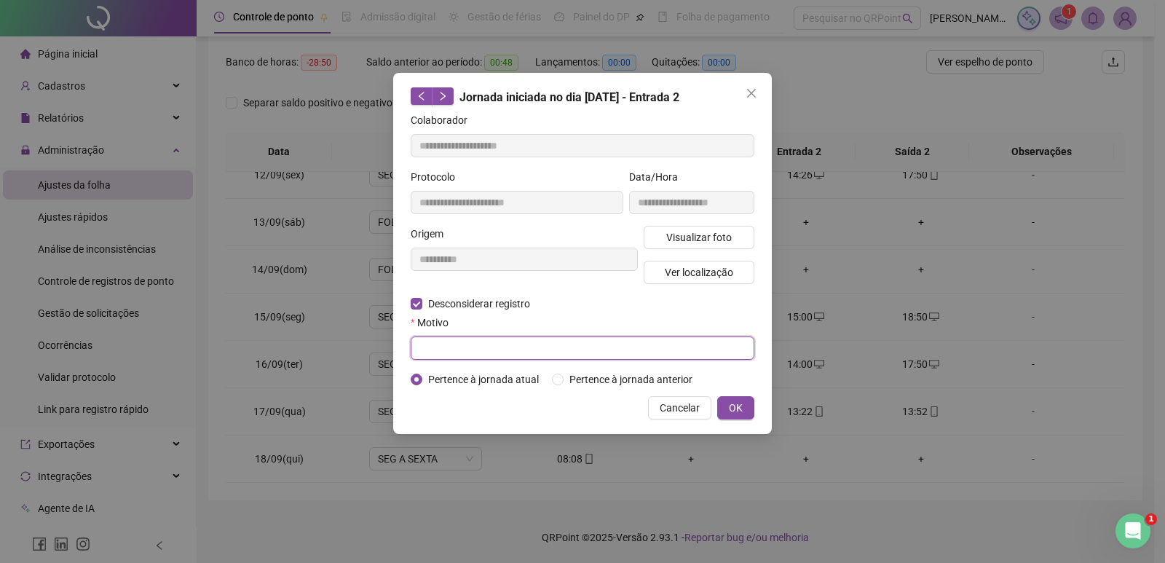
click at [444, 357] on input "text" at bounding box center [583, 347] width 344 height 23
type input "*"
type input "**********"
click at [753, 408] on button "OK" at bounding box center [735, 407] width 37 height 23
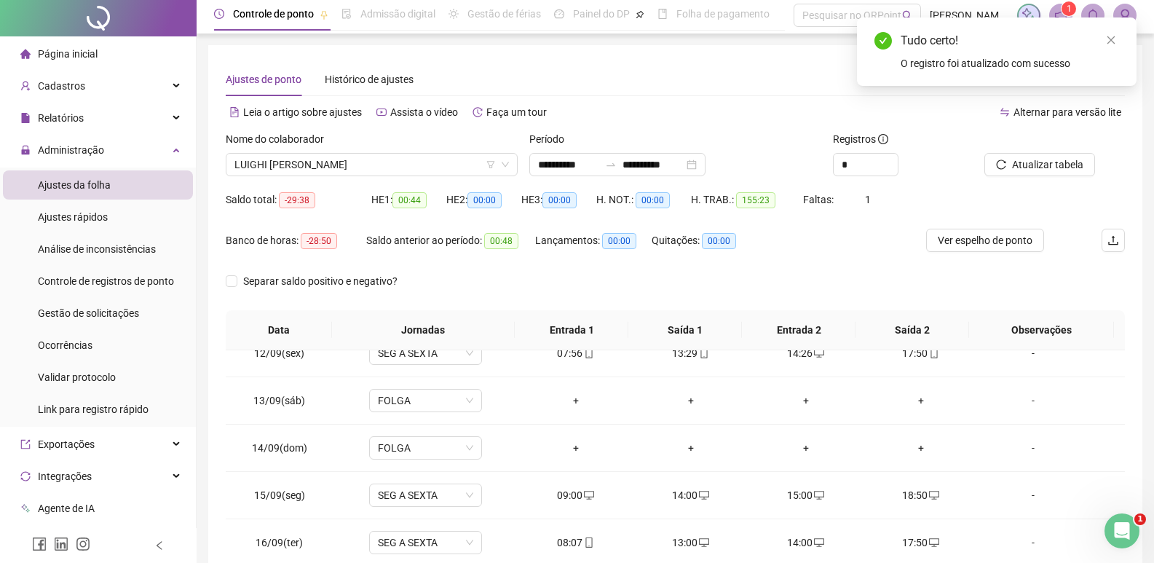
scroll to position [0, 0]
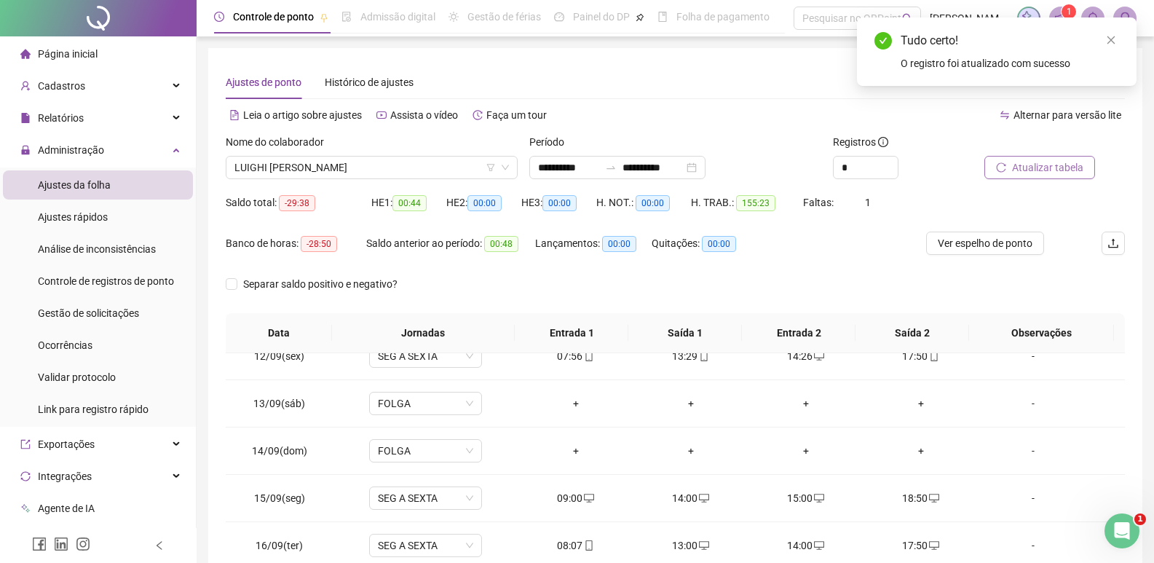
click at [1042, 168] on span "Atualizar tabela" at bounding box center [1047, 167] width 71 height 16
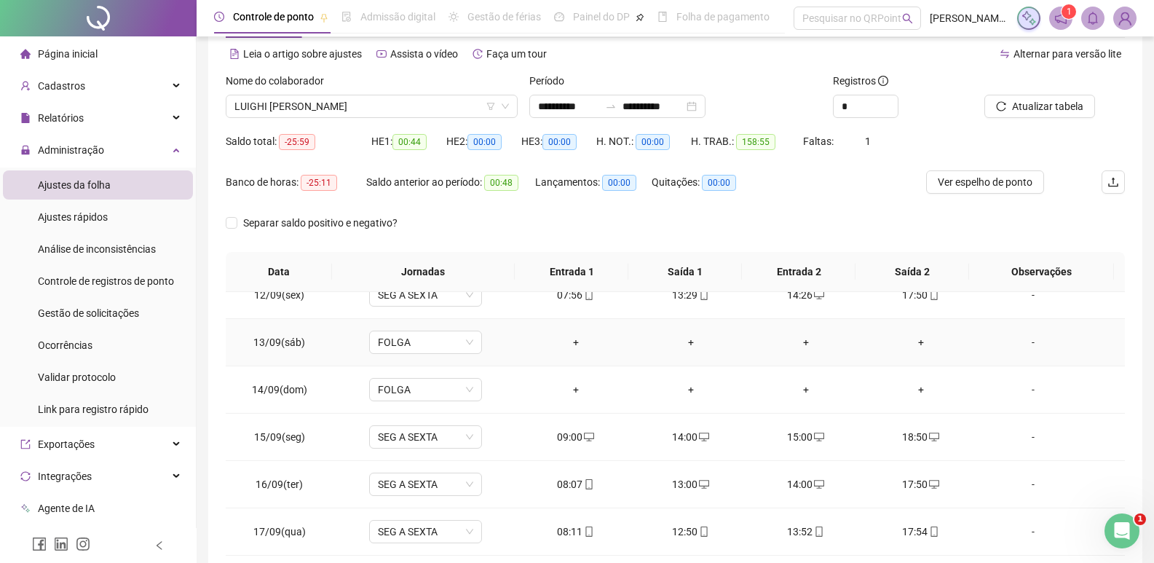
scroll to position [181, 0]
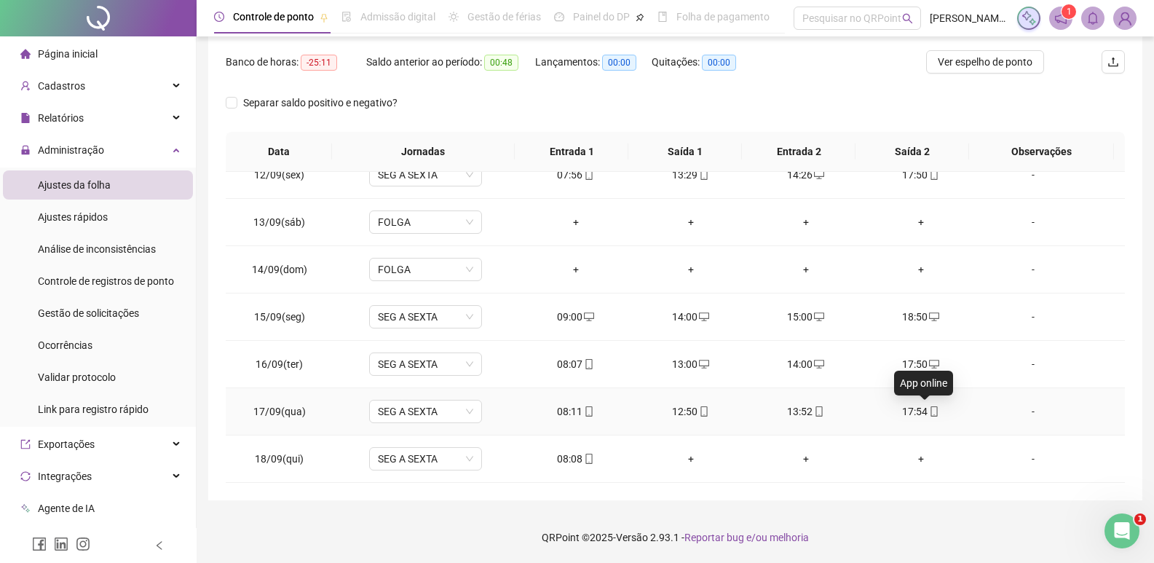
click at [929, 415] on icon "mobile" at bounding box center [934, 411] width 10 height 10
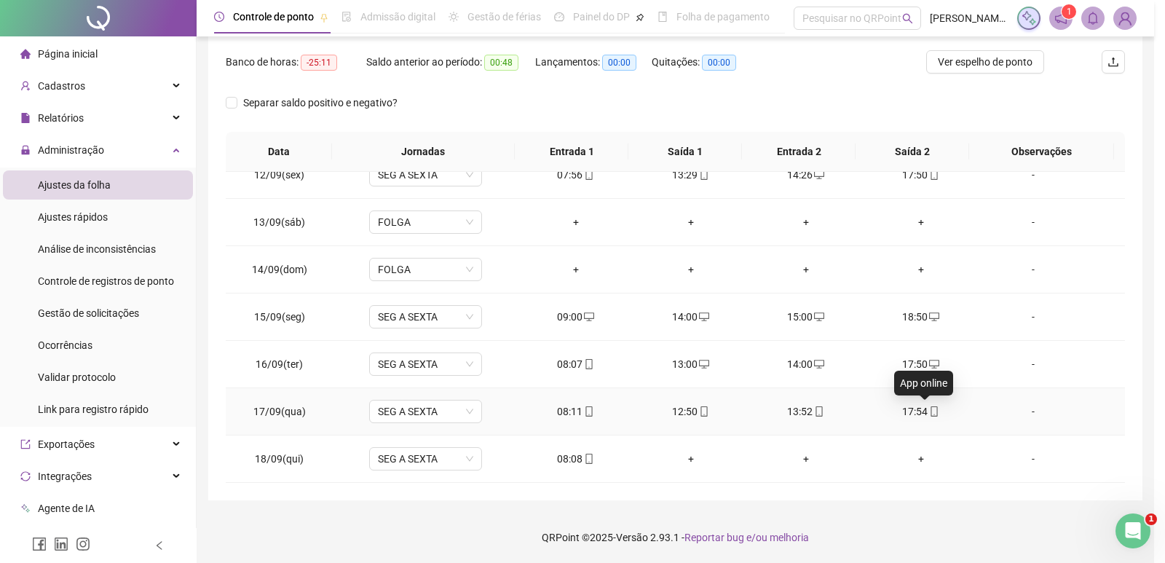
type input "**********"
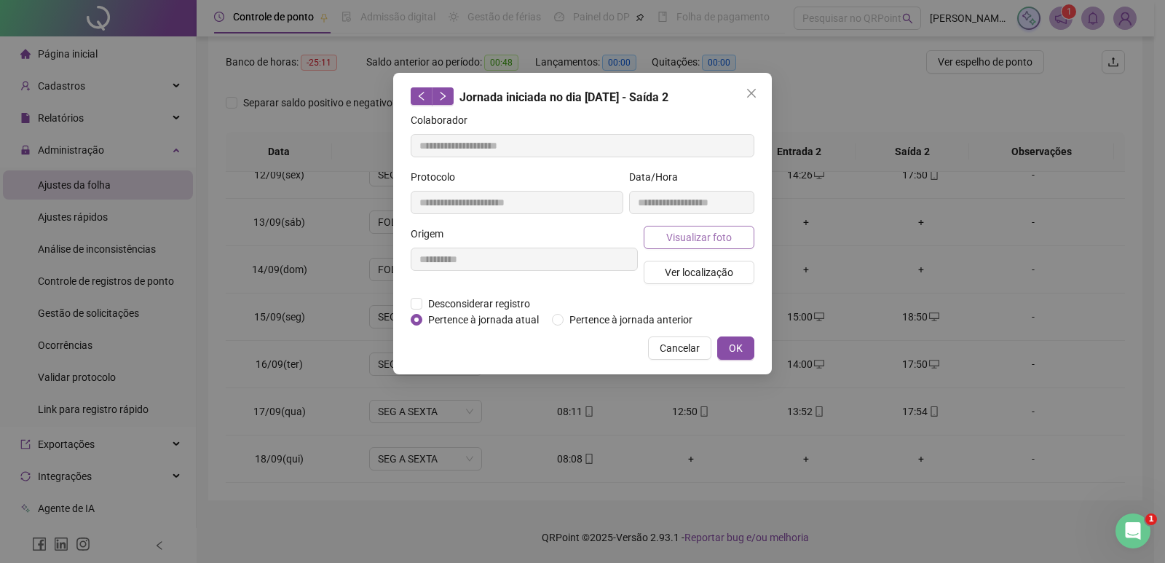
click at [701, 234] on span "Visualizar foto" at bounding box center [699, 237] width 66 height 16
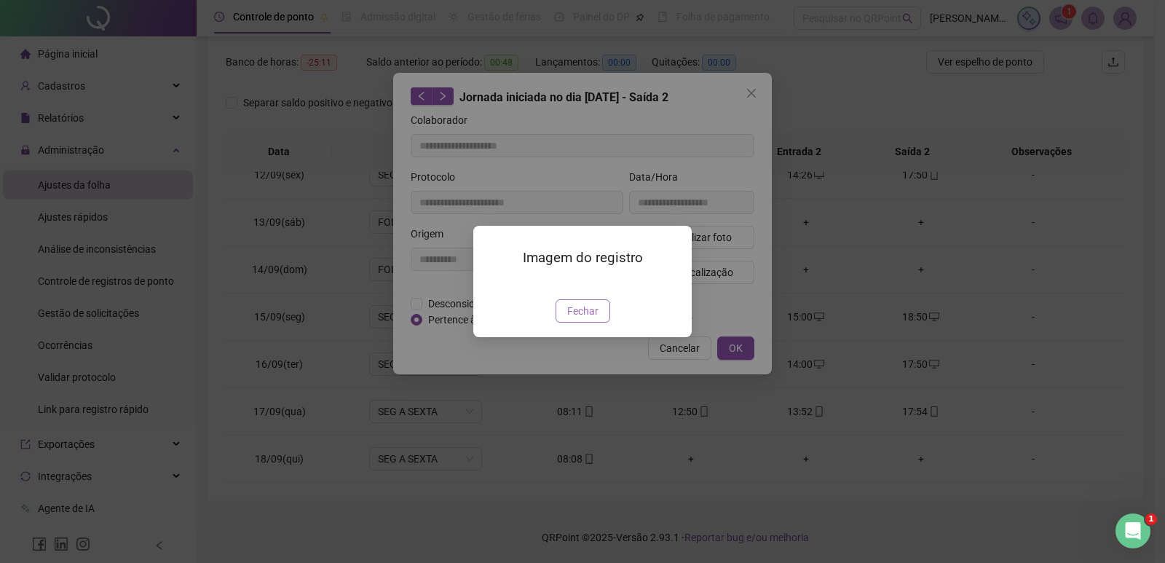
click at [596, 319] on span "Fechar" at bounding box center [582, 311] width 31 height 16
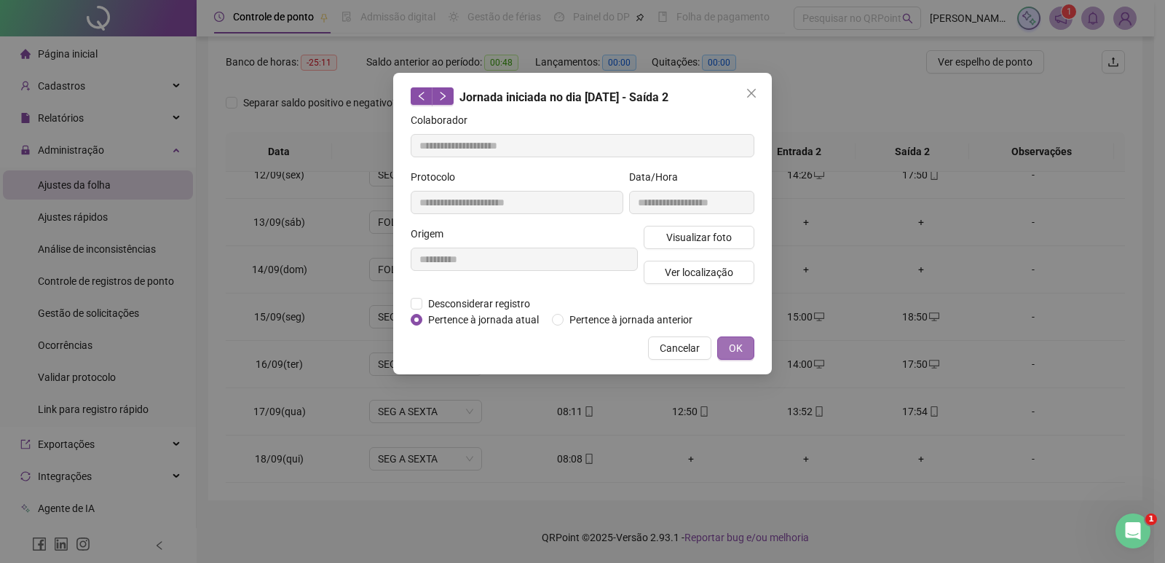
click at [731, 344] on span "OK" at bounding box center [736, 348] width 14 height 16
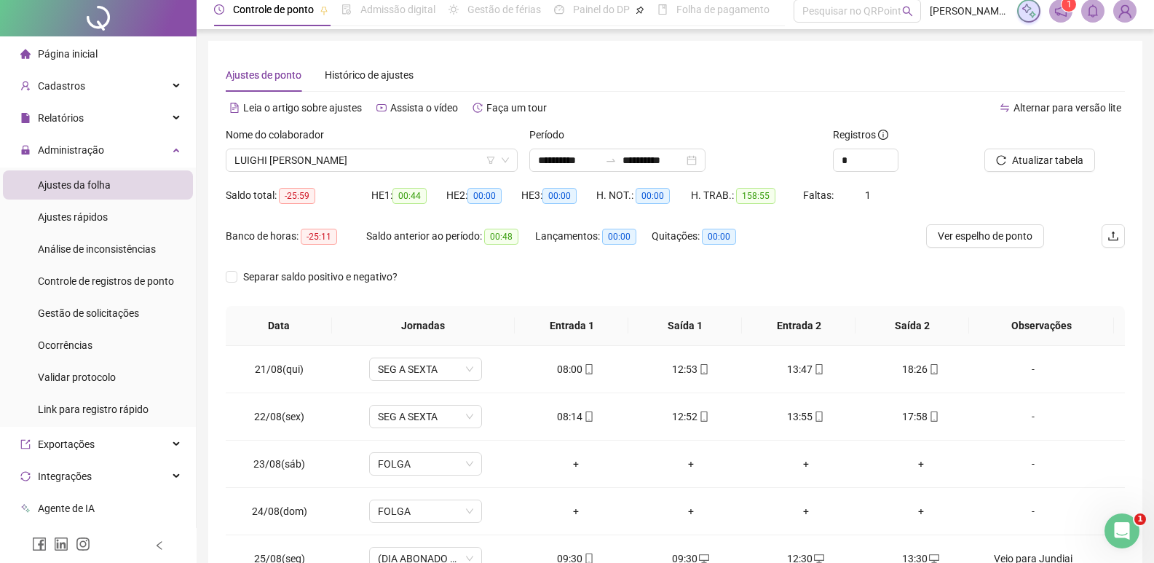
scroll to position [0, 0]
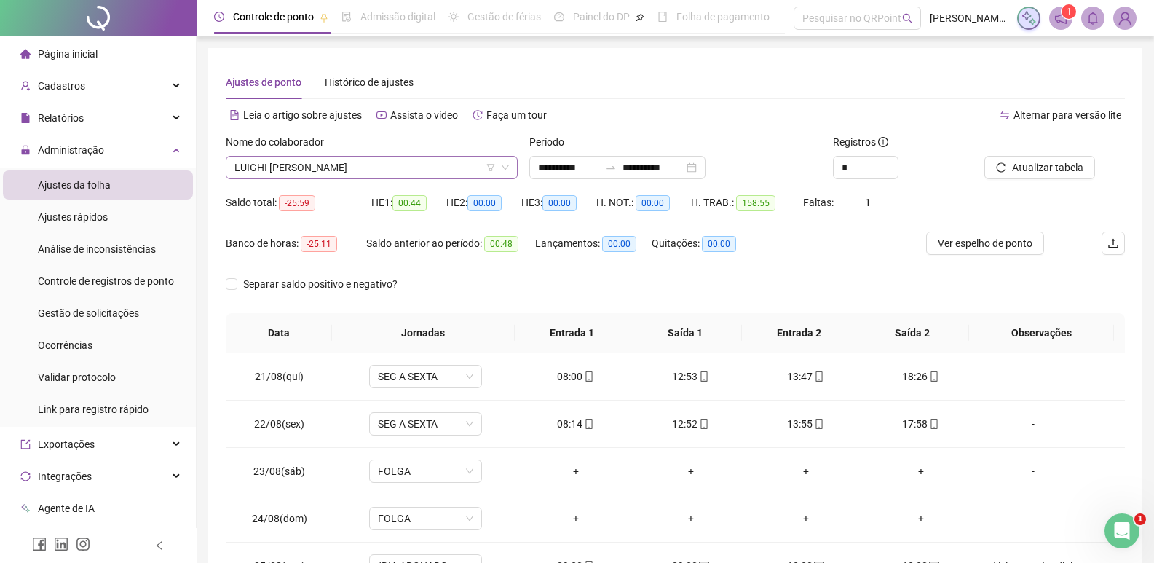
click at [426, 164] on span "LUIGHI [PERSON_NAME]" at bounding box center [371, 168] width 274 height 22
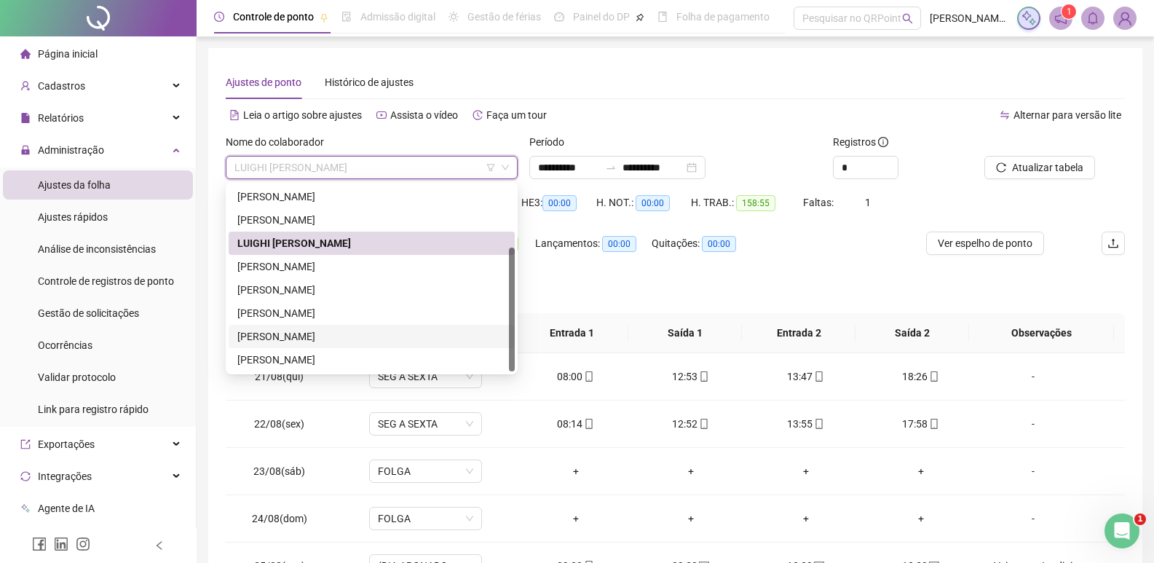
click at [318, 339] on div "[PERSON_NAME]" at bounding box center [371, 336] width 269 height 16
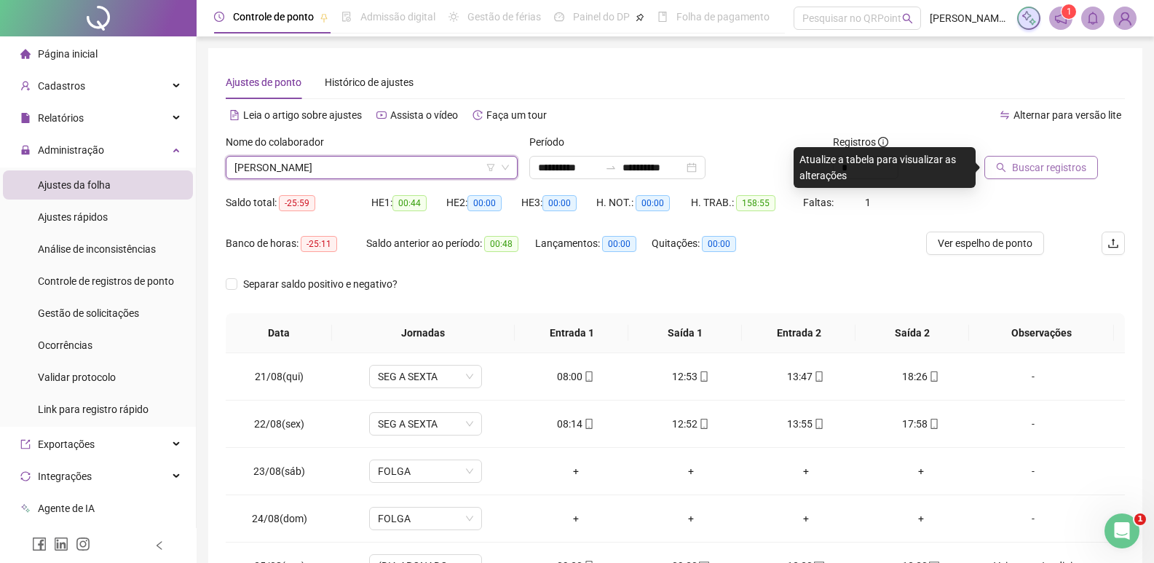
click at [1045, 168] on span "Buscar registros" at bounding box center [1049, 167] width 74 height 16
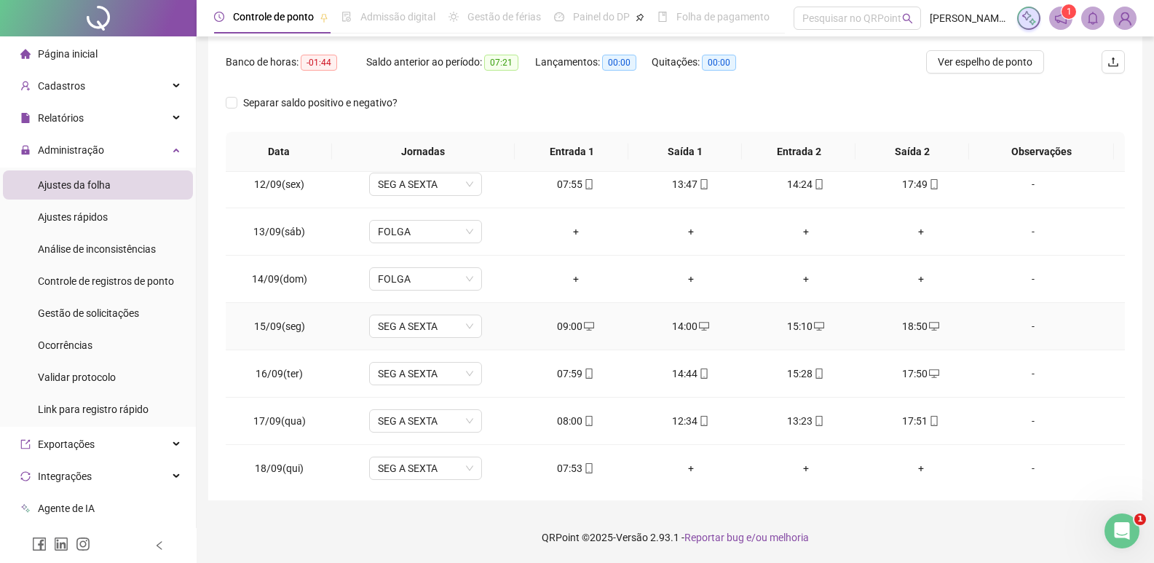
scroll to position [1061, 0]
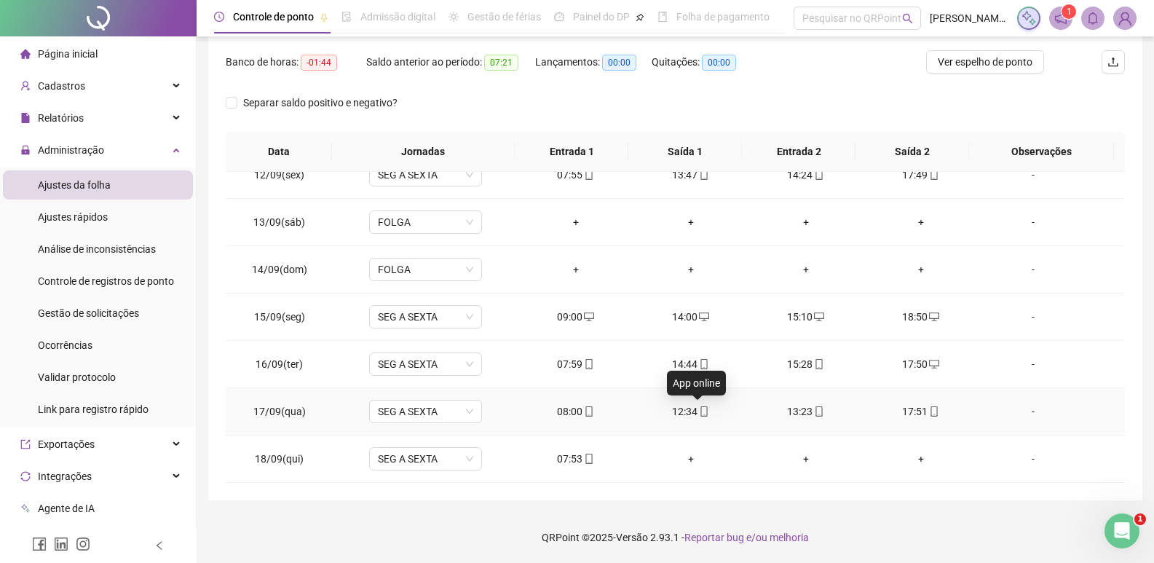
click at [699, 411] on icon "mobile" at bounding box center [704, 411] width 10 height 10
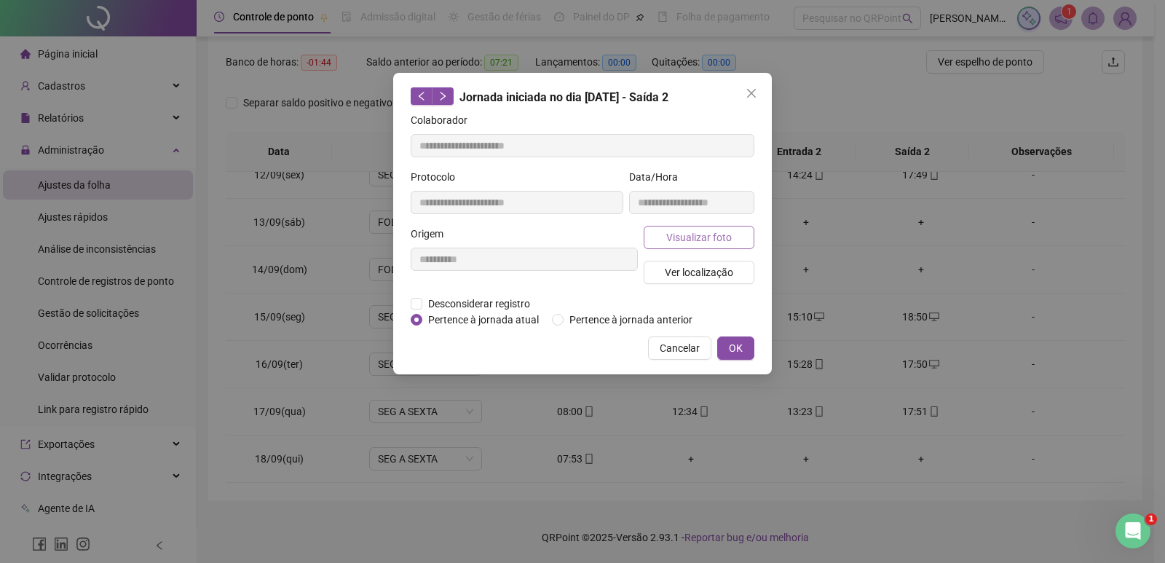
click at [709, 237] on span "Visualizar foto" at bounding box center [699, 237] width 66 height 16
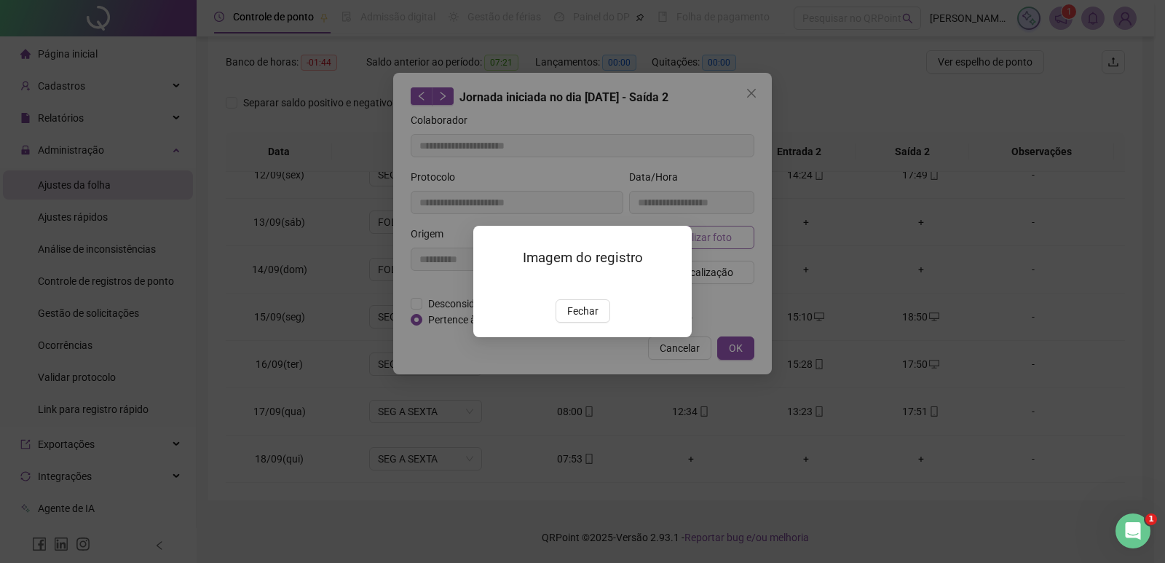
type input "**********"
click at [580, 319] on span "Fechar" at bounding box center [582, 311] width 31 height 16
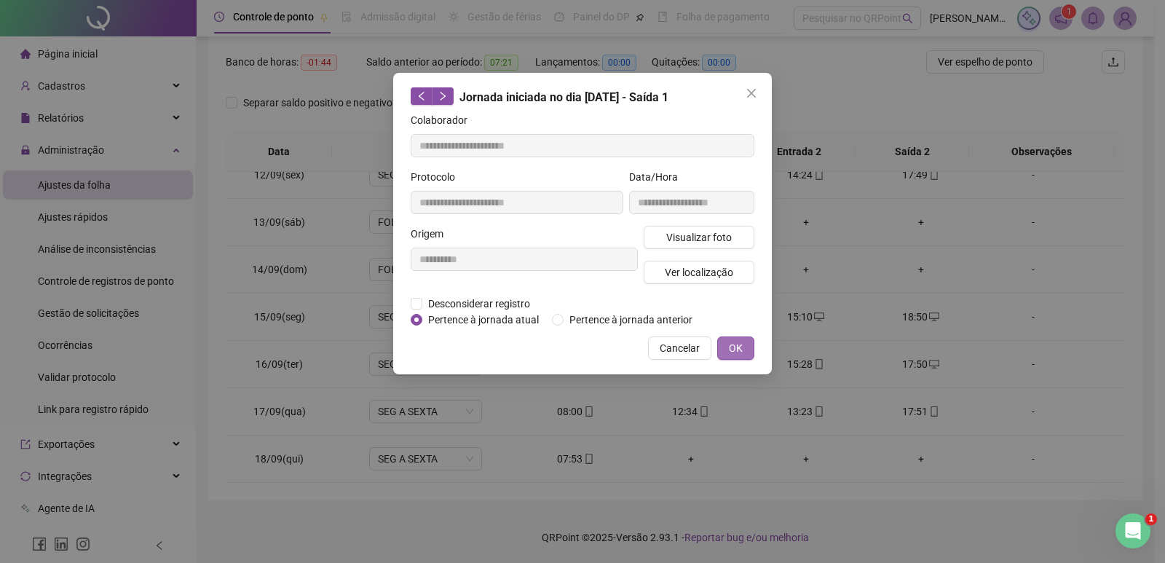
click at [743, 353] on button "OK" at bounding box center [735, 347] width 37 height 23
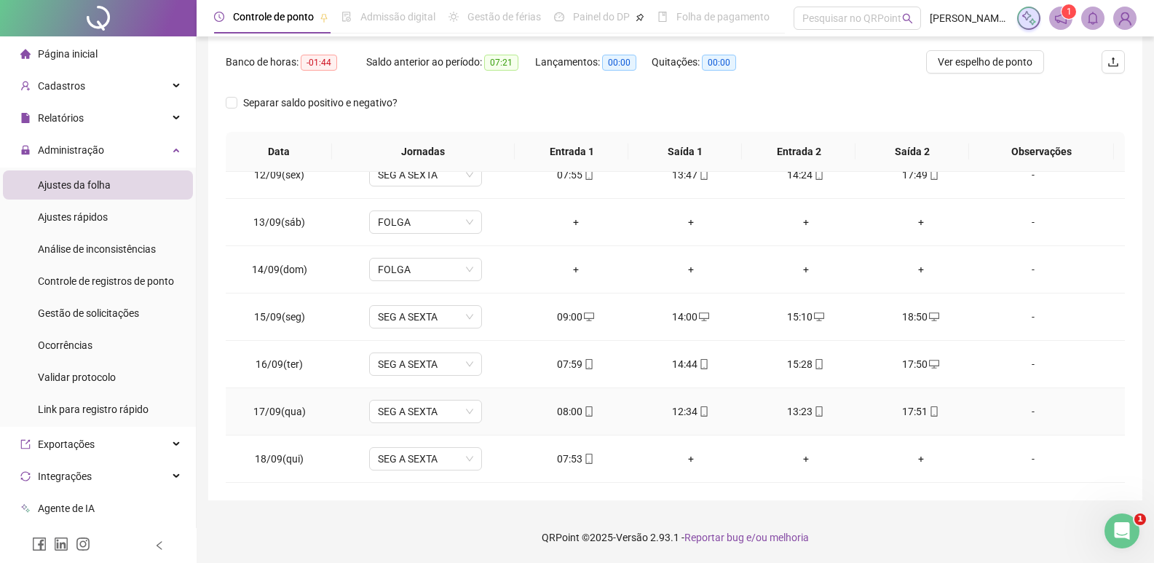
click at [816, 413] on icon "mobile" at bounding box center [819, 411] width 10 height 10
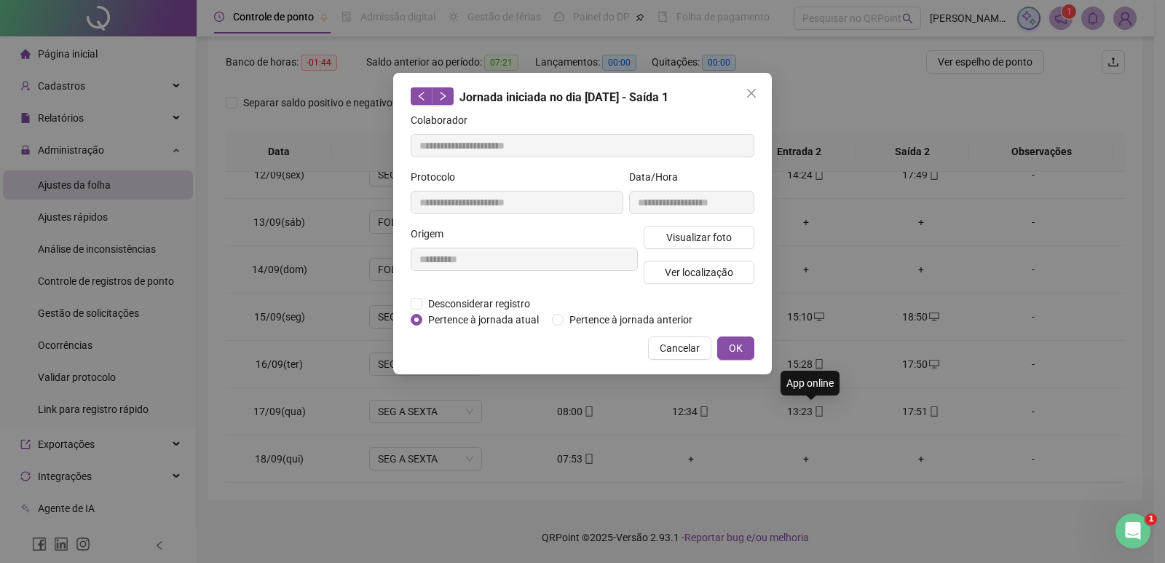
type input "**********"
click at [703, 239] on span "Visualizar foto" at bounding box center [699, 237] width 66 height 16
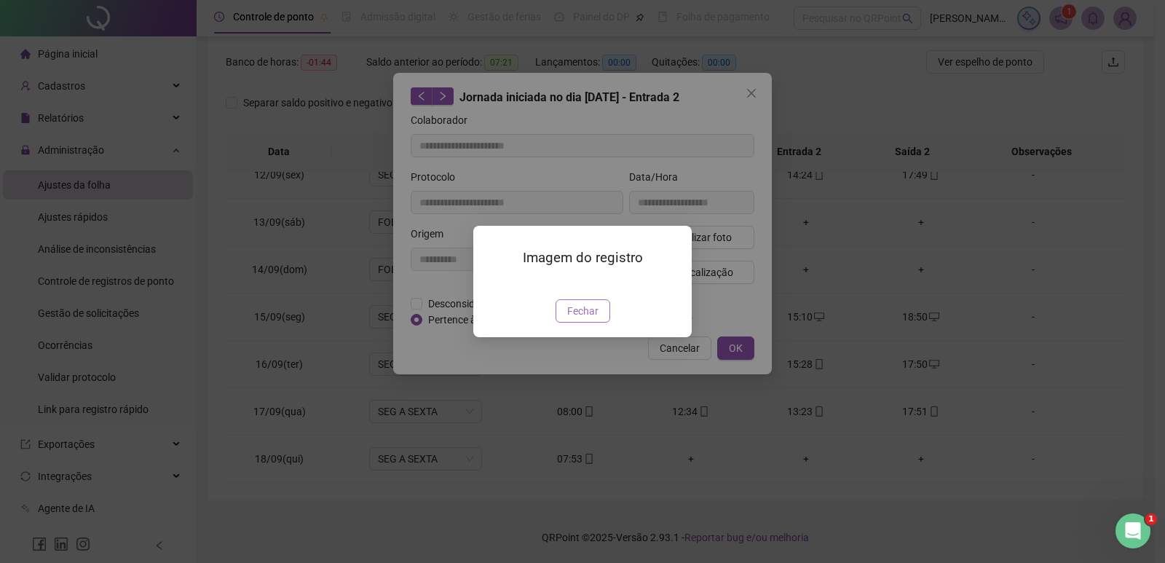
click at [591, 319] on span "Fechar" at bounding box center [582, 311] width 31 height 16
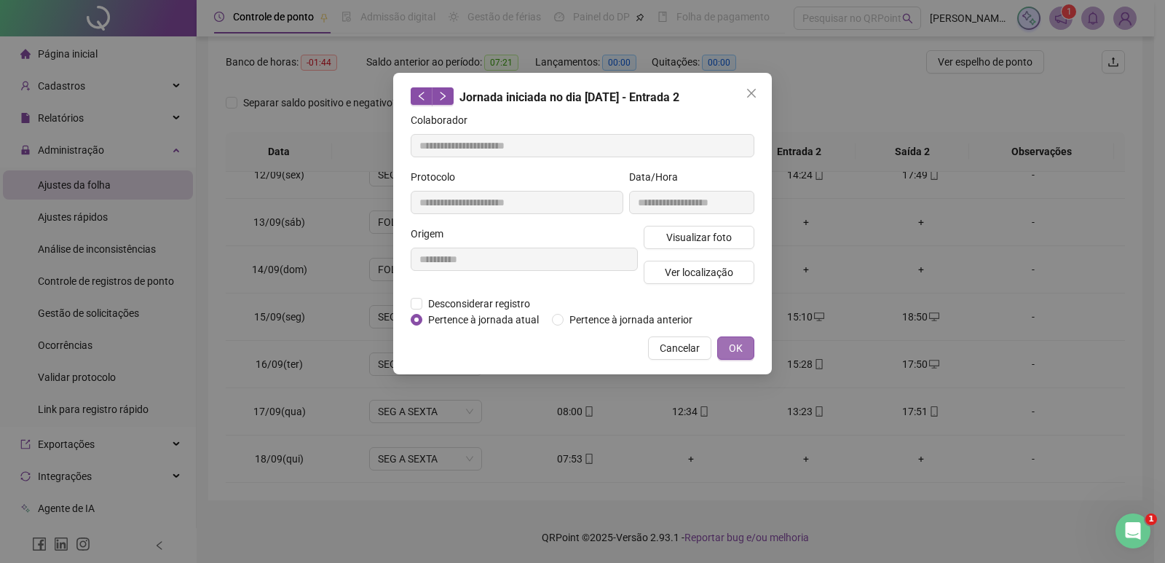
click at [745, 352] on button "OK" at bounding box center [735, 347] width 37 height 23
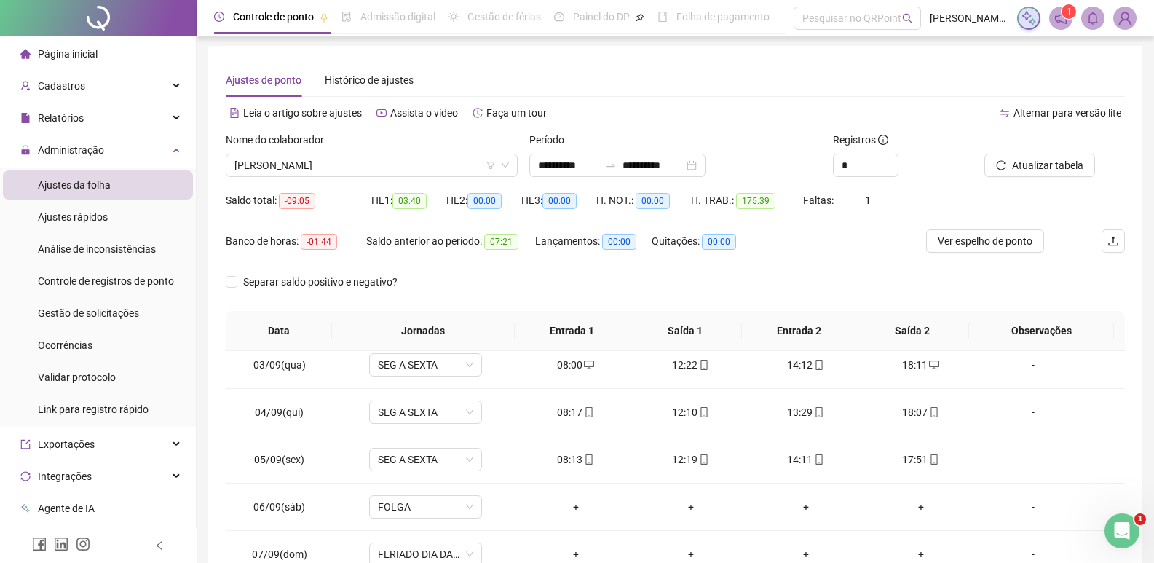
scroll to position [0, 0]
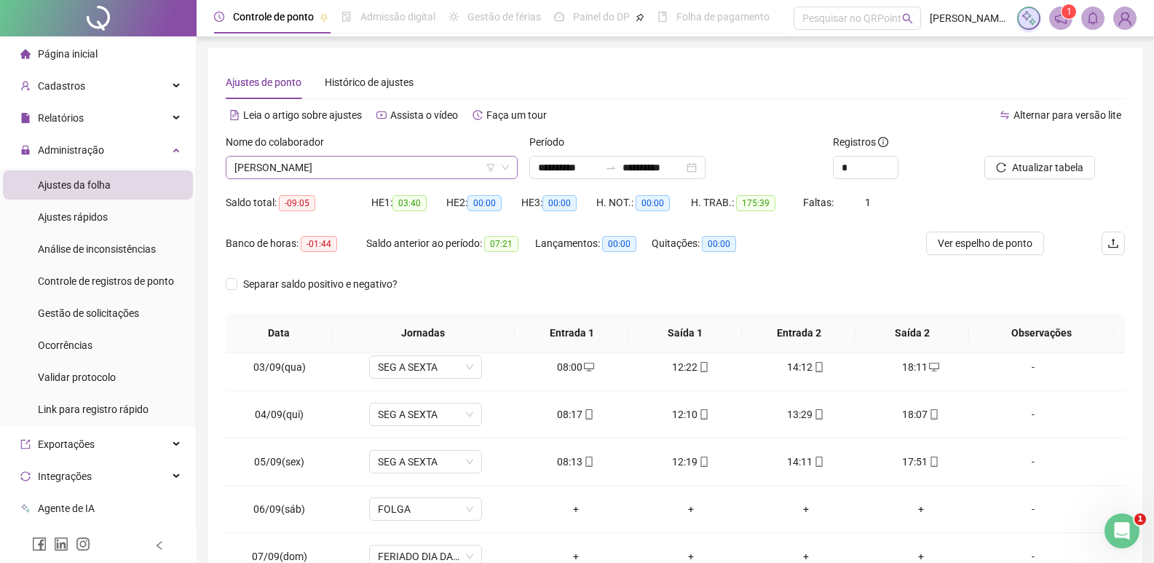
click at [399, 165] on span "[PERSON_NAME]" at bounding box center [371, 168] width 274 height 22
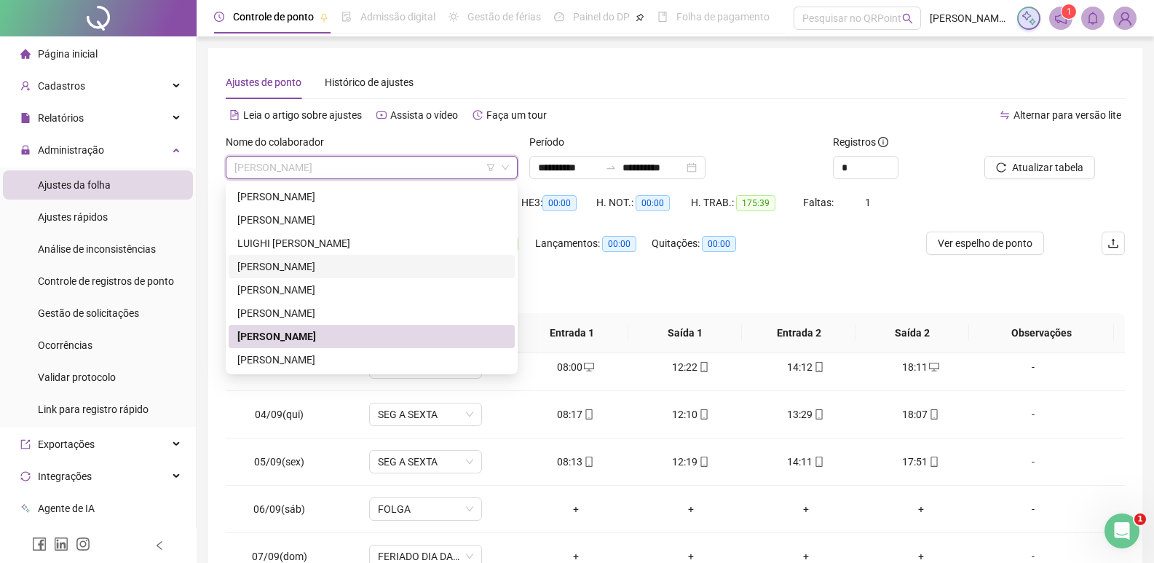
click at [366, 258] on div "[PERSON_NAME]" at bounding box center [372, 266] width 286 height 23
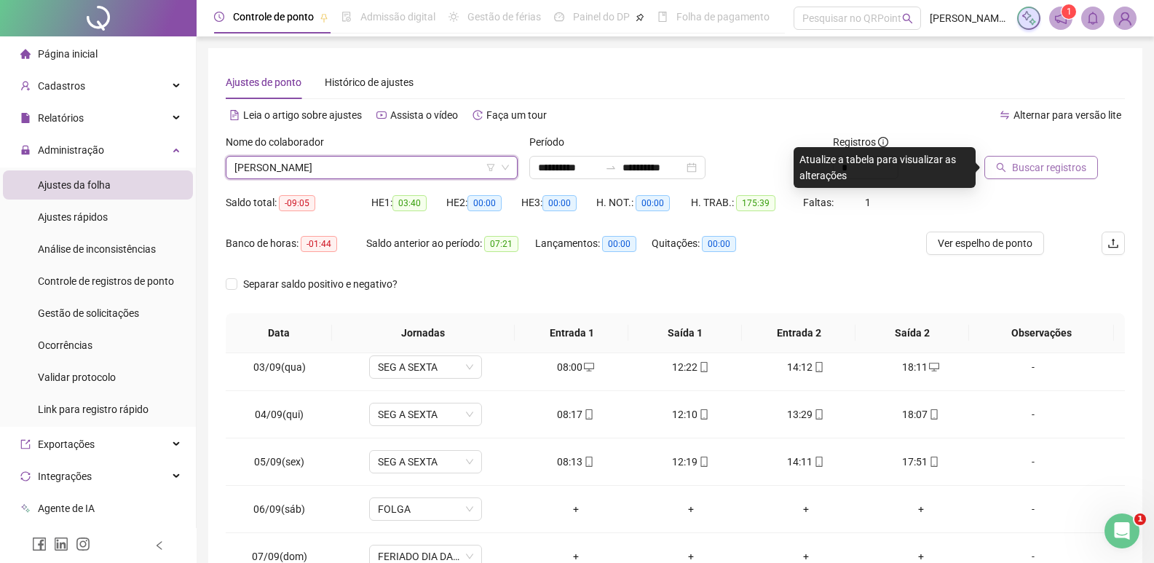
click at [1064, 160] on span "Buscar registros" at bounding box center [1049, 167] width 74 height 16
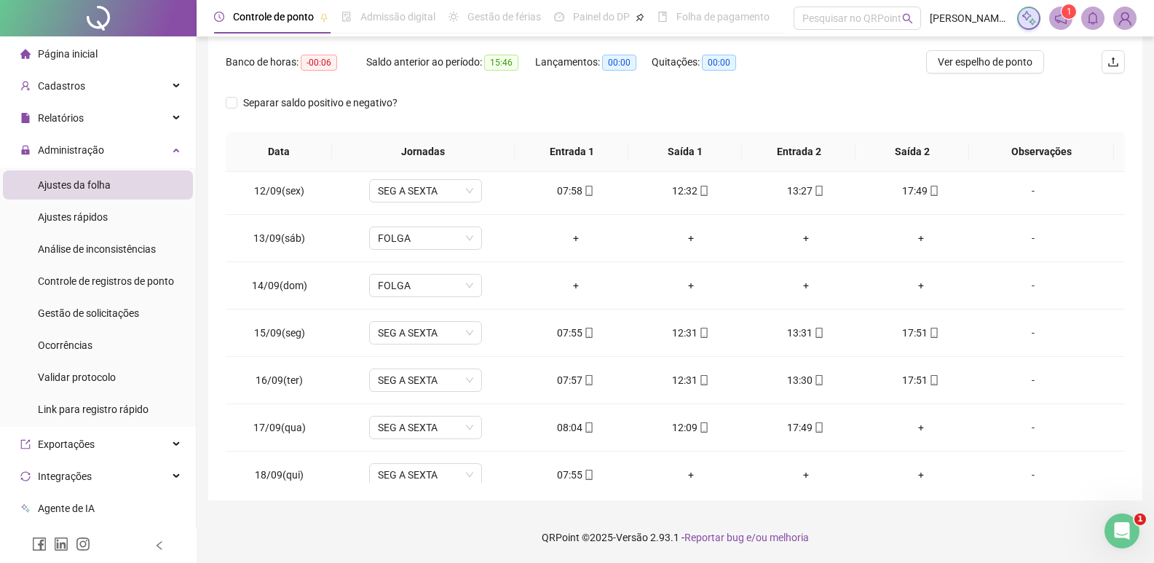
scroll to position [1061, 0]
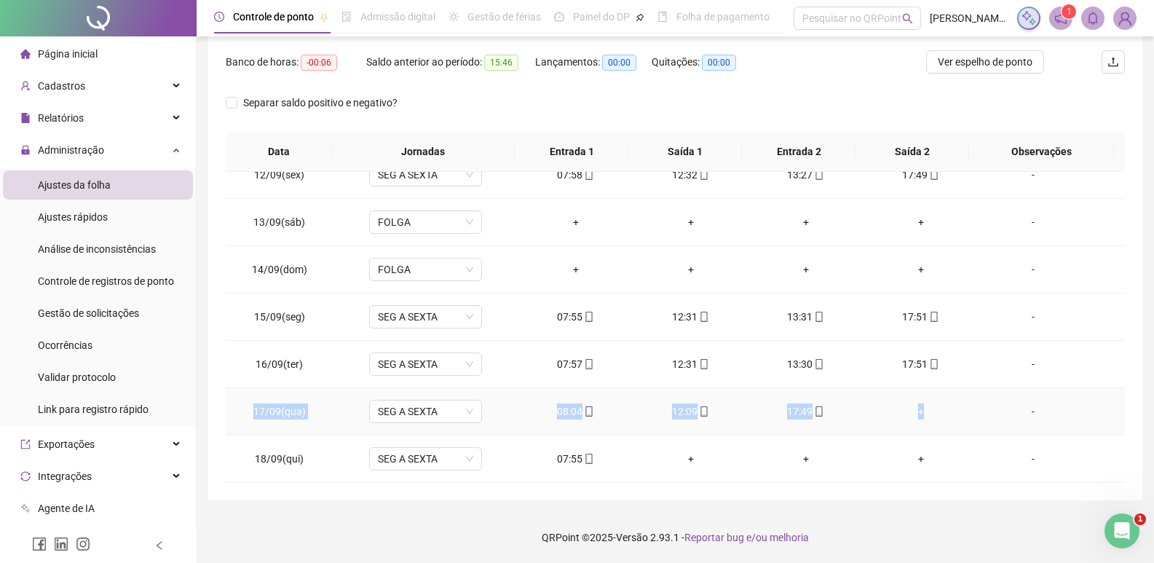
drag, startPoint x: 243, startPoint y: 414, endPoint x: 944, endPoint y: 410, distance: 701.1
click at [944, 410] on tr "17/09(qua) SEG A SEXTA 08:04 12:09 17:49 + -" at bounding box center [675, 411] width 899 height 47
copy tr "17/09(qua) SEG A SEXTA 08:04 12:09 17:49 +"
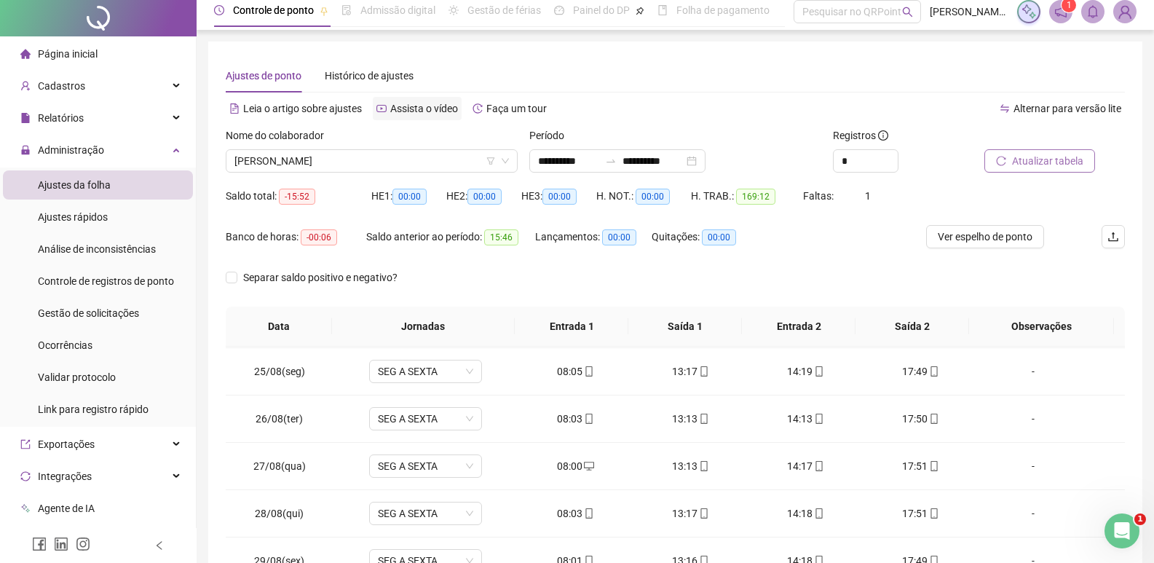
scroll to position [0, 0]
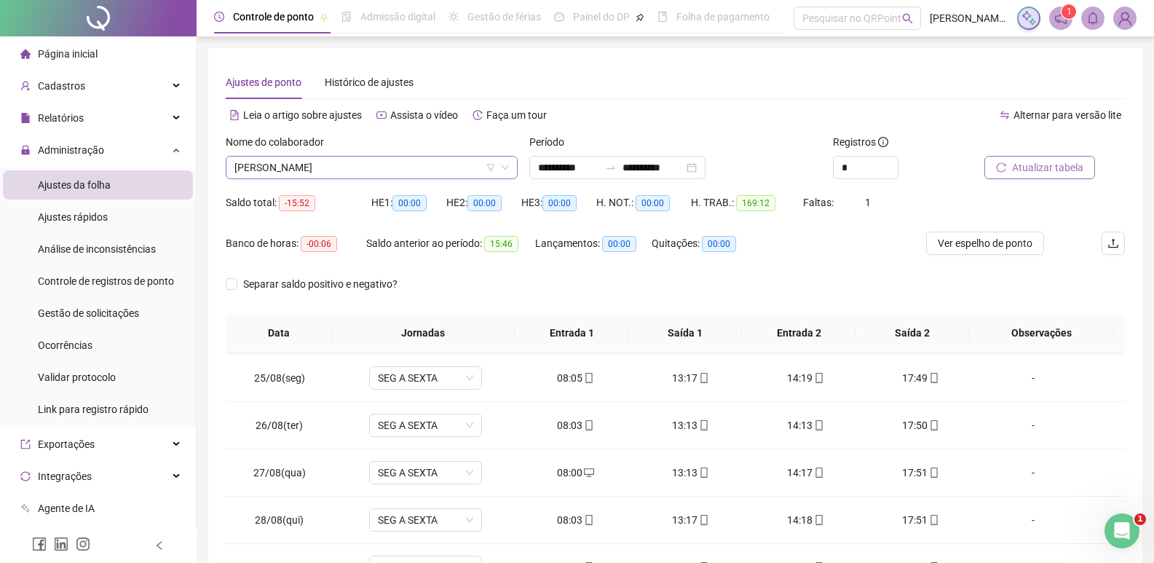
click at [386, 162] on span "[PERSON_NAME]" at bounding box center [371, 168] width 274 height 22
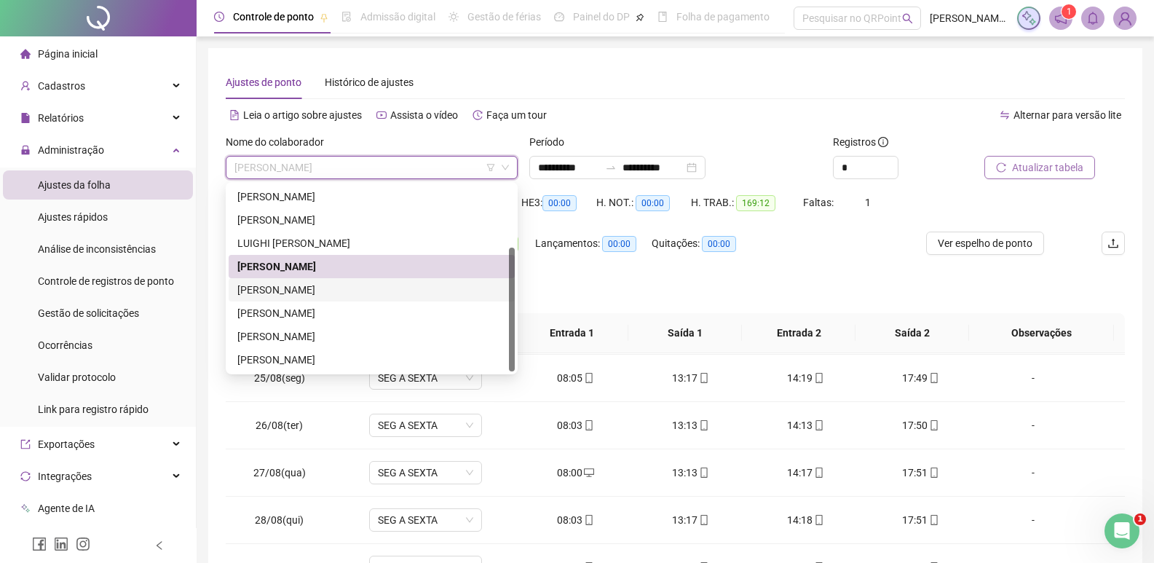
drag, startPoint x: 355, startPoint y: 290, endPoint x: 373, endPoint y: 288, distance: 18.3
click at [355, 290] on div "[PERSON_NAME]" at bounding box center [371, 290] width 269 height 16
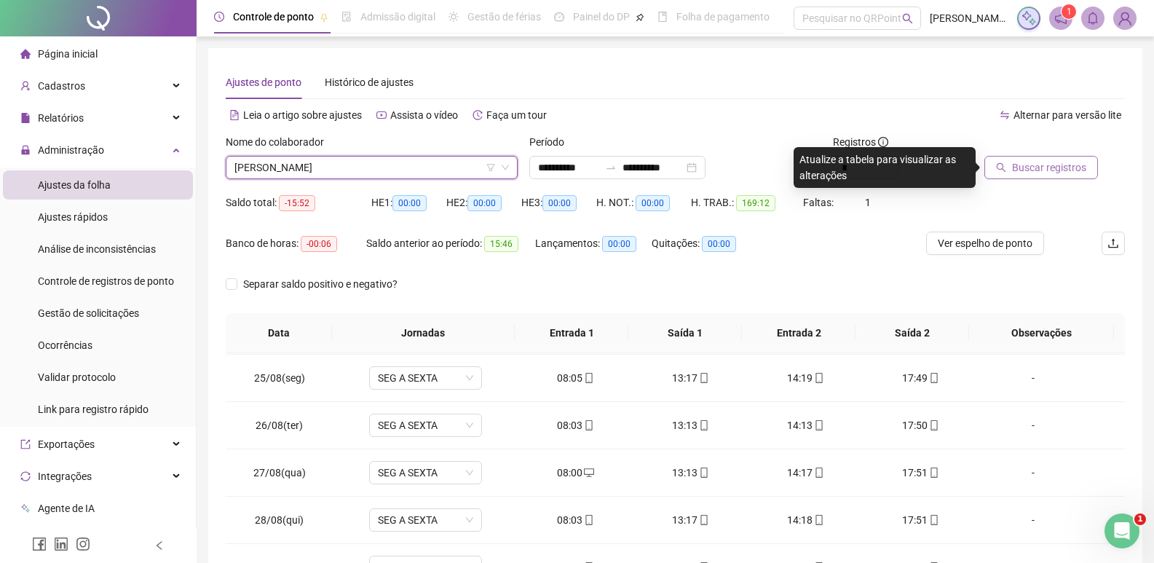
click at [1059, 168] on span "Buscar registros" at bounding box center [1049, 167] width 74 height 16
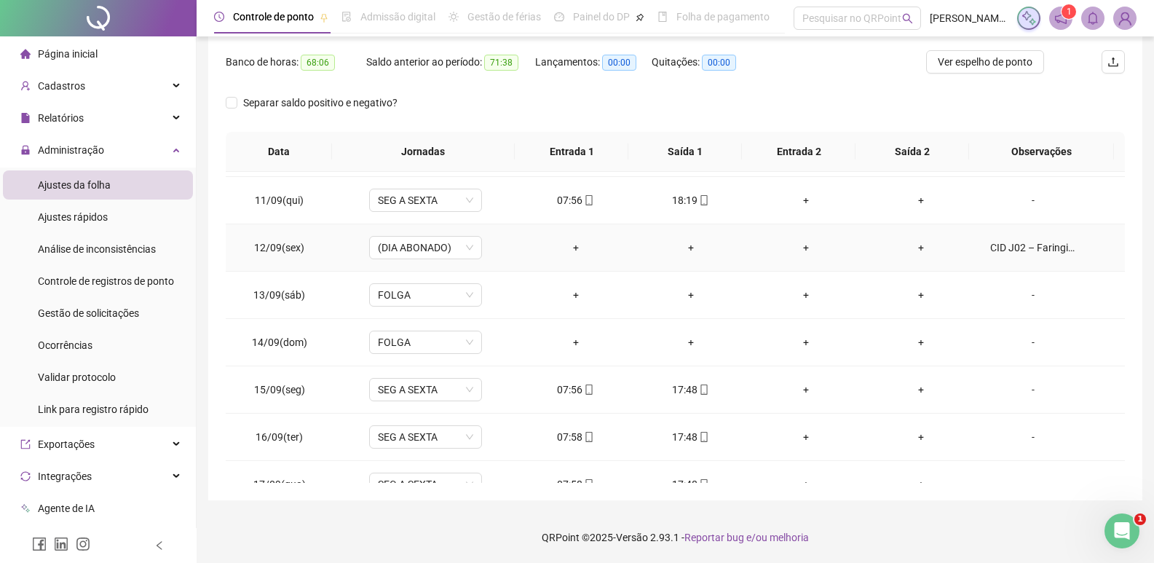
scroll to position [1061, 0]
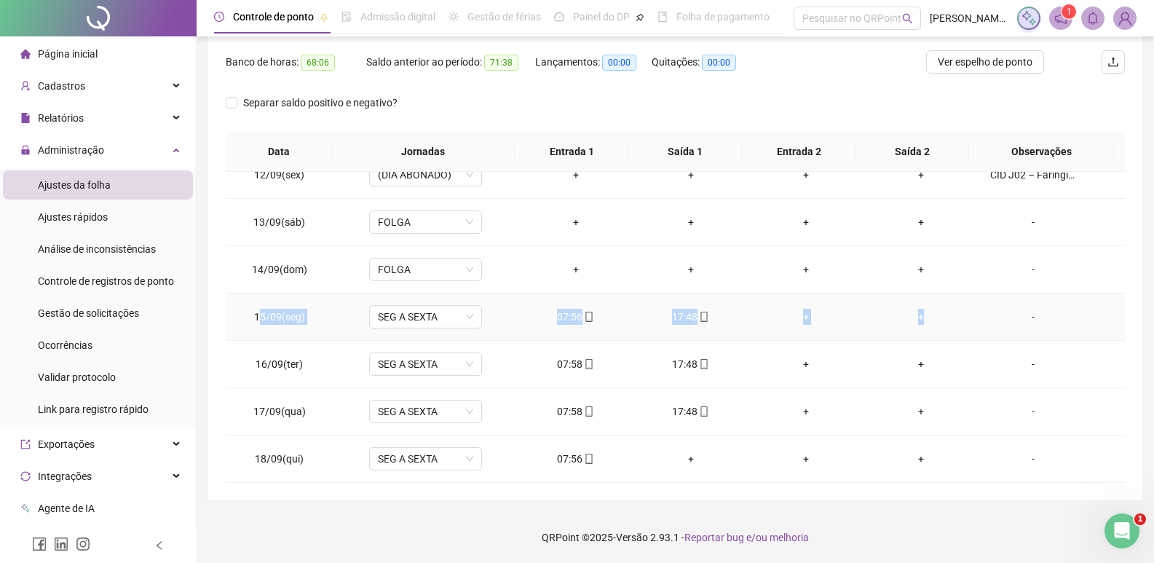
drag, startPoint x: 258, startPoint y: 317, endPoint x: 925, endPoint y: 319, distance: 666.9
click at [925, 319] on tr "15/09(seg) SEG A SEXTA 07:56 17:48 + + -" at bounding box center [675, 316] width 899 height 47
copy tr "5/09(seg) SEG A SEXTA 07:56 17:48 + +"
click at [311, 309] on td "15/09(seg)" at bounding box center [279, 316] width 107 height 47
drag, startPoint x: 252, startPoint y: 316, endPoint x: 713, endPoint y: 308, distance: 461.6
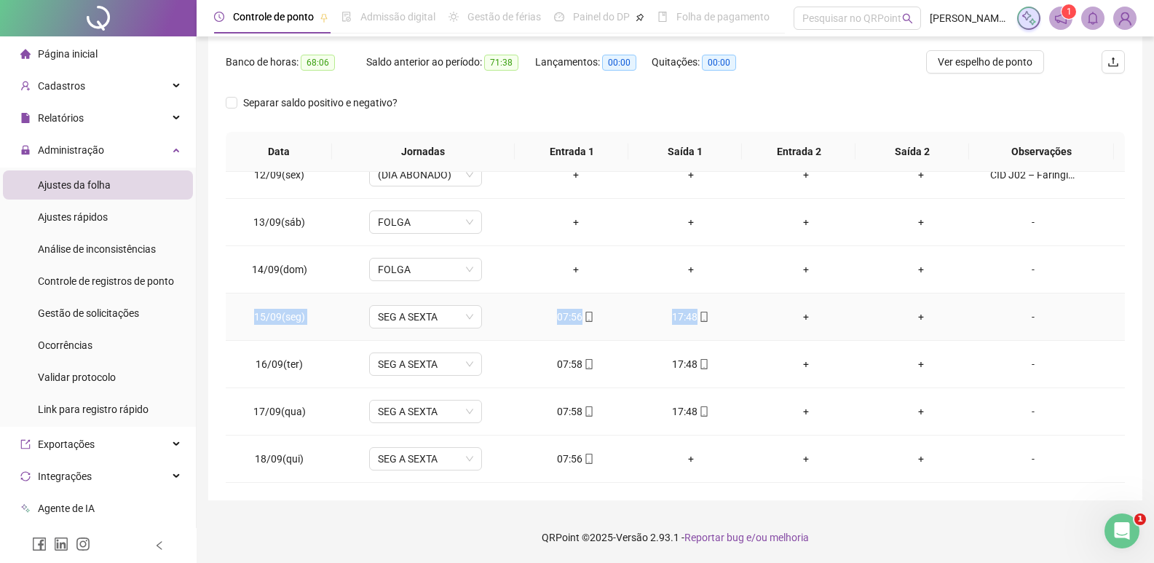
click at [713, 308] on tr "15/09(seg) SEG A SEXTA 07:56 17:48 + + -" at bounding box center [675, 316] width 899 height 47
copy tr "15/09(seg) SEG A SEXTA 07:56 17:48"
drag, startPoint x: 259, startPoint y: 366, endPoint x: 729, endPoint y: 369, distance: 469.6
click at [729, 369] on tr "16/09(ter) SEG A SEXTA 07:58 17:48 + + -" at bounding box center [675, 364] width 899 height 47
copy tr "16/09(ter) SEG A SEXTA 07:58 17:48"
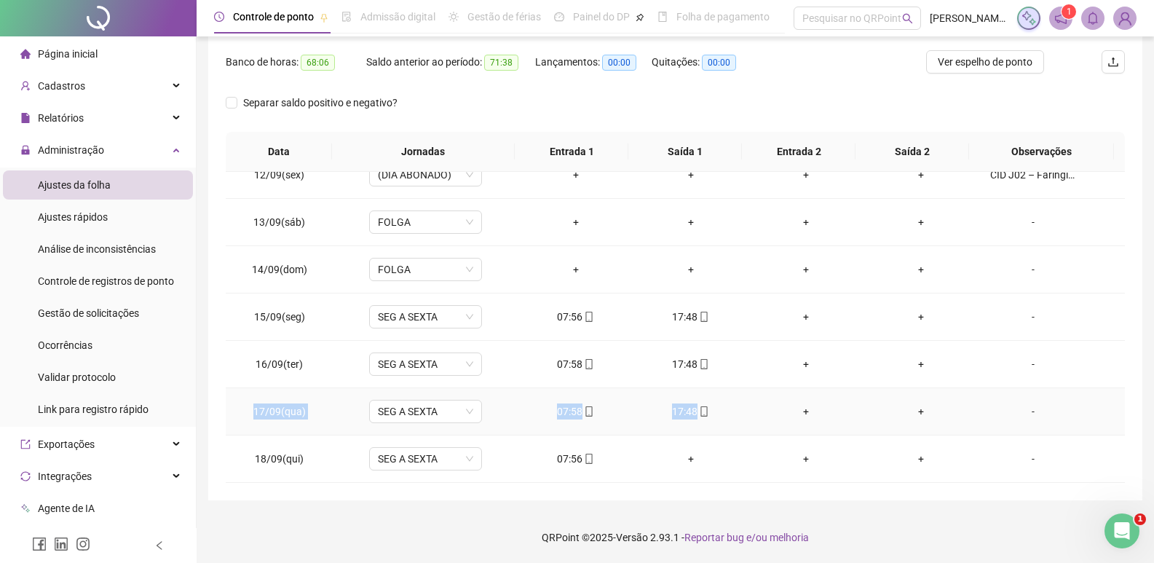
drag, startPoint x: 254, startPoint y: 411, endPoint x: 739, endPoint y: 417, distance: 484.9
click at [739, 417] on tr "17/09(qua) SEG A SEXTA 07:58 17:48 + + -" at bounding box center [675, 411] width 899 height 47
copy tr "17/09(qua) SEG A SEXTA 07:58 17:48"
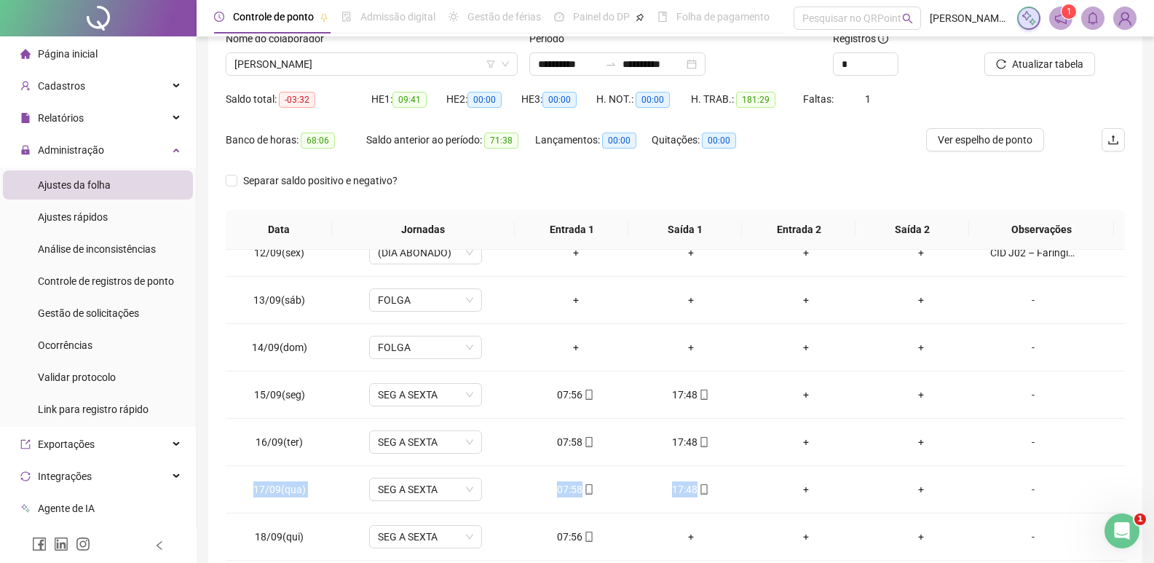
scroll to position [0, 0]
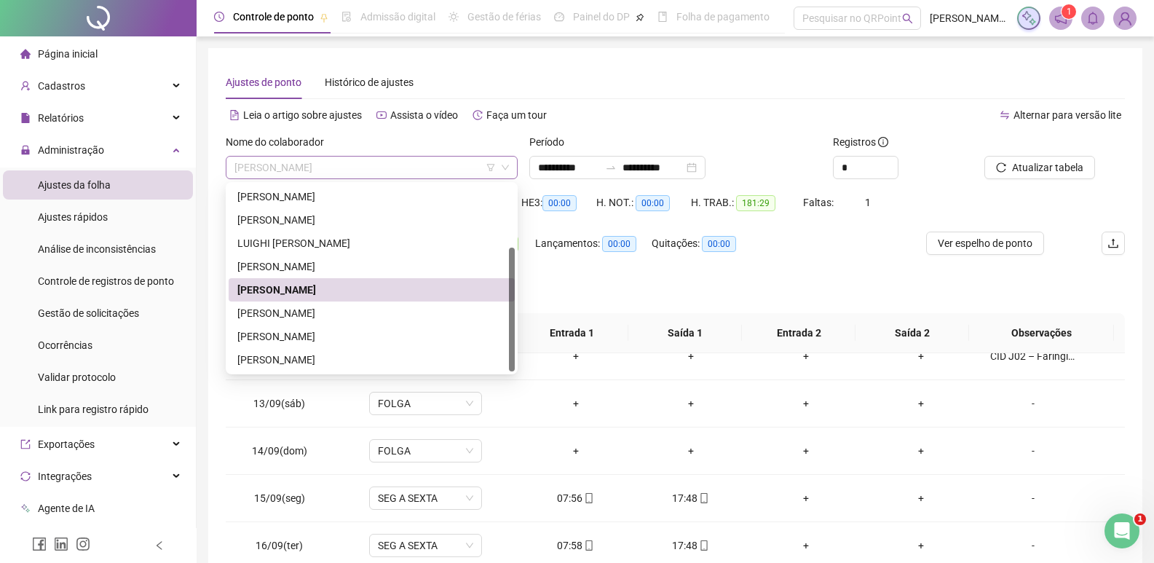
click at [371, 157] on span "[PERSON_NAME]" at bounding box center [371, 168] width 274 height 22
click at [356, 306] on div "[PERSON_NAME]" at bounding box center [371, 313] width 269 height 16
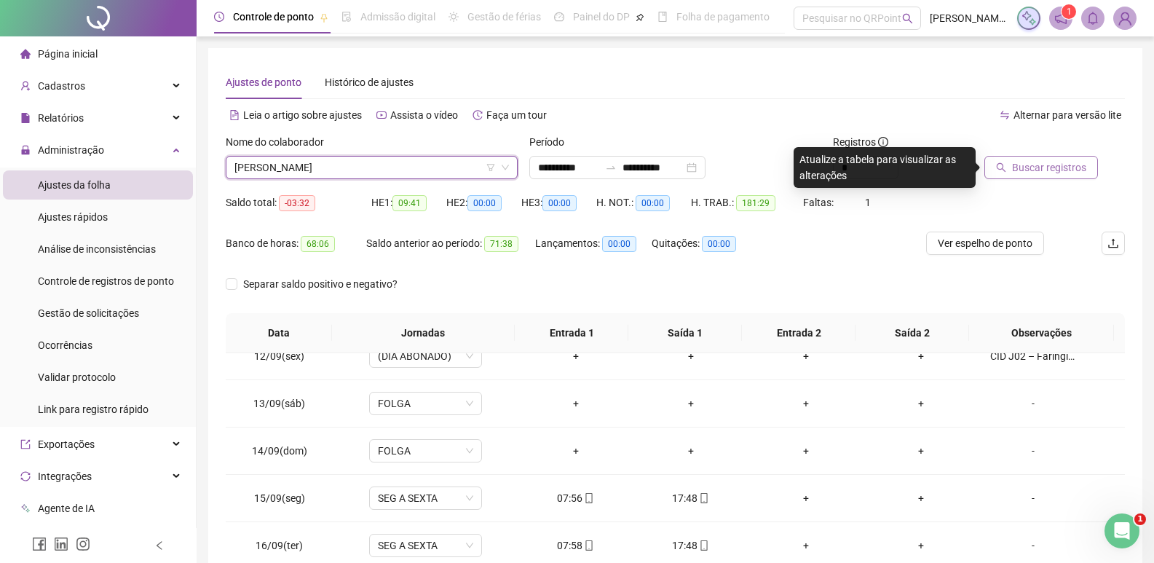
click at [1018, 173] on span "Buscar registros" at bounding box center [1049, 167] width 74 height 16
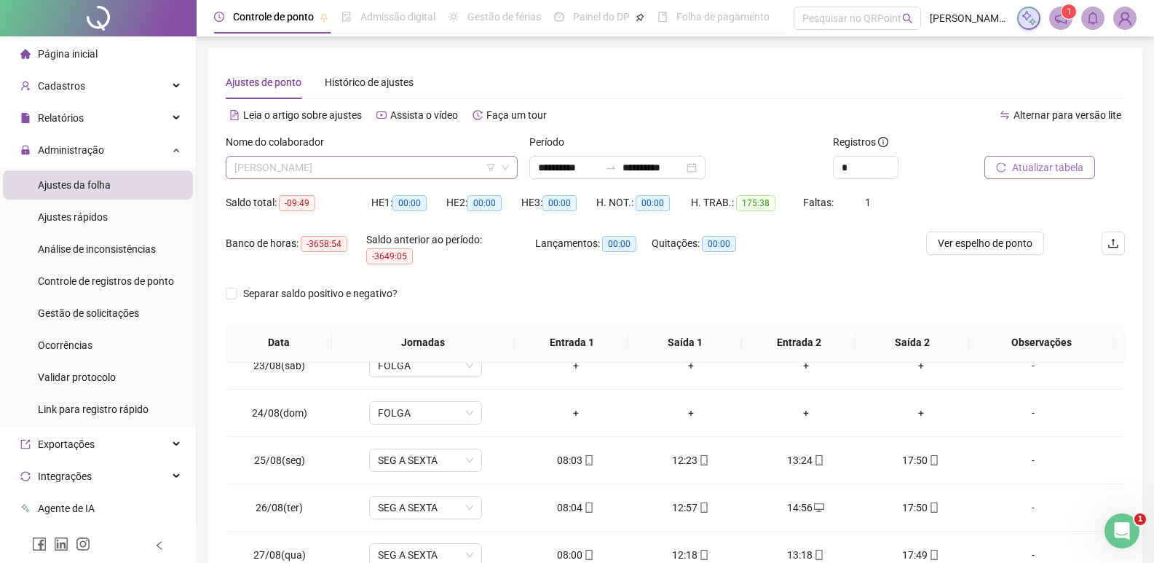
click at [450, 170] on span "[PERSON_NAME]" at bounding box center [371, 168] width 274 height 22
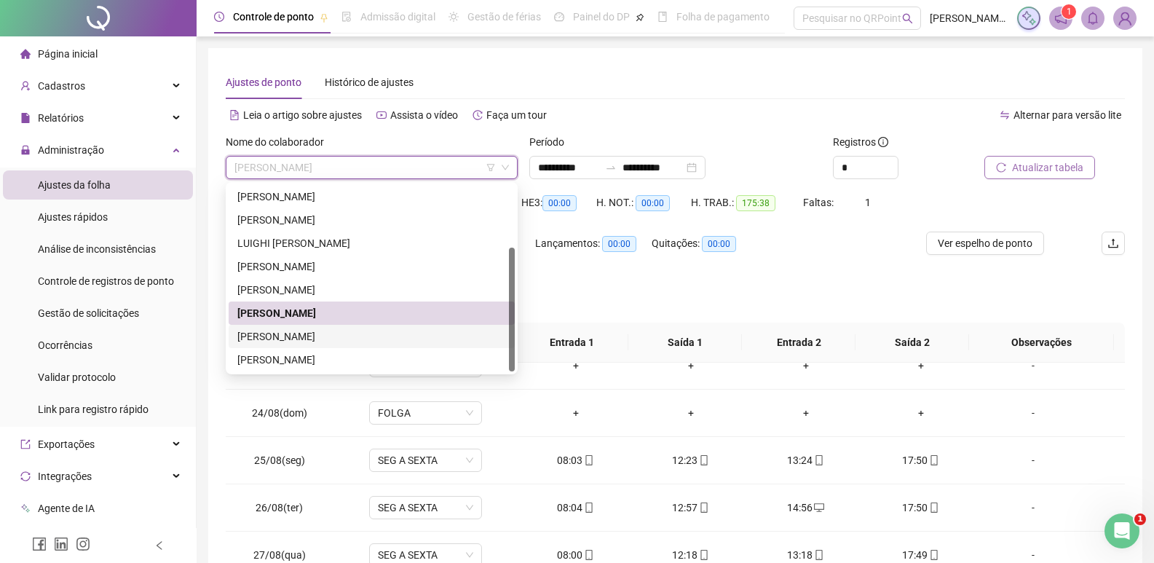
click at [362, 339] on div "[PERSON_NAME]" at bounding box center [371, 336] width 269 height 16
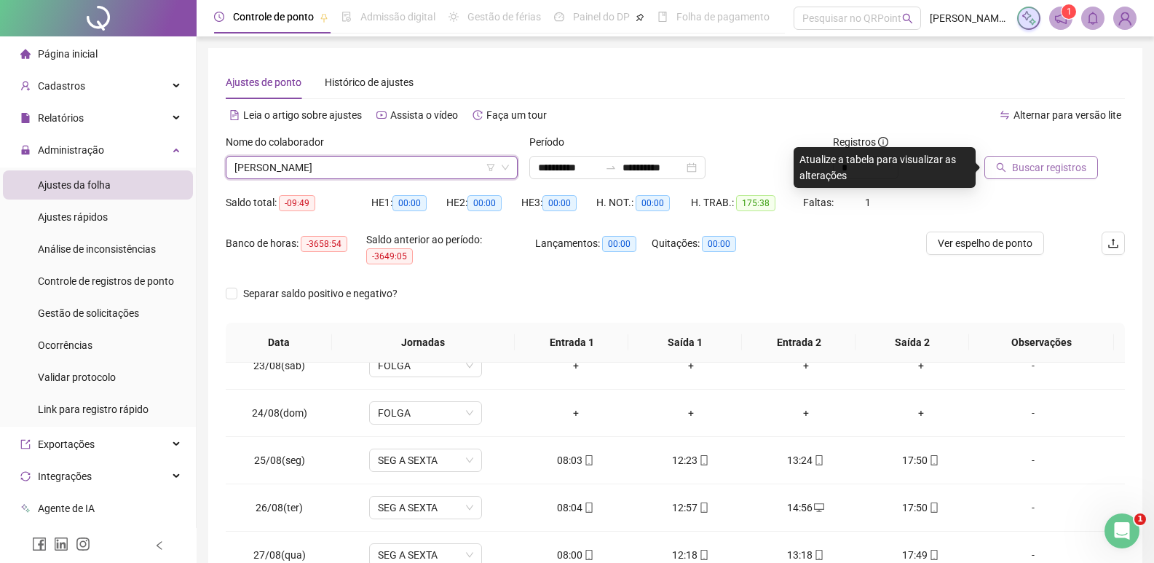
click at [1013, 166] on span "Buscar registros" at bounding box center [1049, 167] width 74 height 16
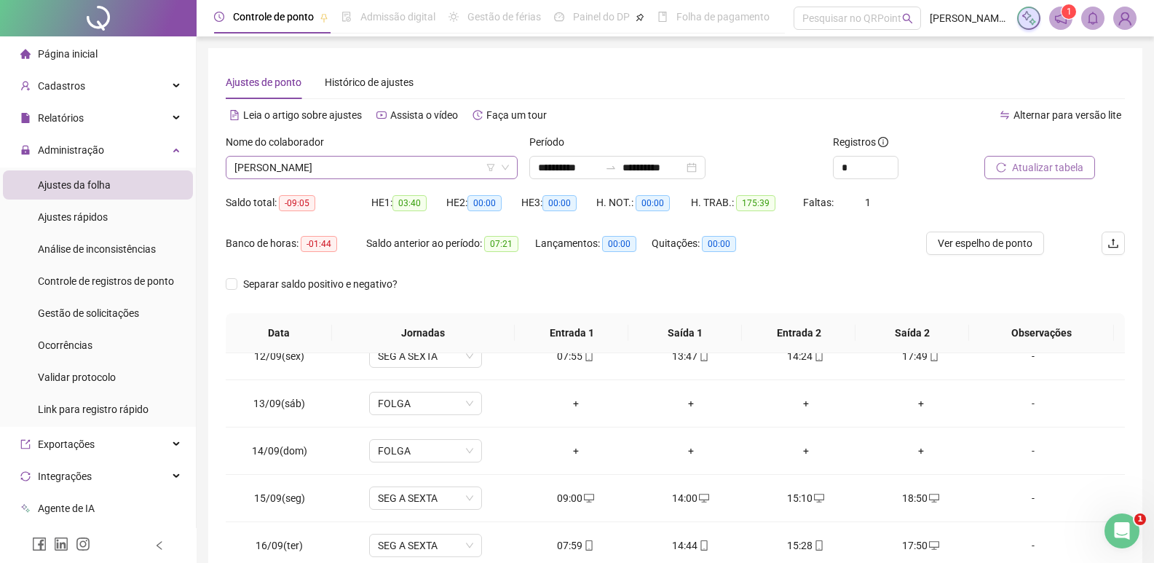
click at [398, 168] on span "[PERSON_NAME]" at bounding box center [371, 168] width 274 height 22
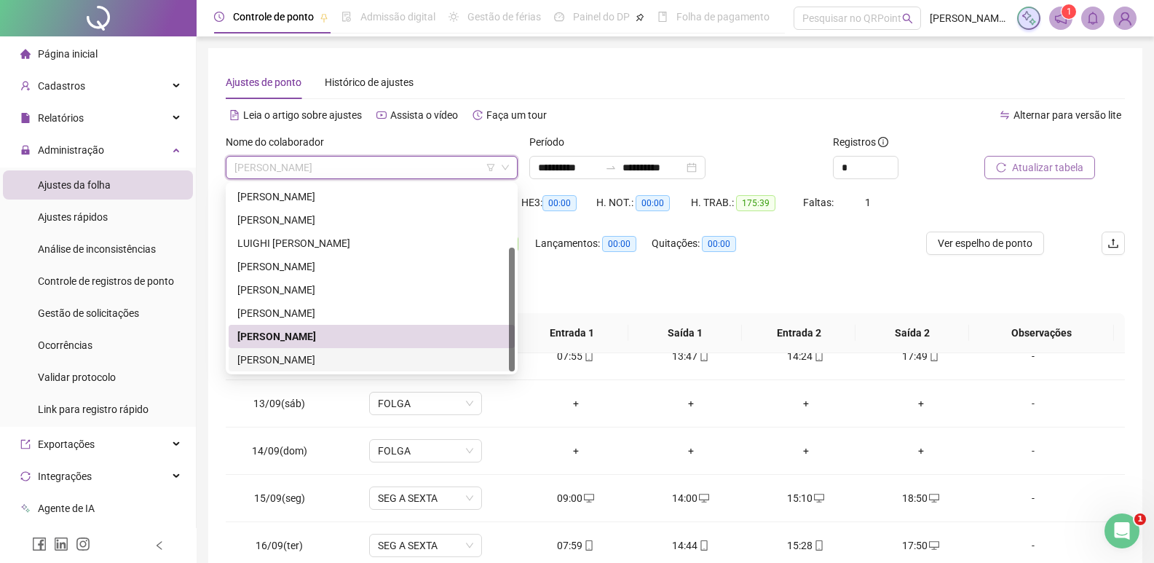
click at [346, 363] on div "[PERSON_NAME]" at bounding box center [371, 360] width 269 height 16
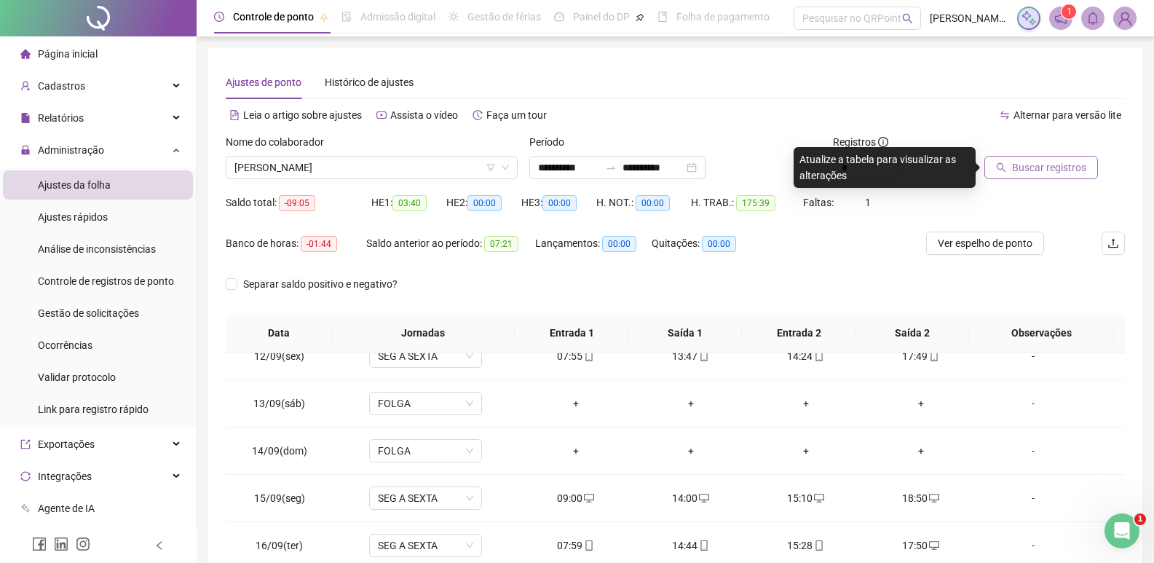
click at [1062, 170] on span "Buscar registros" at bounding box center [1049, 167] width 74 height 16
